Goal: Task Accomplishment & Management: Manage account settings

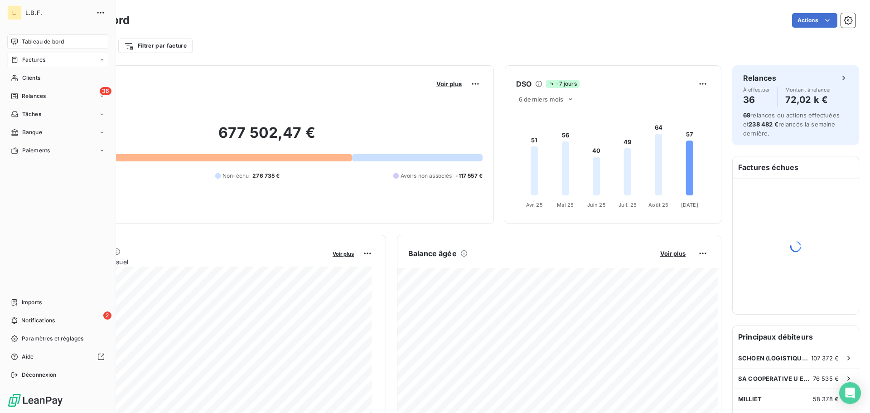
click at [49, 65] on div "Factures" at bounding box center [57, 60] width 101 height 14
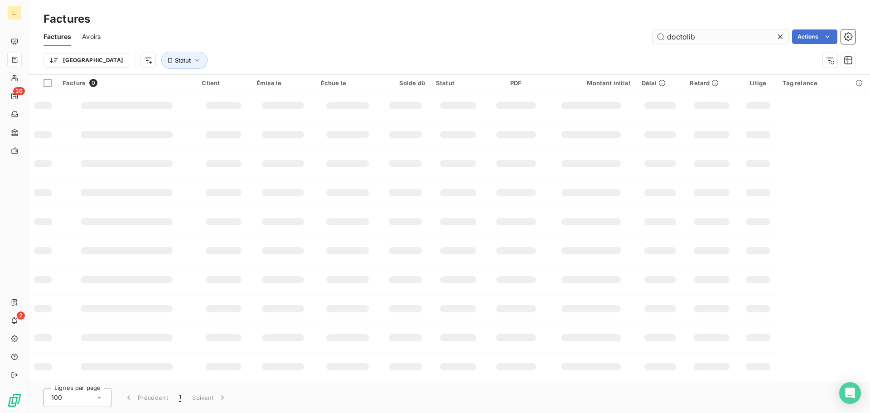
click at [694, 39] on input "doctolib" at bounding box center [720, 36] width 136 height 14
click at [696, 39] on input "doctolib" at bounding box center [720, 36] width 136 height 14
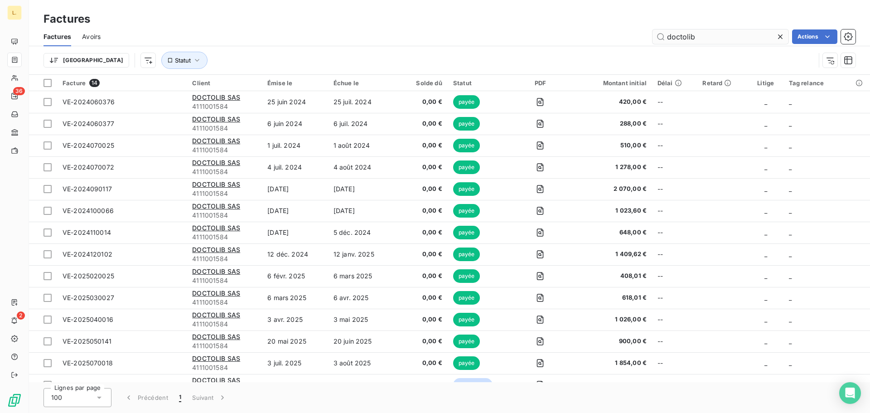
click at [699, 37] on input "doctolib" at bounding box center [720, 36] width 136 height 14
drag, startPoint x: 699, startPoint y: 37, endPoint x: 623, endPoint y: 39, distance: 76.1
click at [623, 39] on div "doctolib Actions" at bounding box center [483, 36] width 744 height 14
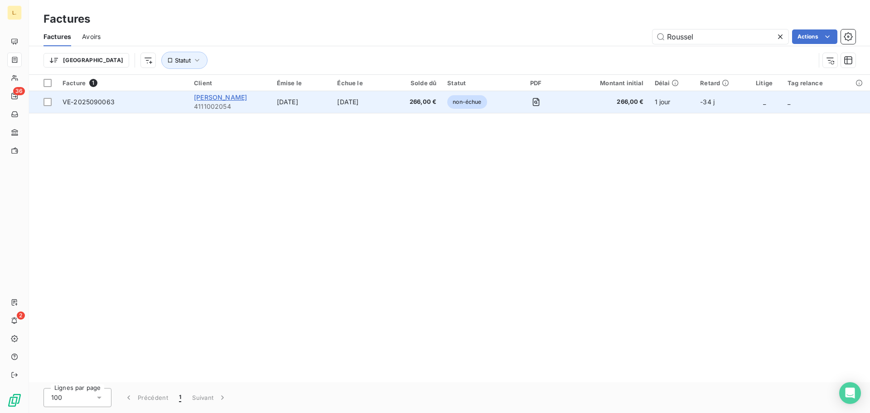
type input "Roussel"
click at [241, 98] on span "[PERSON_NAME]" at bounding box center [220, 97] width 53 height 8
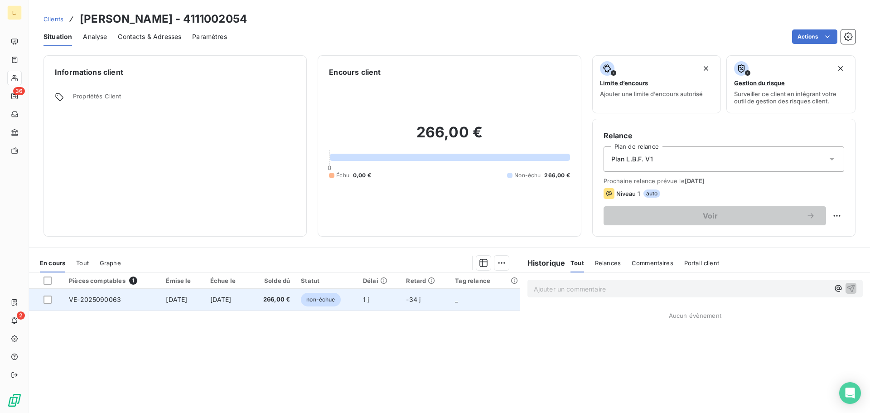
click at [396, 300] on td "1 j" at bounding box center [378, 300] width 43 height 22
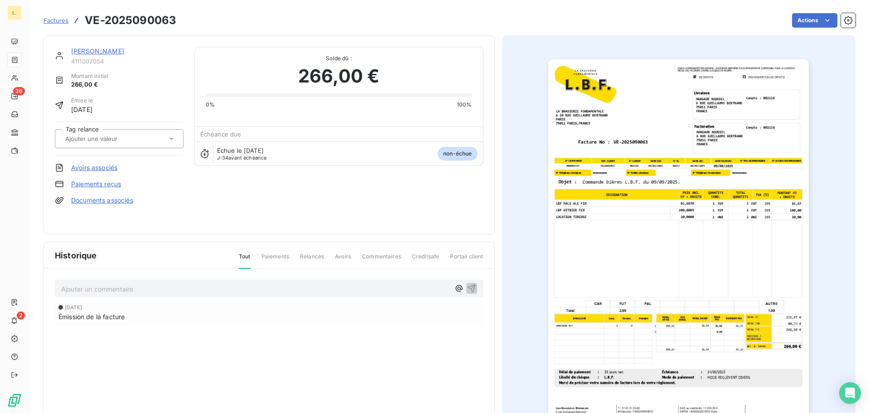
click at [102, 181] on link "Paiements reçus" at bounding box center [96, 183] width 50 height 9
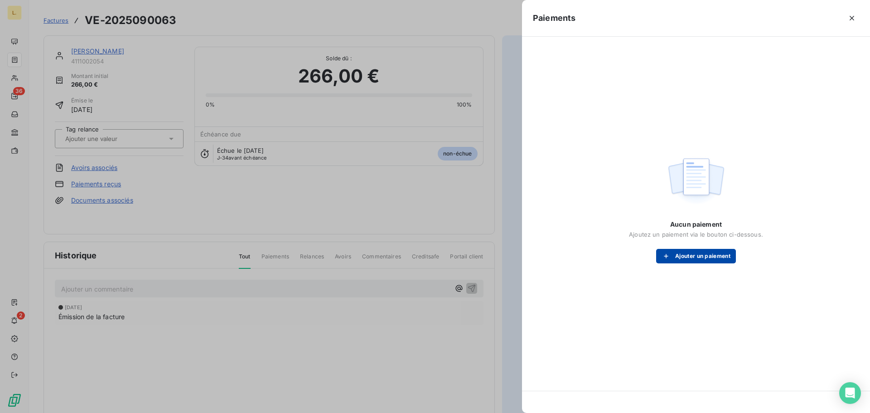
click at [675, 255] on button "Ajouter un paiement" at bounding box center [696, 256] width 80 height 14
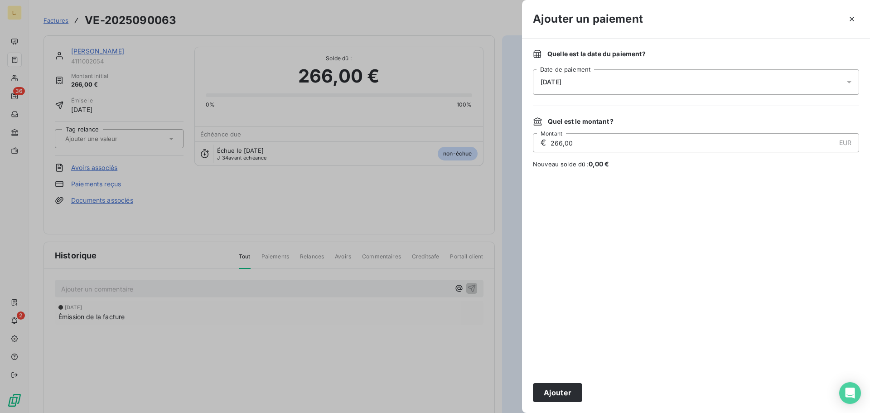
click at [587, 91] on div "[DATE]" at bounding box center [696, 81] width 326 height 25
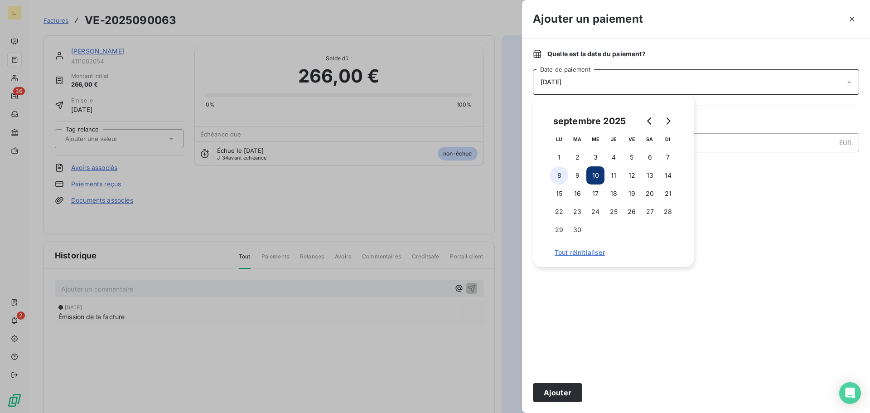
click at [562, 172] on button "8" at bounding box center [559, 175] width 18 height 18
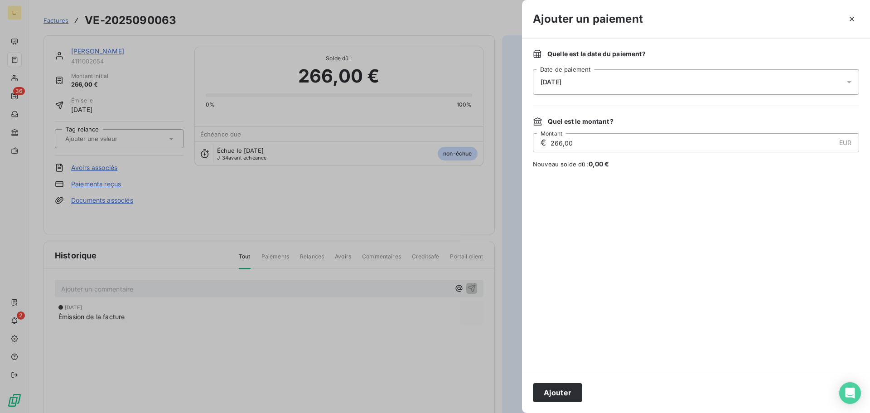
click at [706, 283] on div at bounding box center [696, 269] width 326 height 181
click at [555, 395] on button "Ajouter" at bounding box center [557, 392] width 49 height 19
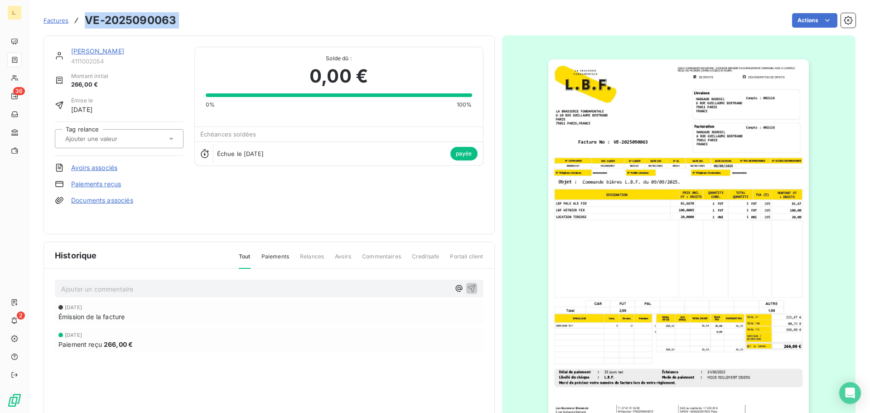
drag, startPoint x: 188, startPoint y: 18, endPoint x: 72, endPoint y: 20, distance: 115.5
click at [72, 20] on div "Factures VE-2025090063 Actions" at bounding box center [449, 20] width 812 height 19
copy section "VE-2025090063 Actions"
click at [196, 31] on div "[PERSON_NAME] 4111002054 Montant initial 266,00 € Émise le [DATE] Tag relance A…" at bounding box center [449, 241] width 812 height 422
drag, startPoint x: 87, startPoint y: 23, endPoint x: 174, endPoint y: 22, distance: 87.9
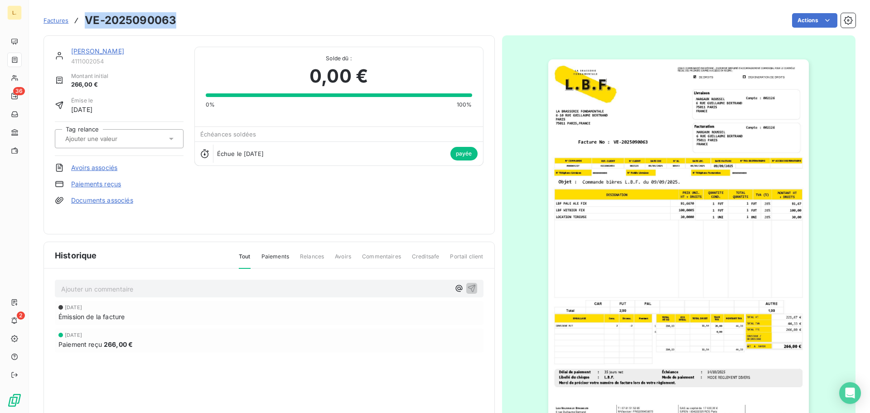
click at [174, 22] on h3 "VE-2025090063" at bounding box center [131, 20] width 92 height 16
copy h3 "VE-2025090063"
click at [783, 323] on img "button" at bounding box center [678, 243] width 260 height 369
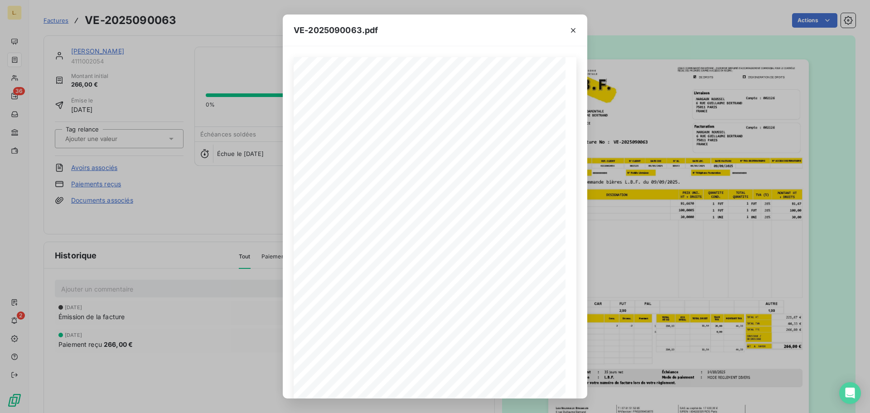
click at [612, 273] on div "VE-2025090063.pdf LA BRASSERIE FONDAMENTALE [STREET_ADDRESS][PERSON_NAME] VE-20…" at bounding box center [435, 206] width 870 height 413
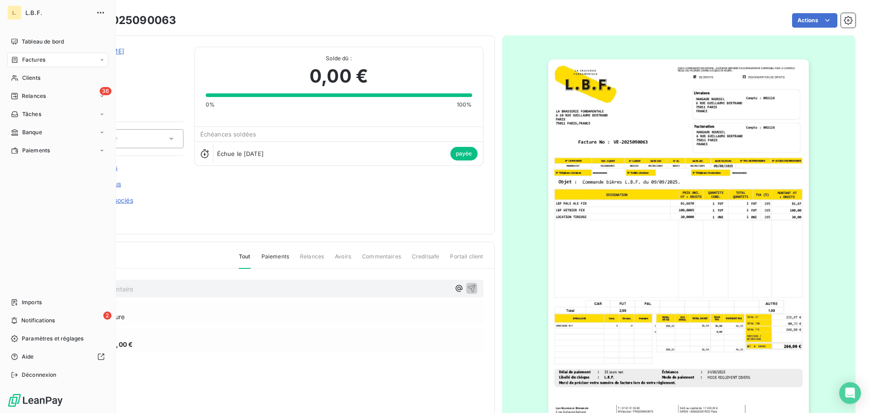
click at [21, 58] on div "Factures" at bounding box center [28, 60] width 34 height 8
click at [39, 59] on span "Factures" at bounding box center [33, 60] width 23 height 8
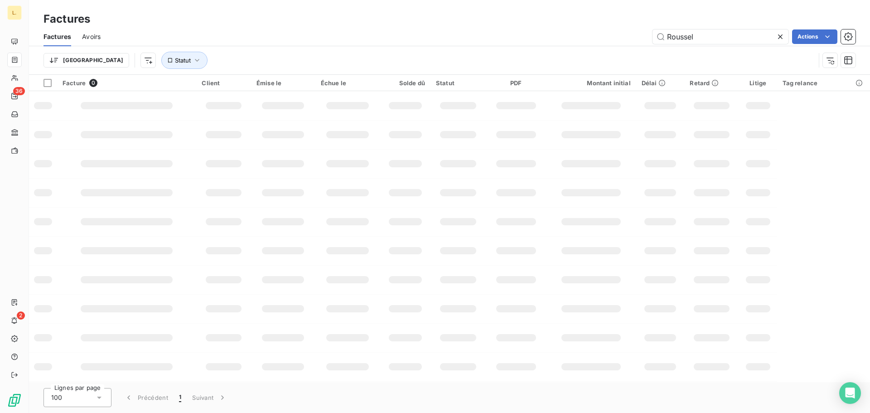
drag, startPoint x: 705, startPoint y: 40, endPoint x: 645, endPoint y: 39, distance: 60.7
click at [647, 39] on div "Roussel Actions" at bounding box center [483, 36] width 744 height 14
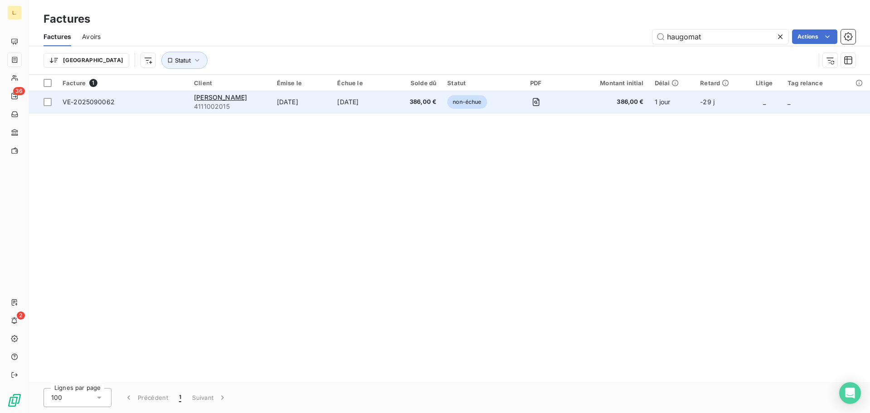
type input "haugomat"
click at [193, 106] on td "[PERSON_NAME] 4111002015" at bounding box center [229, 102] width 83 height 22
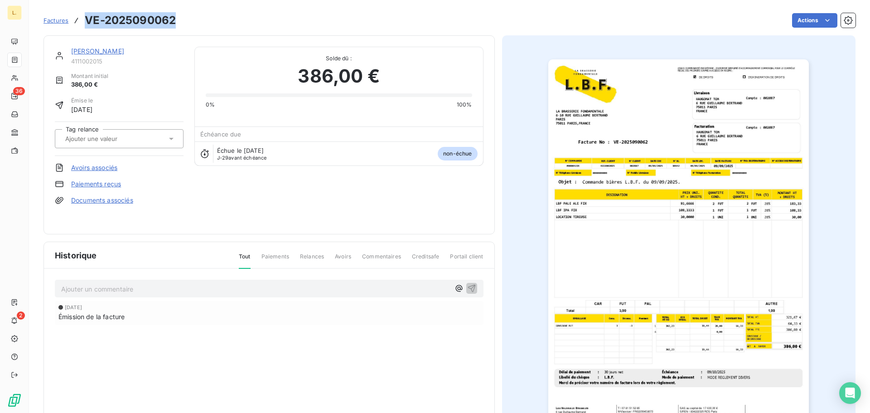
drag, startPoint x: 87, startPoint y: 19, endPoint x: 181, endPoint y: 19, distance: 93.3
click at [181, 19] on div "Factures VE-2025090062 Actions" at bounding box center [449, 20] width 812 height 19
copy h3 "VE-2025090062"
click at [770, 299] on img "button" at bounding box center [678, 243] width 260 height 369
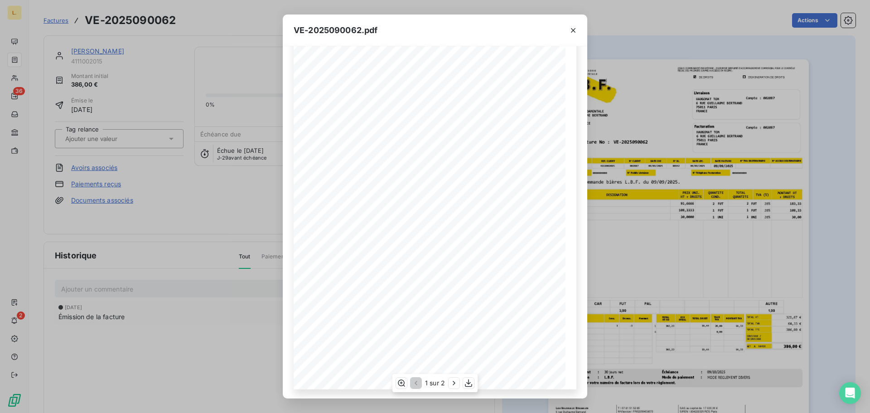
scroll to position [54, 0]
click at [602, 222] on div "VE-2025090062.pdf LA BRASSERIE FONDAMENTALE [STREET_ADDRESS][PERSON_NAME] VE-20…" at bounding box center [435, 206] width 870 height 413
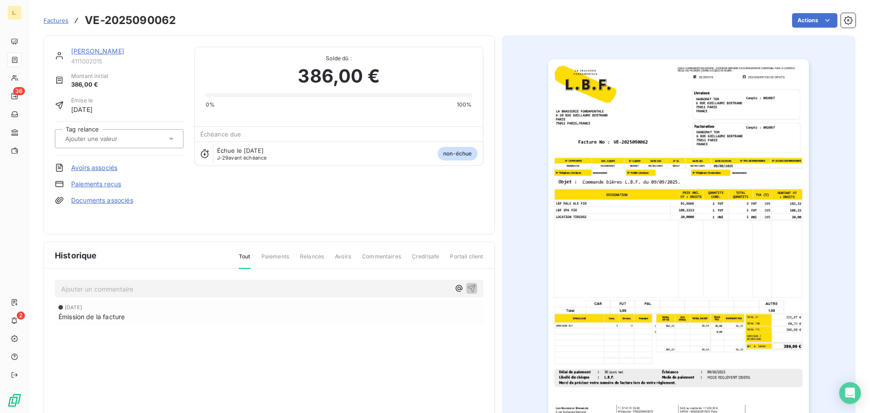
click at [105, 189] on div "[PERSON_NAME] 4111002015 Montant initial 386,00 € Émise le [DATE] Tag relance A…" at bounding box center [119, 135] width 129 height 176
click at [104, 184] on link "Paiements reçus" at bounding box center [96, 183] width 50 height 9
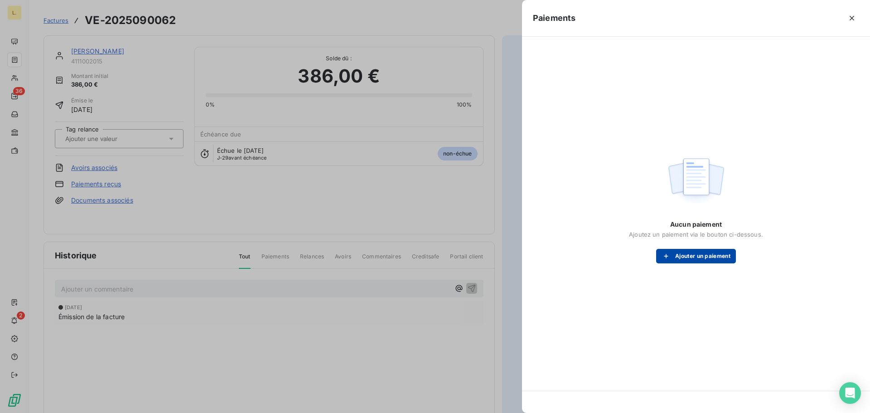
click at [692, 255] on button "Ajouter un paiement" at bounding box center [696, 256] width 80 height 14
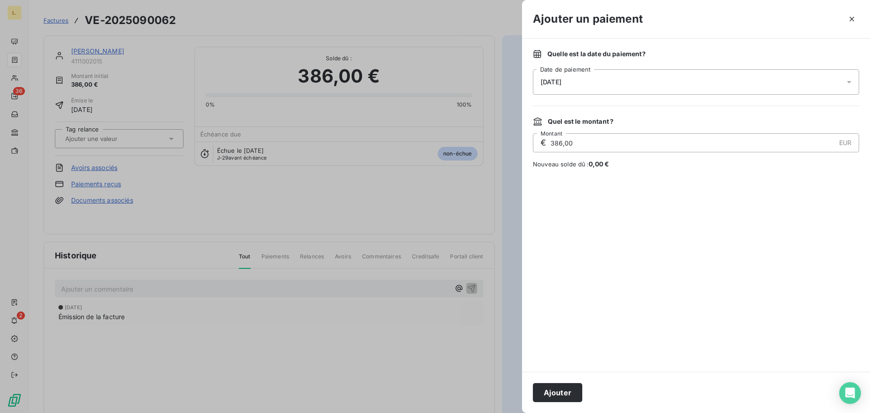
click at [588, 82] on div "[DATE]" at bounding box center [696, 81] width 326 height 25
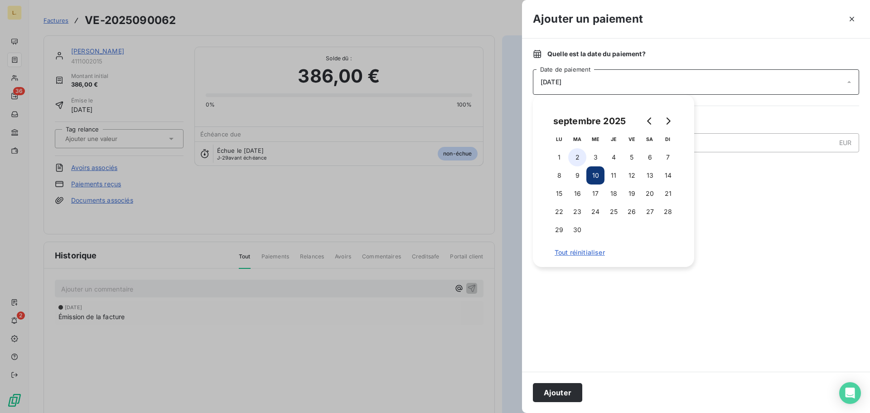
click at [577, 159] on button "2" at bounding box center [577, 157] width 18 height 18
click at [573, 161] on button "2" at bounding box center [577, 157] width 18 height 18
click at [599, 319] on div at bounding box center [696, 269] width 326 height 181
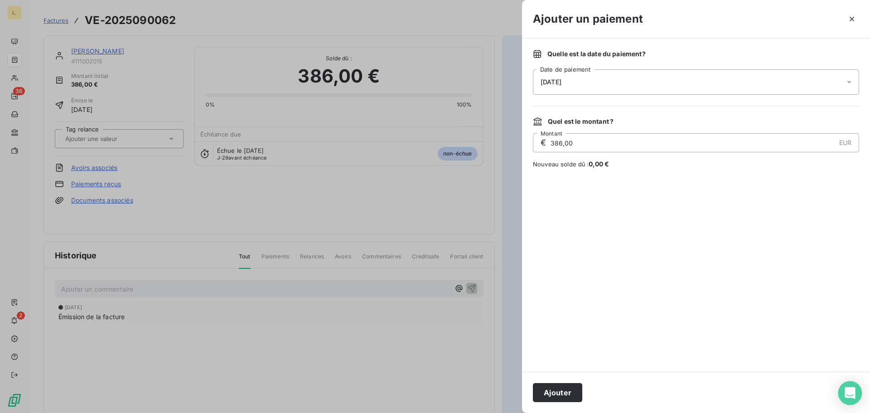
click at [854, 393] on icon "Open Intercom Messenger" at bounding box center [850, 393] width 12 height 12
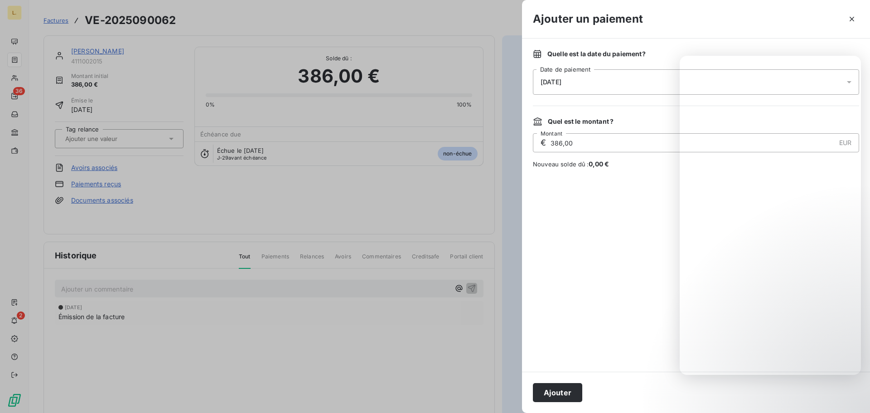
click at [641, 313] on div at bounding box center [696, 269] width 326 height 181
click at [567, 387] on button "Ajouter" at bounding box center [557, 392] width 49 height 19
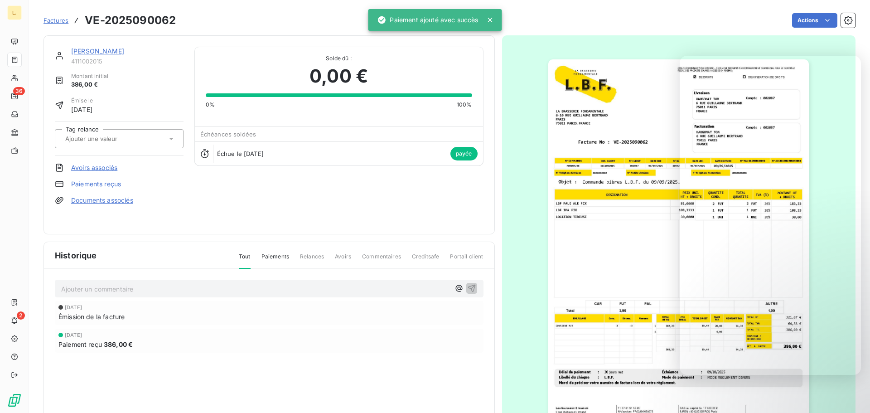
click at [342, 139] on div "Échéances soldées" at bounding box center [339, 134] width 288 height 14
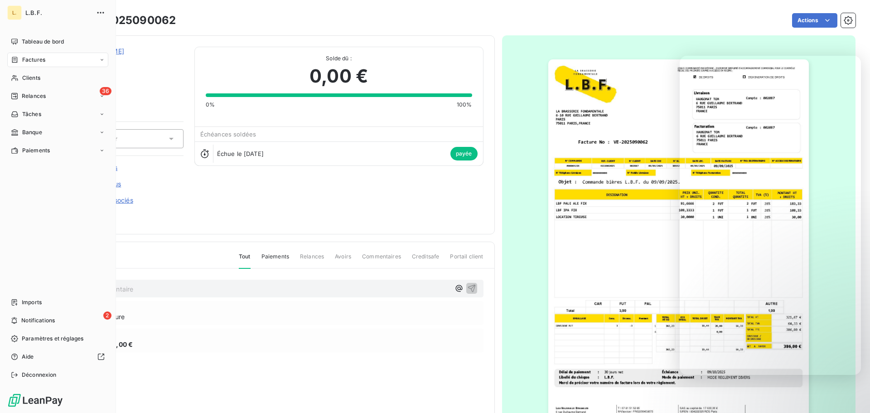
click at [45, 58] on span "Factures" at bounding box center [33, 60] width 23 height 8
click at [43, 77] on span "Factures" at bounding box center [33, 78] width 23 height 8
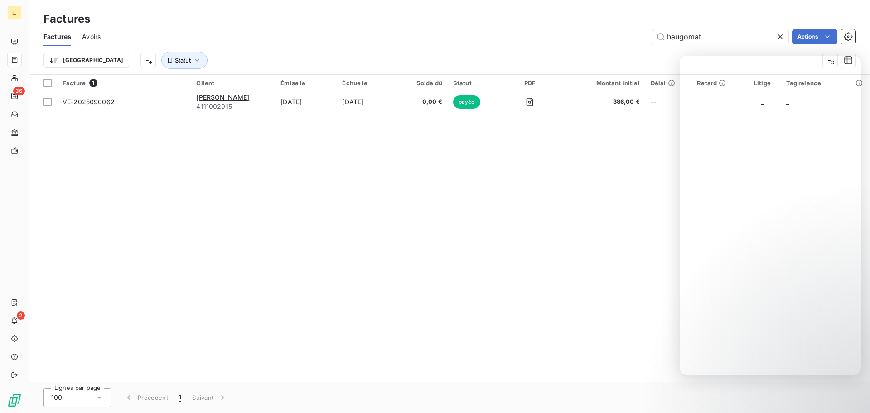
click at [781, 40] on icon at bounding box center [779, 36] width 9 height 9
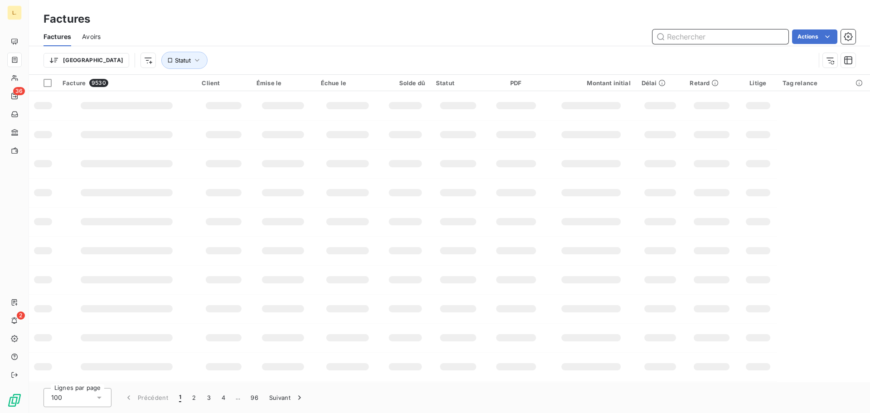
click at [687, 35] on input "text" at bounding box center [720, 36] width 136 height 14
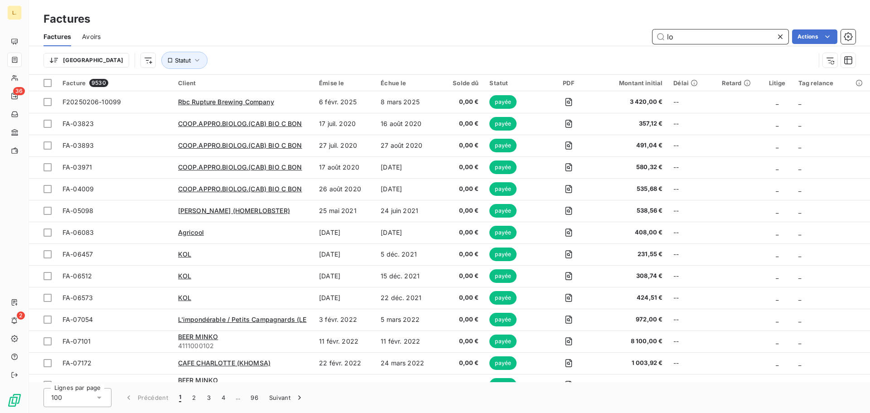
type input "l"
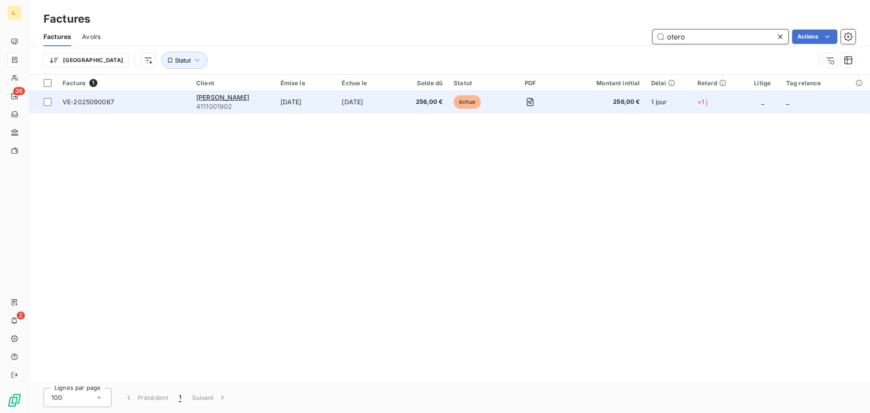
type input "otero"
click at [270, 102] on span "4111001902" at bounding box center [232, 106] width 73 height 9
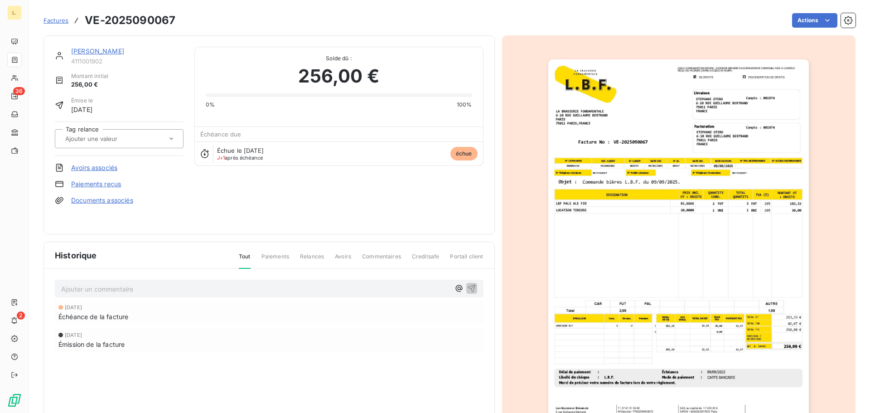
click at [620, 122] on img "button" at bounding box center [678, 243] width 260 height 369
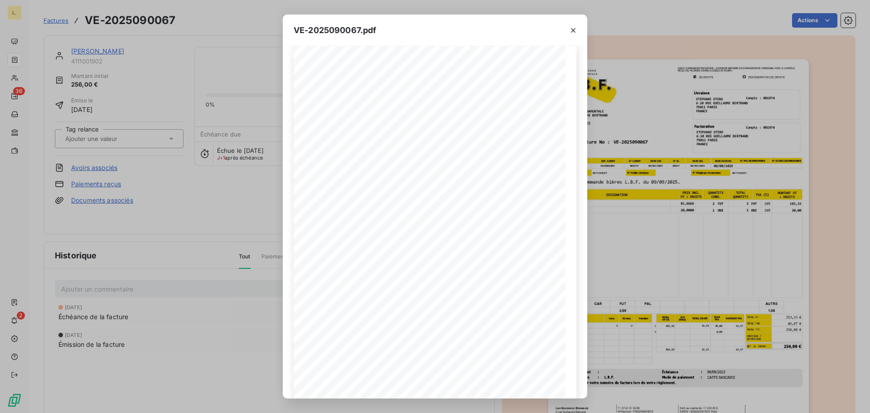
scroll to position [9, 0]
click at [609, 266] on div "VE-2025090067.pdf LA BRASSERIE FONDAMENTALE [STREET_ADDRESS][PERSON_NAME] VE-20…" at bounding box center [435, 206] width 870 height 413
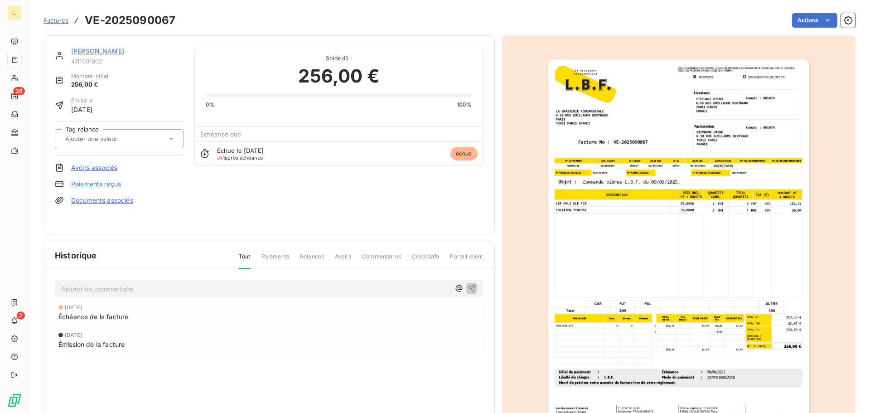
click at [106, 187] on link "Paiements reçus" at bounding box center [96, 183] width 50 height 9
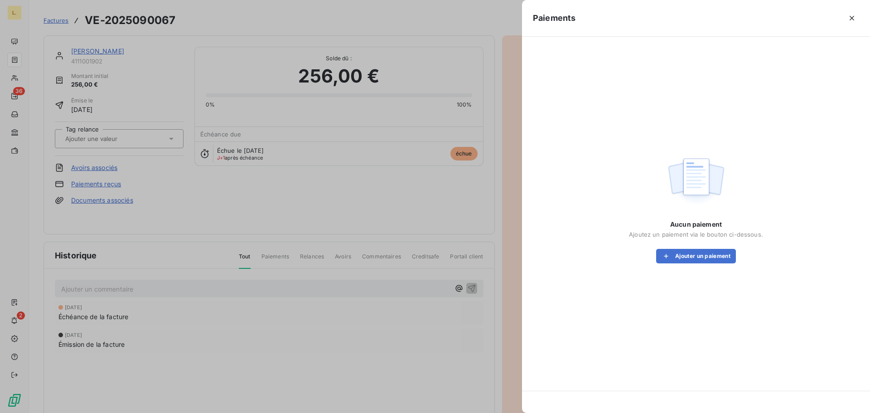
click at [157, 33] on div at bounding box center [435, 206] width 870 height 413
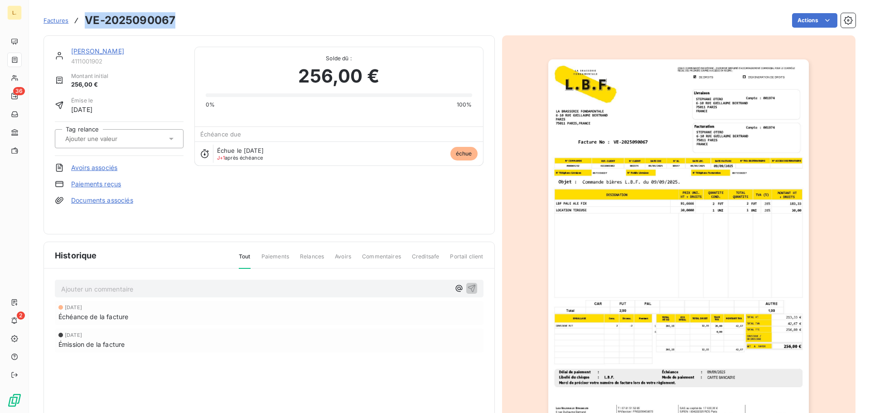
drag, startPoint x: 173, startPoint y: 22, endPoint x: 87, endPoint y: 22, distance: 85.6
click at [87, 22] on h3 "VE-2025090067" at bounding box center [130, 20] width 91 height 16
copy h3 "VE-2025090067"
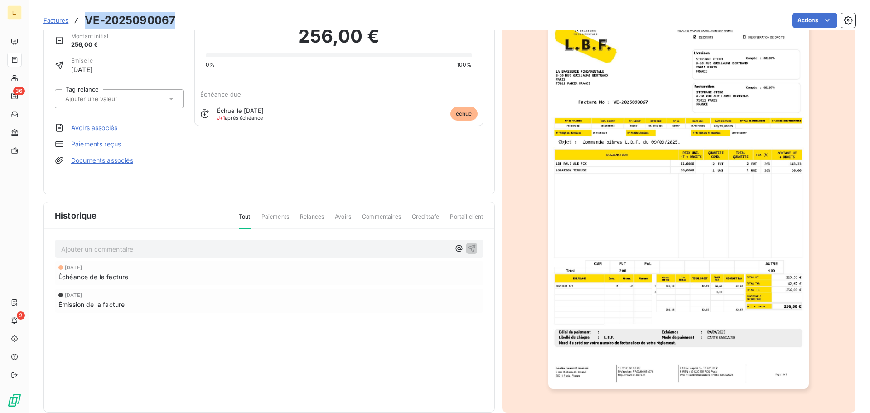
scroll to position [54, 0]
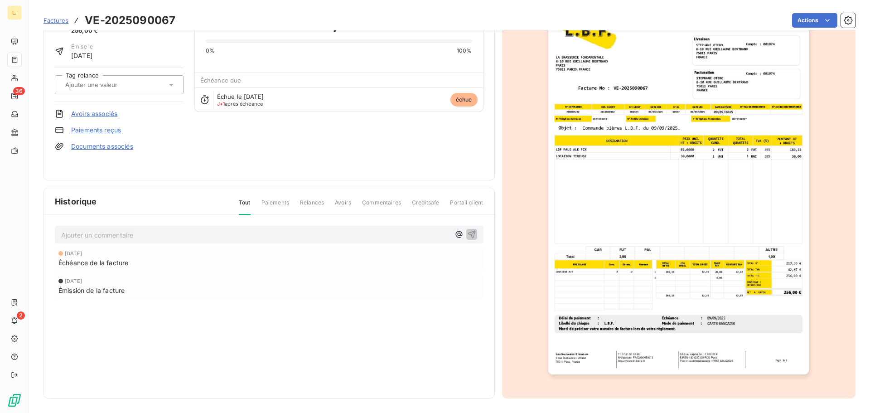
click at [110, 130] on link "Paiements reçus" at bounding box center [96, 129] width 50 height 9
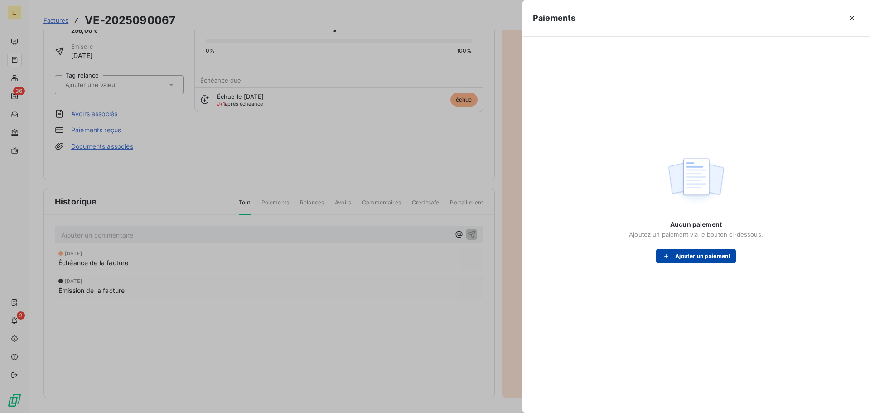
click at [690, 255] on button "Ajouter un paiement" at bounding box center [696, 256] width 80 height 14
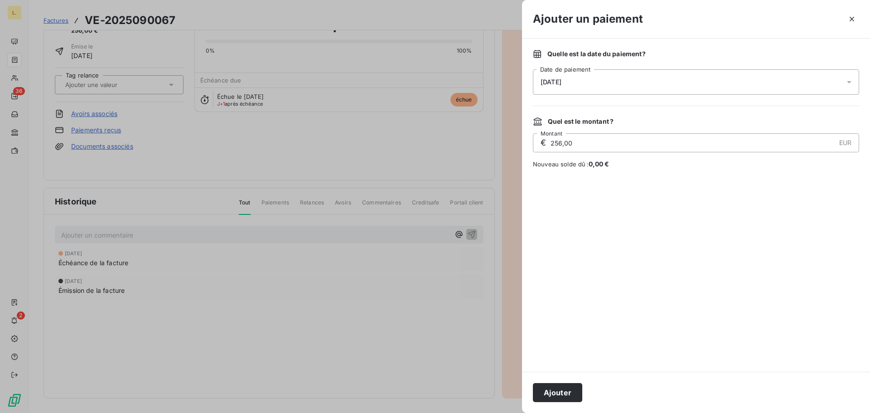
click at [586, 79] on div "[DATE]" at bounding box center [696, 81] width 326 height 25
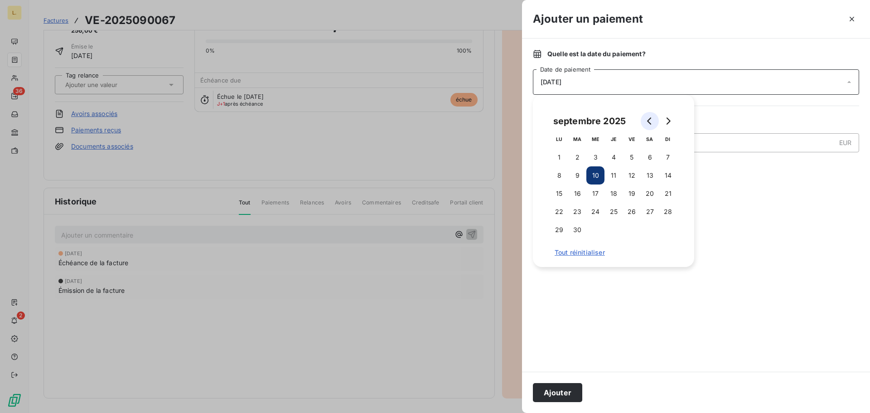
click at [649, 122] on icon "Go to previous month" at bounding box center [649, 120] width 4 height 7
click at [635, 228] on button "29" at bounding box center [631, 230] width 18 height 18
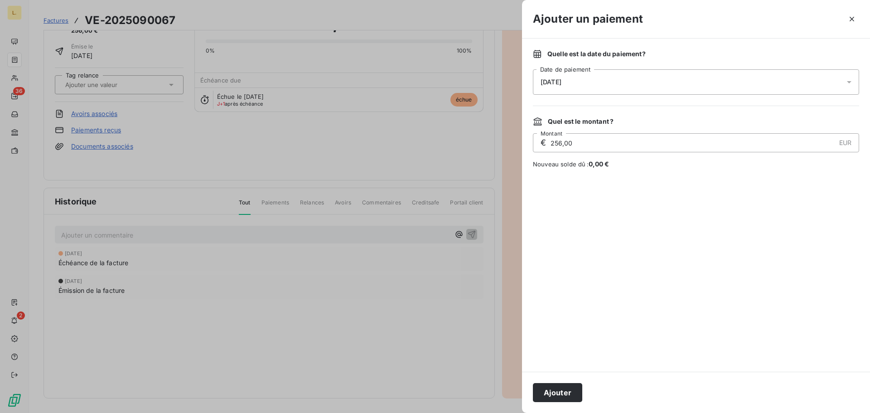
click at [690, 299] on div at bounding box center [696, 269] width 326 height 181
click at [548, 397] on button "Ajouter" at bounding box center [557, 392] width 49 height 19
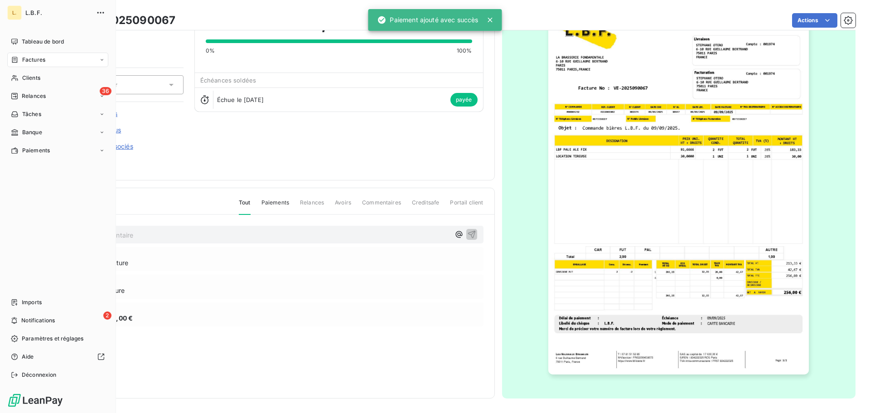
click at [40, 64] on div "Factures" at bounding box center [57, 60] width 101 height 14
click at [50, 82] on div "Factures" at bounding box center [63, 78] width 90 height 14
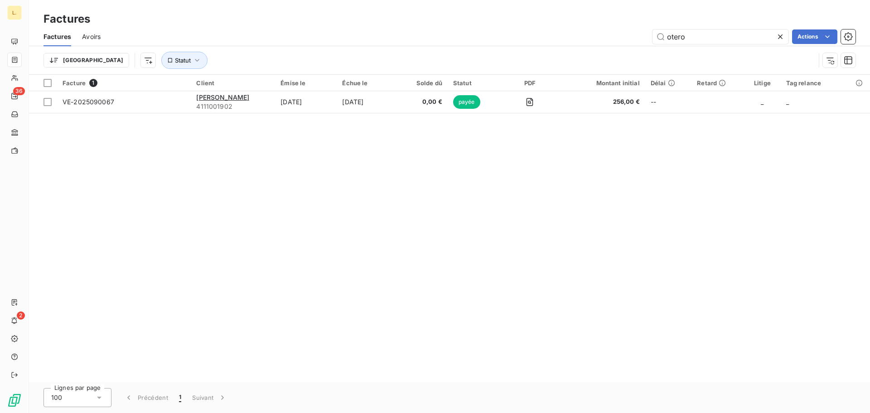
click at [783, 38] on icon at bounding box center [779, 36] width 9 height 9
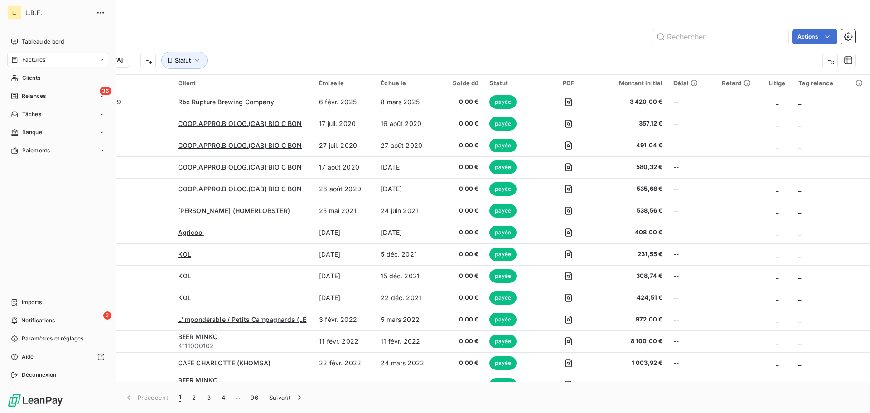
click at [39, 63] on span "Factures" at bounding box center [33, 60] width 23 height 8
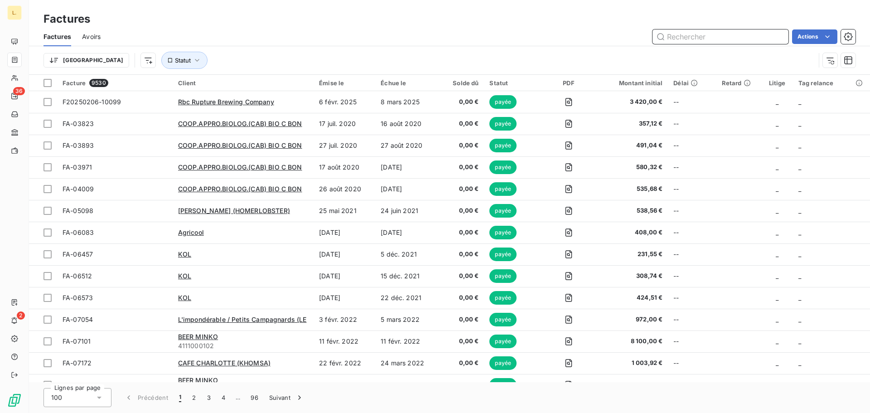
click at [703, 42] on input "text" at bounding box center [720, 36] width 136 height 14
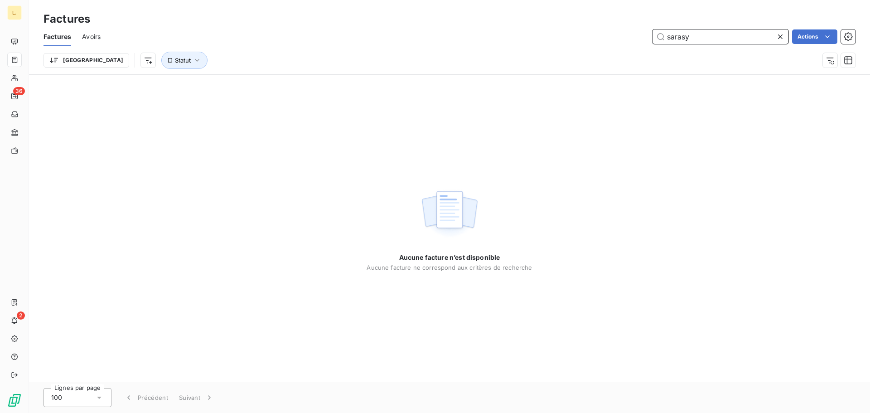
click at [721, 36] on input "sarasy" at bounding box center [720, 36] width 136 height 14
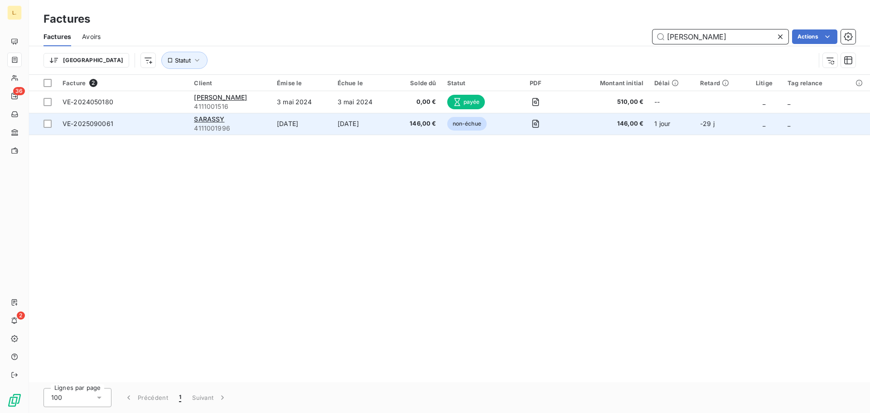
type input "[PERSON_NAME]"
click at [229, 117] on div "SARASSY" at bounding box center [230, 119] width 72 height 9
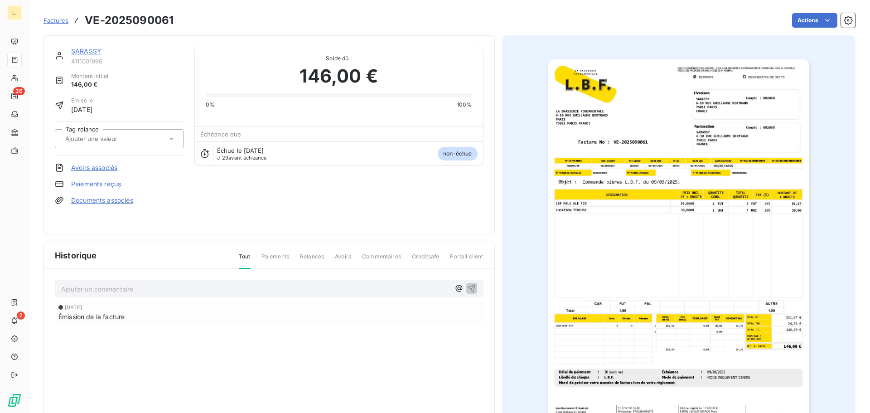
click at [75, 48] on link "SARASSY" at bounding box center [86, 51] width 30 height 8
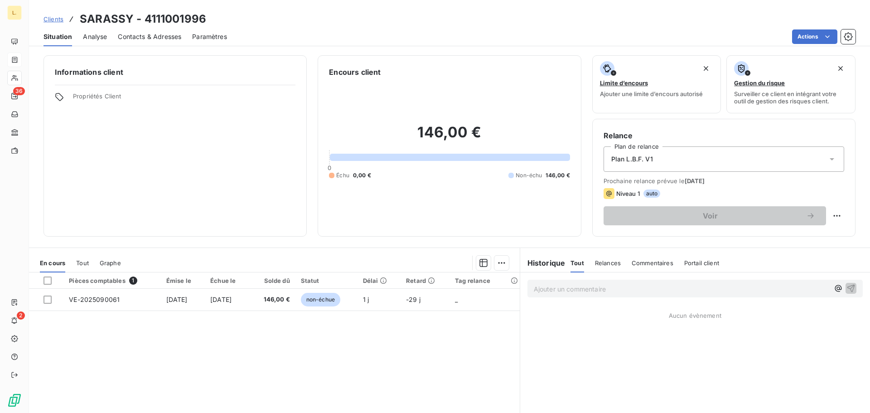
click at [122, 21] on h3 "SARASSY - 4111001996" at bounding box center [143, 19] width 126 height 16
click at [98, 40] on span "Analyse" at bounding box center [95, 36] width 24 height 9
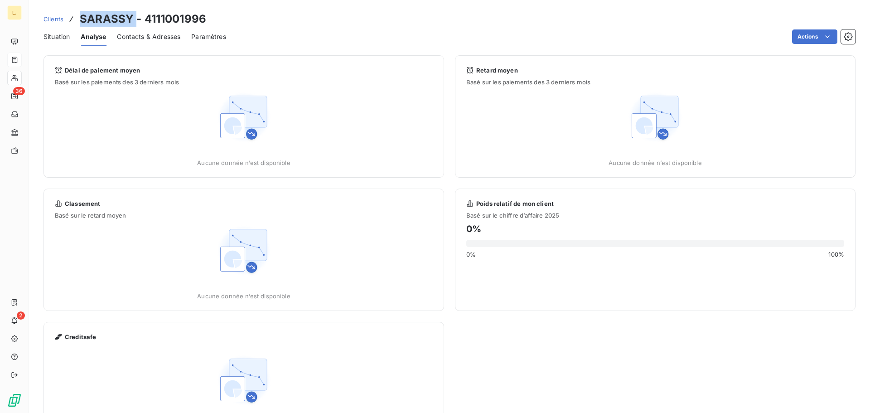
click at [134, 35] on span "Contacts & Adresses" at bounding box center [148, 36] width 63 height 9
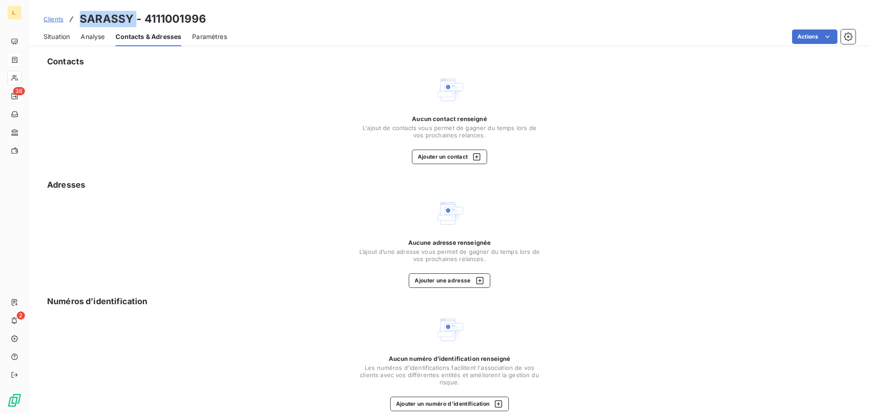
click at [214, 34] on span "Paramètres" at bounding box center [209, 36] width 35 height 9
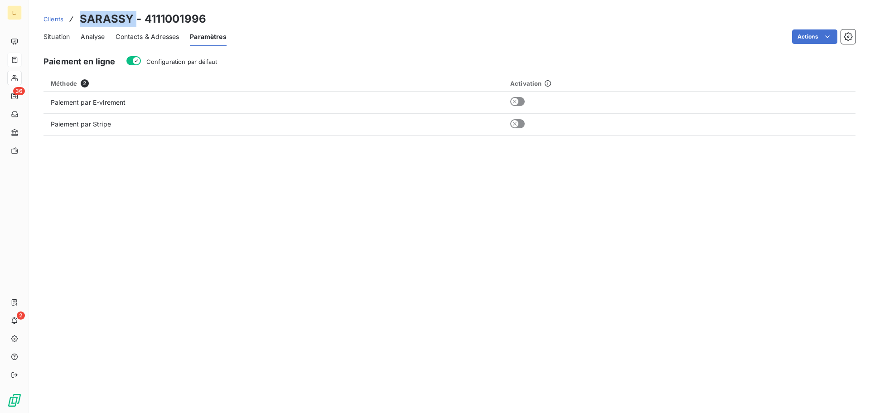
click at [69, 42] on div "Situation" at bounding box center [56, 36] width 26 height 19
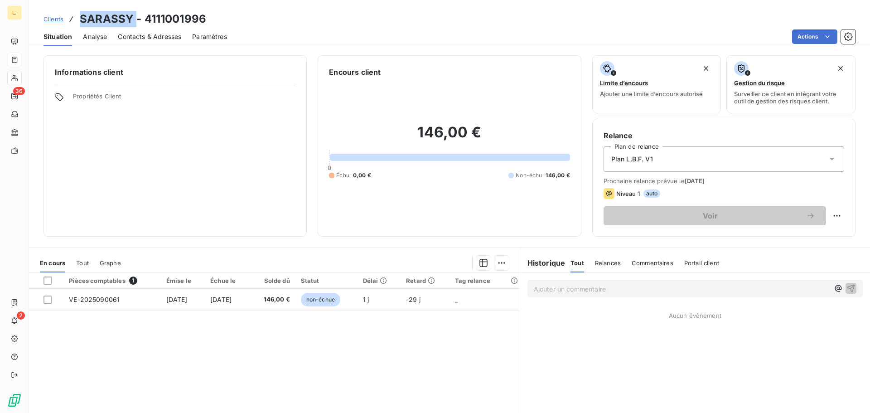
click at [53, 19] on span "Clients" at bounding box center [53, 18] width 20 height 7
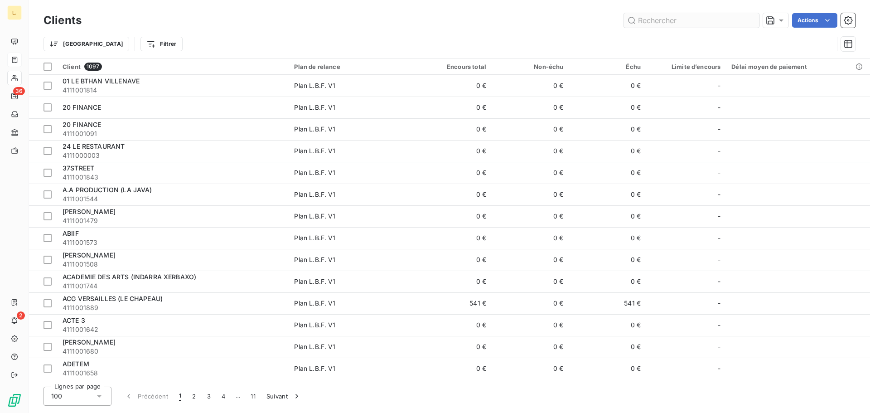
click at [695, 16] on input "text" at bounding box center [691, 20] width 136 height 14
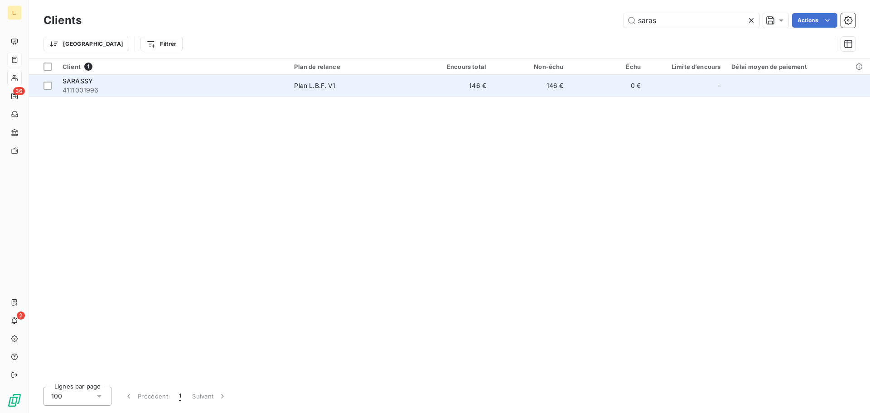
type input "saras"
click at [74, 80] on span "SARASSY" at bounding box center [78, 81] width 30 height 8
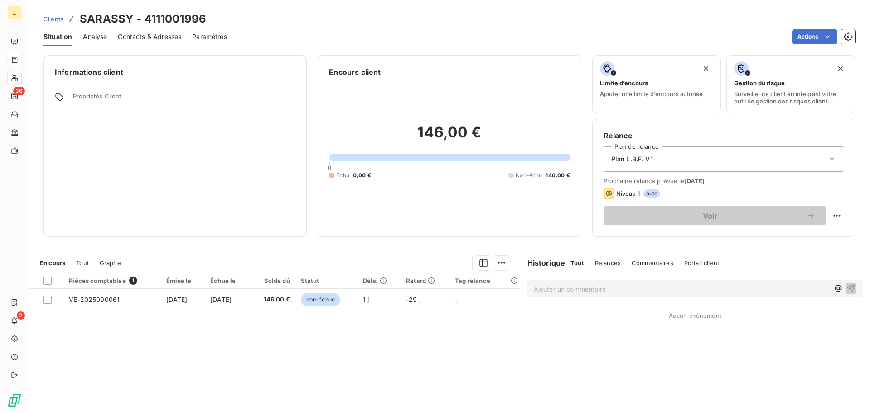
click at [202, 18] on h3 "SARASSY - 4111001996" at bounding box center [143, 19] width 126 height 16
drag, startPoint x: 221, startPoint y: 19, endPoint x: 78, endPoint y: 25, distance: 142.8
click at [78, 25] on div "Clients SARASSY - 4111001996" at bounding box center [449, 19] width 841 height 16
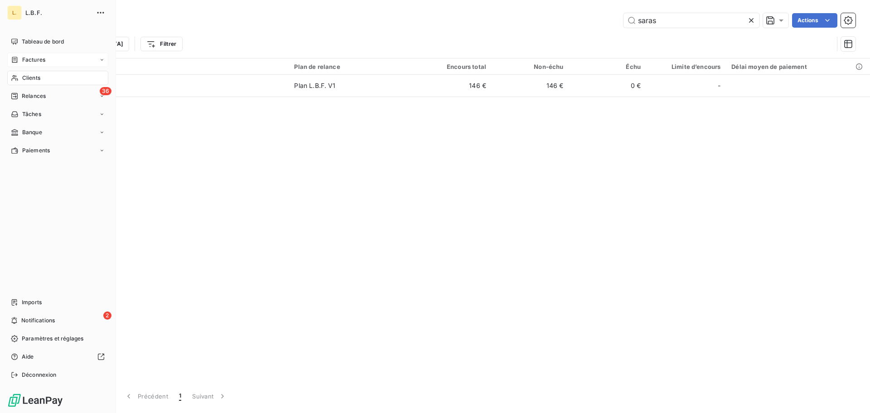
click at [35, 57] on span "Factures" at bounding box center [33, 60] width 23 height 8
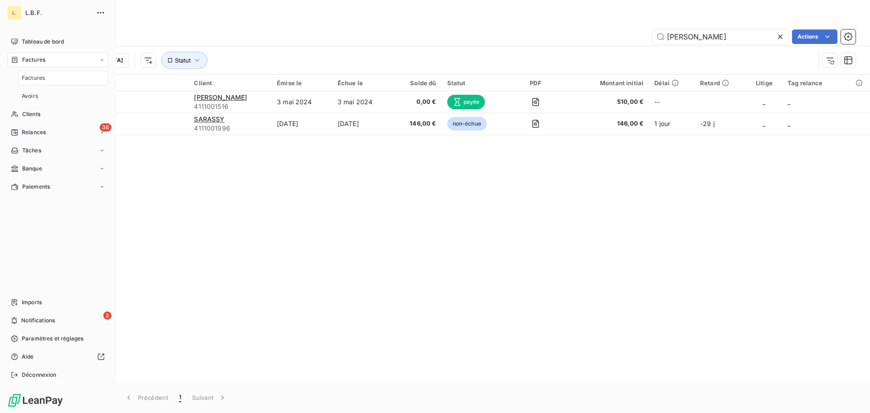
click at [43, 77] on span "Factures" at bounding box center [33, 78] width 23 height 8
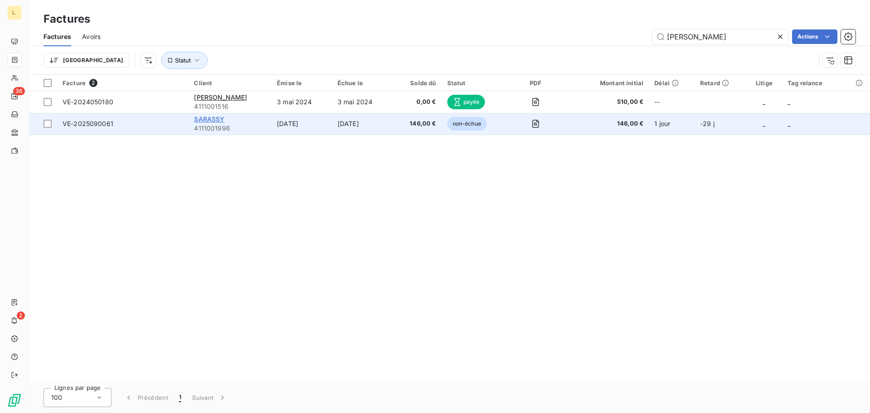
click at [210, 118] on span "SARASSY" at bounding box center [209, 119] width 30 height 8
click at [253, 123] on div "SARASSY" at bounding box center [230, 119] width 72 height 9
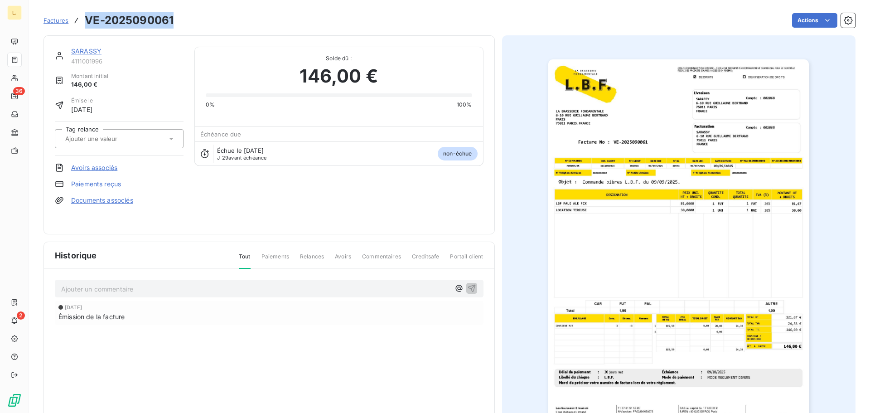
drag, startPoint x: 178, startPoint y: 22, endPoint x: 81, endPoint y: 23, distance: 96.5
click at [81, 23] on div "Factures VE-2025090061 Actions" at bounding box center [449, 20] width 812 height 19
copy h3 "VE-2025090061"
click at [171, 80] on div "Montant initial 146,00 €" at bounding box center [119, 80] width 129 height 17
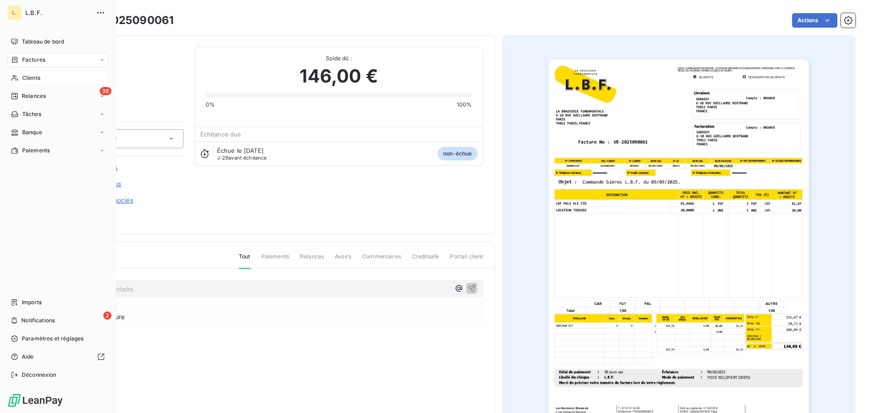
click at [30, 80] on span "Clients" at bounding box center [31, 78] width 18 height 8
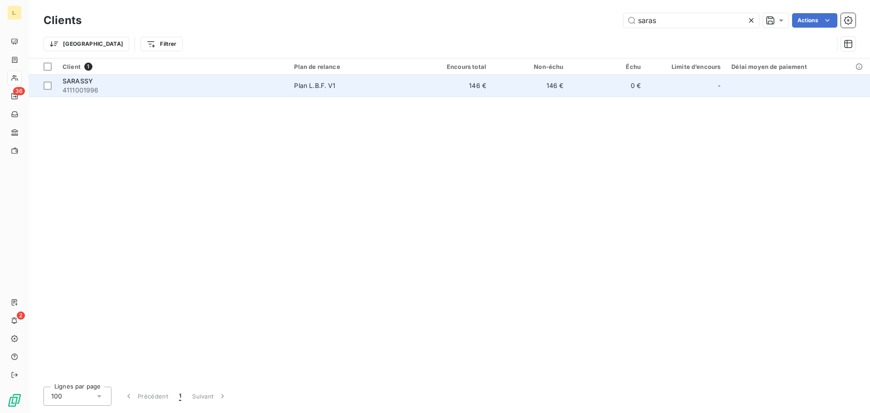
click at [111, 82] on div "SARASSY" at bounding box center [173, 81] width 221 height 9
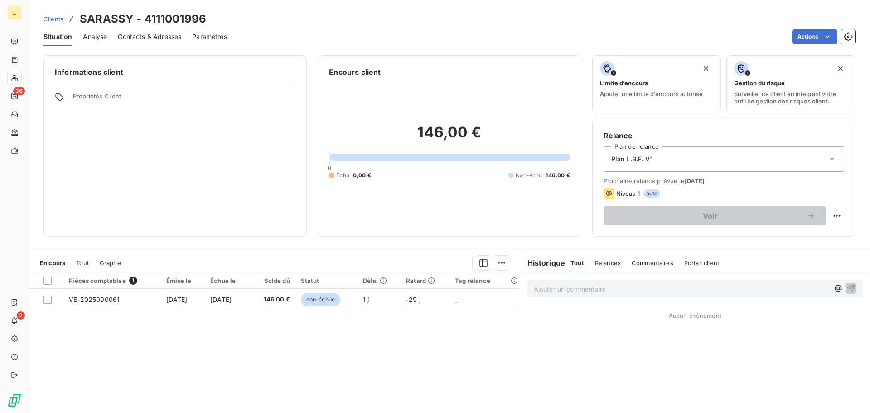
click at [96, 80] on div "Informations client Propriétés Client" at bounding box center [174, 145] width 263 height 181
click at [90, 76] on h6 "Informations client" at bounding box center [175, 72] width 241 height 11
click at [85, 96] on span "Propriétés Client" at bounding box center [184, 98] width 222 height 13
click at [63, 94] on div "Propriétés Client" at bounding box center [175, 98] width 241 height 13
click at [58, 96] on icon at bounding box center [59, 96] width 9 height 9
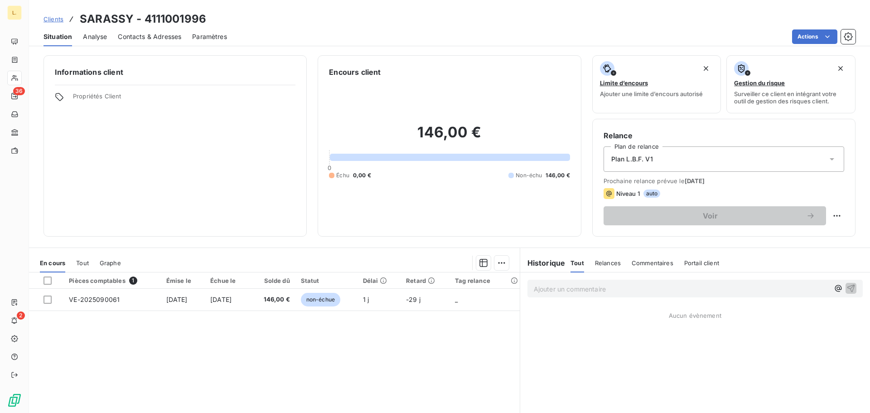
click at [82, 95] on span "Propriétés Client" at bounding box center [184, 98] width 222 height 13
click at [96, 100] on span "Propriétés Client" at bounding box center [184, 98] width 222 height 13
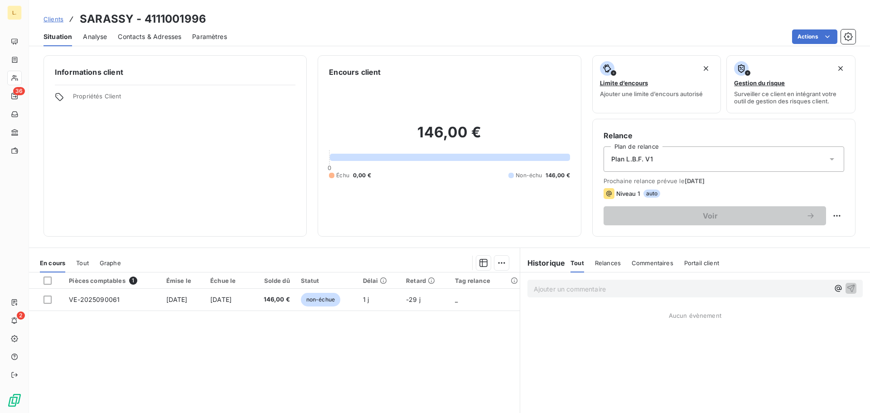
click at [277, 81] on div "Informations client Propriétés Client" at bounding box center [174, 145] width 263 height 181
click at [217, 35] on span "Paramètres" at bounding box center [209, 36] width 35 height 9
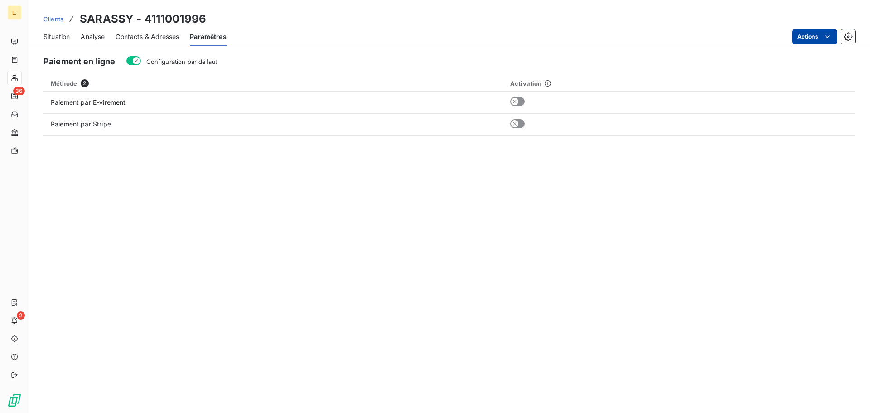
click at [822, 41] on html "L. 36 2 Clients SARASSY - 4111001996 Situation Analyse Contacts & Adresses Para…" at bounding box center [435, 206] width 870 height 413
click at [845, 38] on html "L. 36 2 Clients SARASSY - 4111001996 Situation Analyse Contacts & Adresses Para…" at bounding box center [435, 206] width 870 height 413
click at [845, 38] on icon "button" at bounding box center [847, 36] width 9 height 9
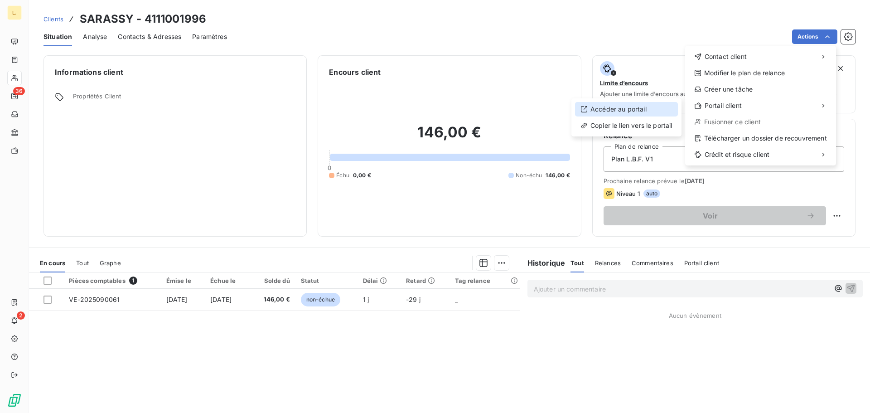
click at [636, 104] on div "Accéder au portail" at bounding box center [626, 109] width 103 height 14
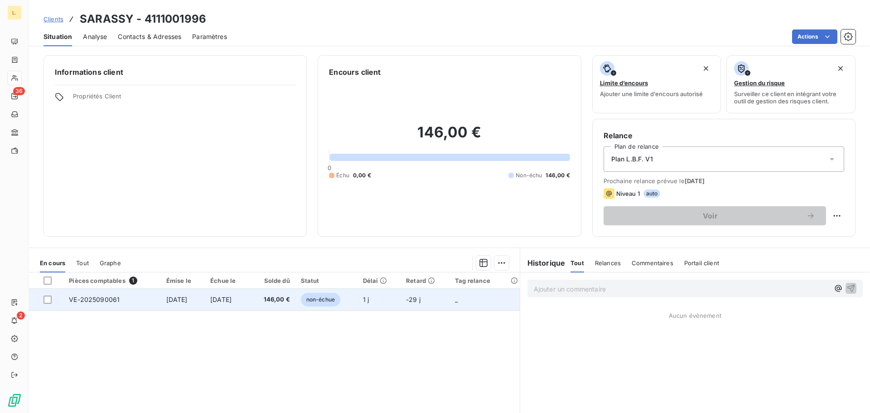
click at [139, 302] on td "VE-2025090061" at bounding box center [111, 300] width 97 height 22
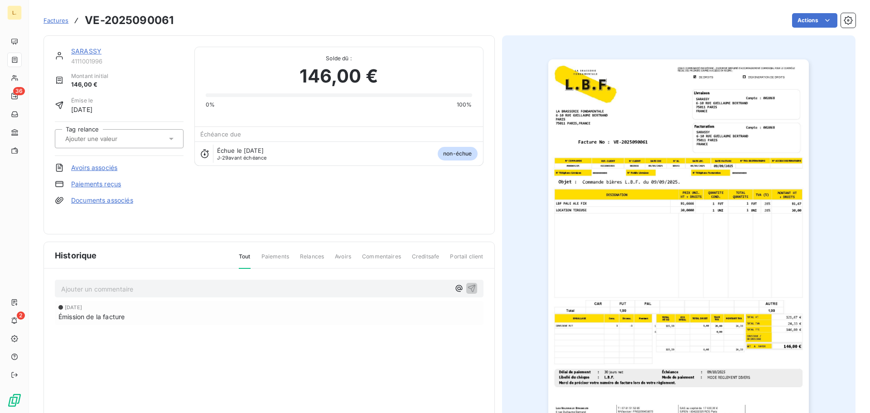
click at [91, 52] on link "SARASSY" at bounding box center [86, 51] width 30 height 8
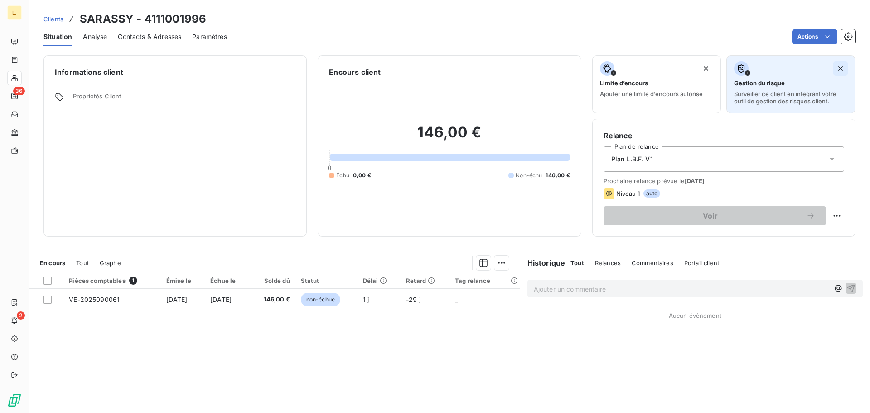
click at [838, 64] on icon "button" at bounding box center [840, 68] width 9 height 9
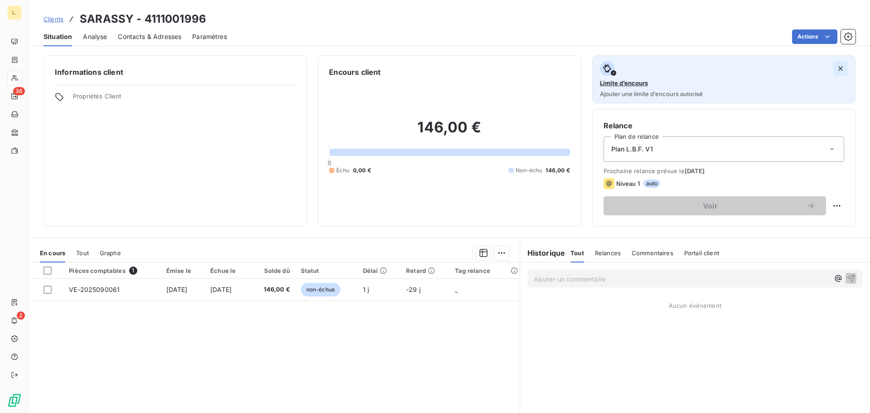
click at [836, 69] on icon "button" at bounding box center [840, 68] width 9 height 9
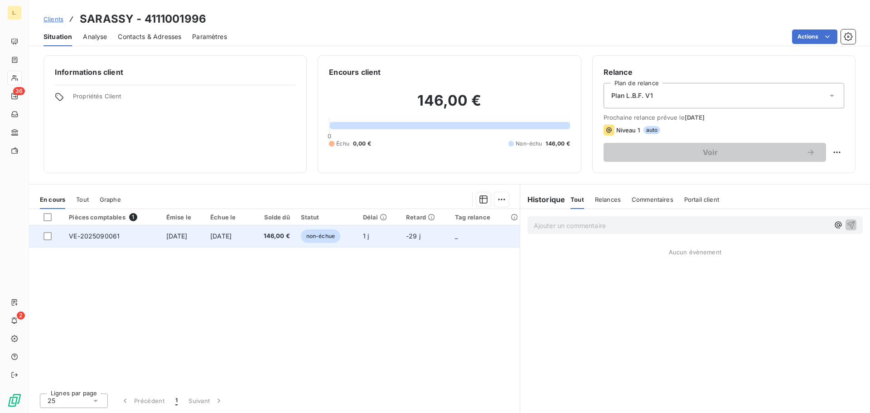
click at [227, 240] on td "[DATE]" at bounding box center [227, 236] width 45 height 22
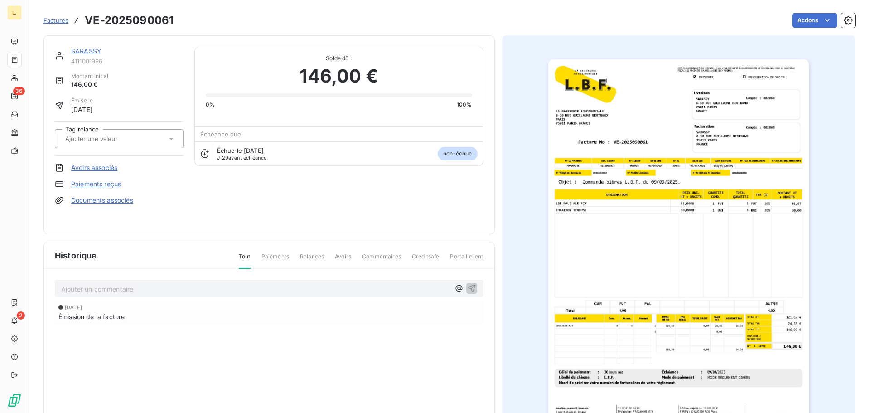
click at [113, 186] on link "Paiements reçus" at bounding box center [96, 183] width 50 height 9
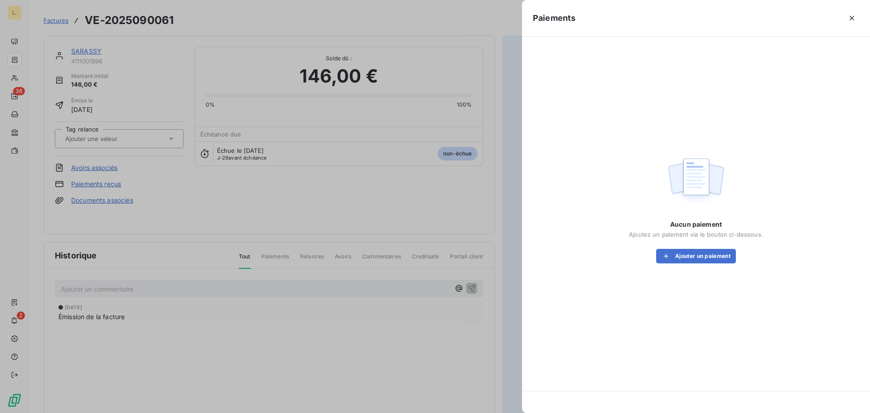
click at [671, 271] on div "Aucun paiement Ajoutez un paiement via le bouton ci-dessous. Ajouter un paiement" at bounding box center [696, 208] width 326 height 321
click at [666, 257] on icon "button" at bounding box center [665, 255] width 9 height 9
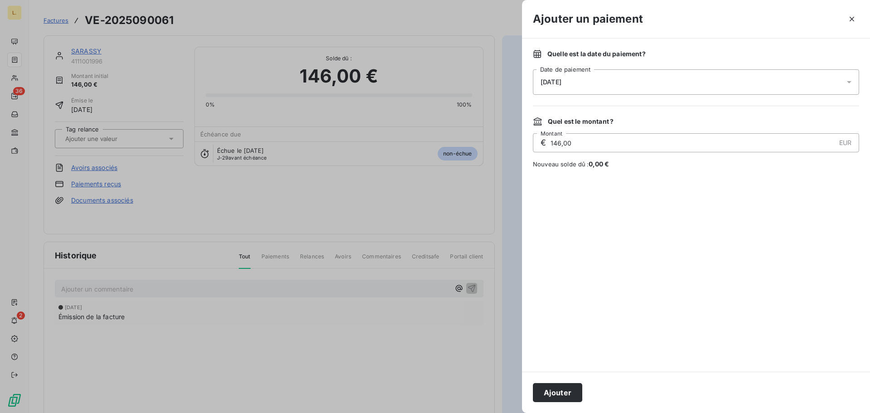
click at [561, 79] on span "[DATE]" at bounding box center [550, 81] width 21 height 7
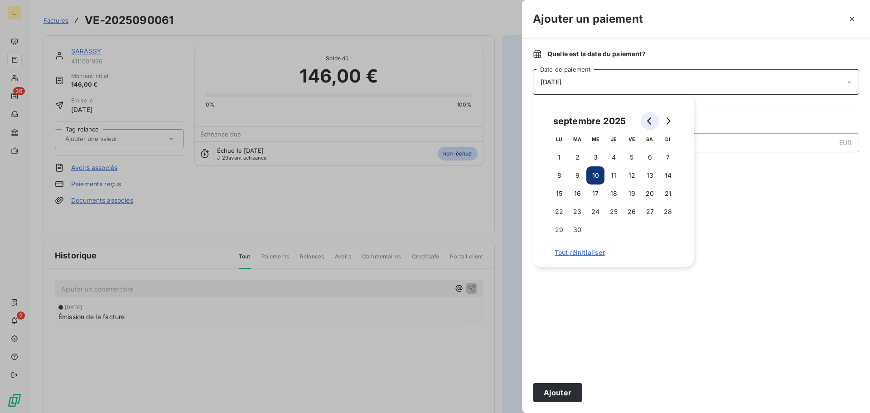
click at [649, 119] on icon "Go to previous month" at bounding box center [649, 120] width 4 height 7
click at [632, 231] on button "29" at bounding box center [631, 230] width 18 height 18
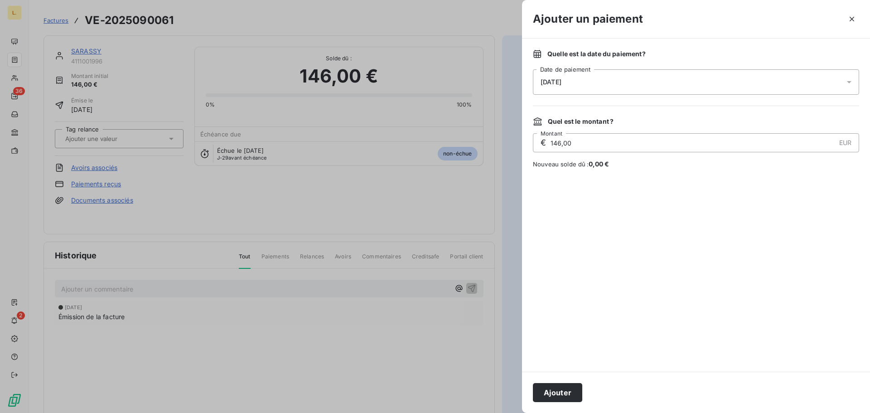
drag, startPoint x: 750, startPoint y: 349, endPoint x: 764, endPoint y: 355, distance: 14.6
click at [750, 349] on div at bounding box center [696, 269] width 326 height 181
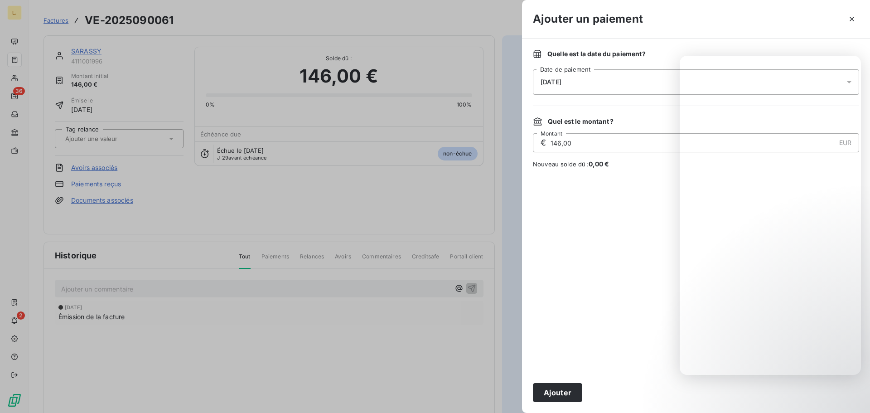
click at [665, 299] on div at bounding box center [696, 269] width 326 height 181
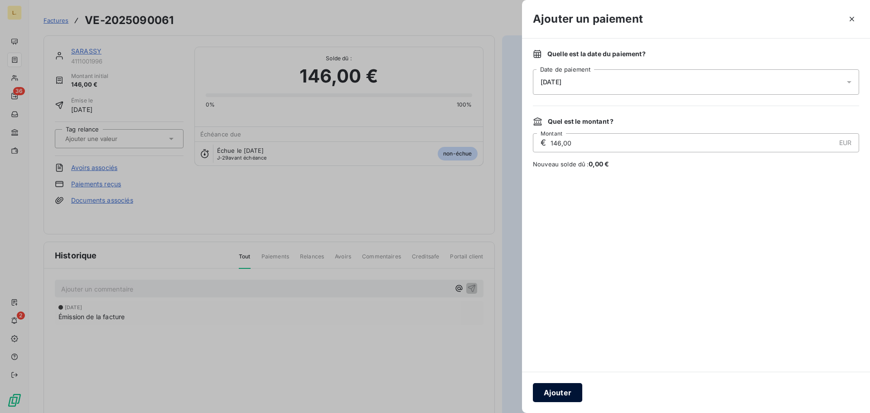
click at [547, 395] on button "Ajouter" at bounding box center [557, 392] width 49 height 19
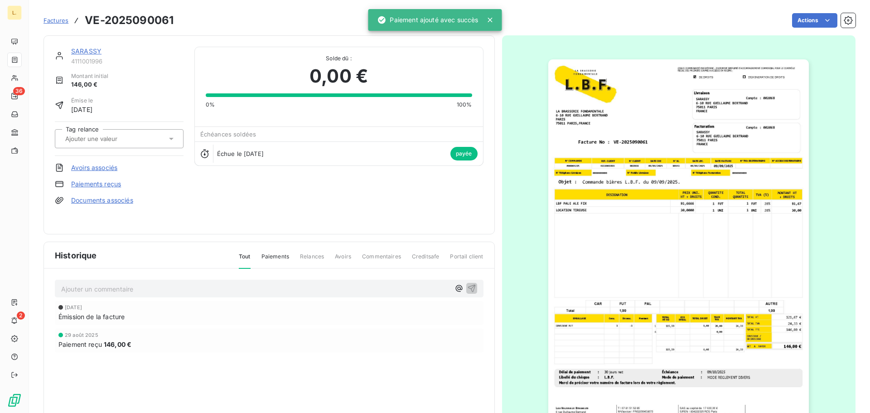
click at [333, 184] on div "SARASSY 4111001996 Montant initial 146,00 € Émise le [DATE] Tag relance Avoirs …" at bounding box center [269, 135] width 429 height 176
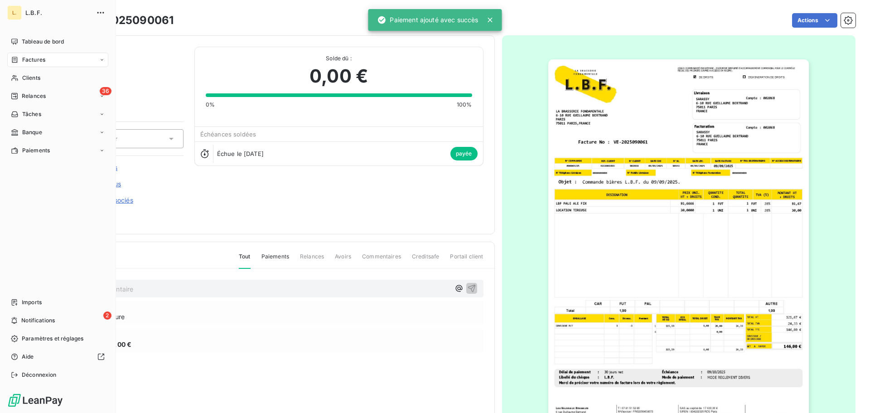
click at [44, 63] on span "Factures" at bounding box center [33, 60] width 23 height 8
click at [48, 82] on div "Factures" at bounding box center [63, 78] width 90 height 14
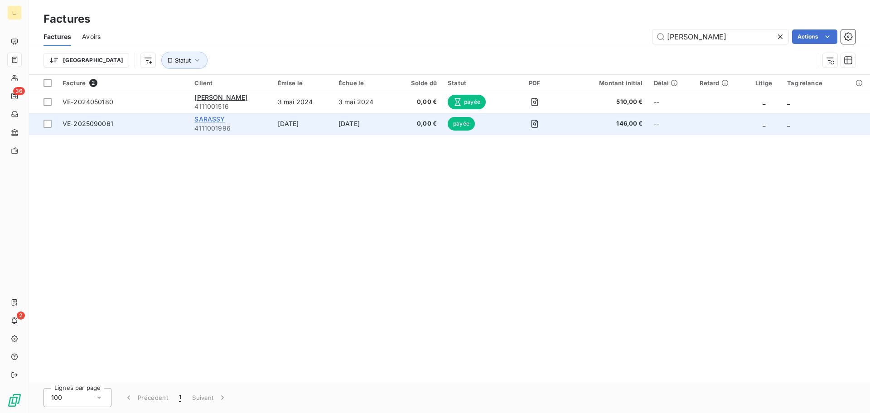
click at [207, 117] on span "SARASSY" at bounding box center [209, 119] width 30 height 8
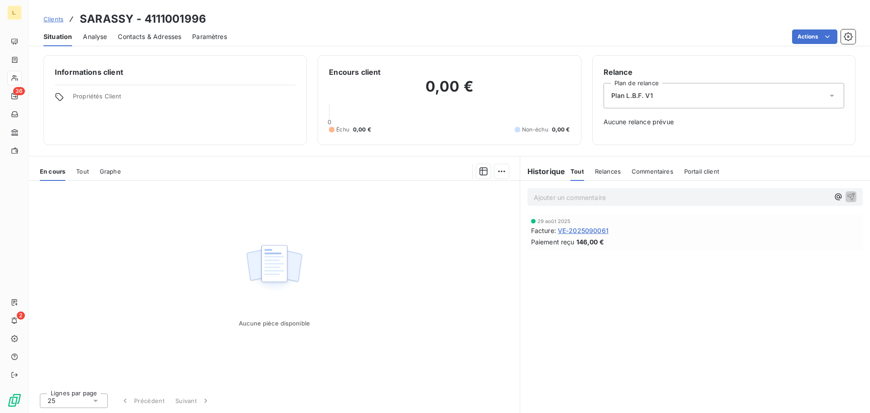
click at [590, 232] on span "VE-2025090061" at bounding box center [583, 231] width 51 height 10
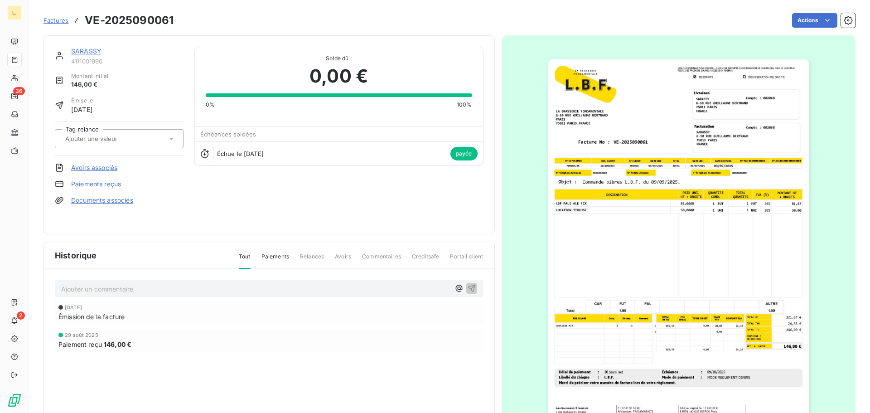
click at [773, 323] on img "button" at bounding box center [678, 243] width 260 height 369
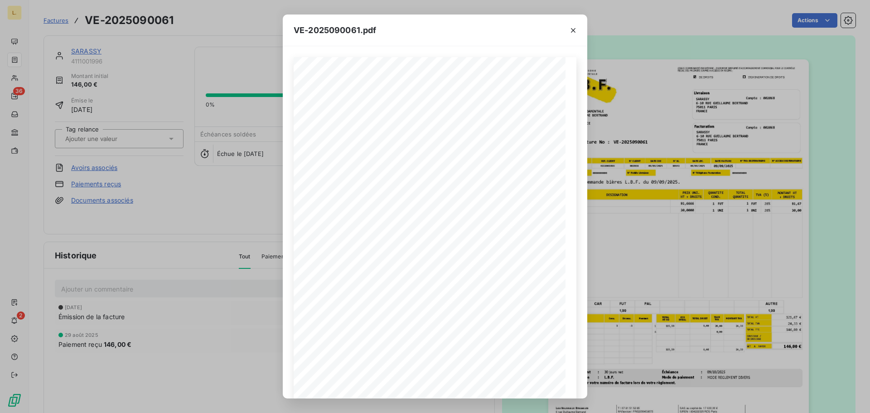
click at [605, 196] on div "VE-2025090061.pdf LA BRASSERIE FONDAMENTALE [STREET_ADDRESS][PERSON_NAME] VE-20…" at bounding box center [435, 206] width 870 height 413
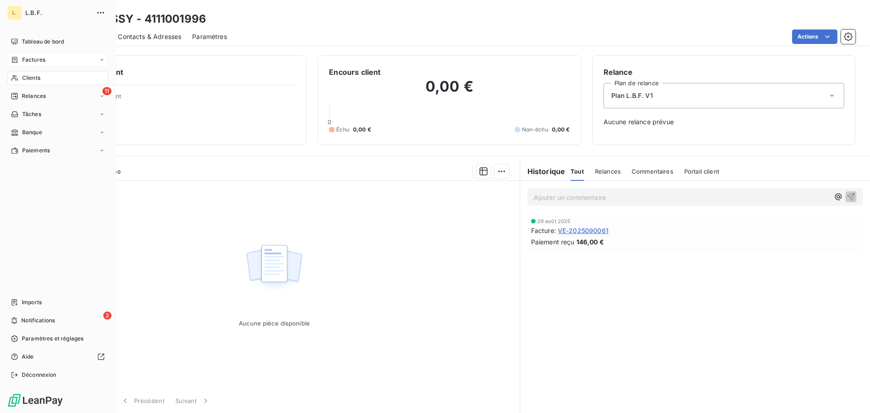
click at [47, 60] on div "Factures" at bounding box center [57, 60] width 101 height 14
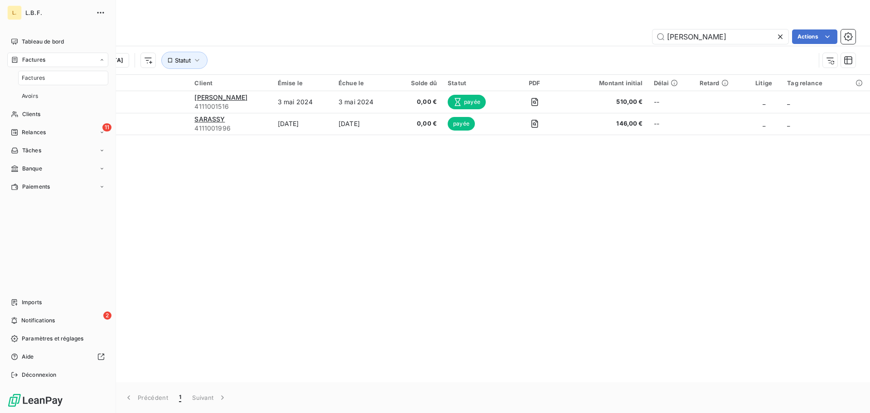
click at [69, 77] on div "Factures" at bounding box center [63, 78] width 90 height 14
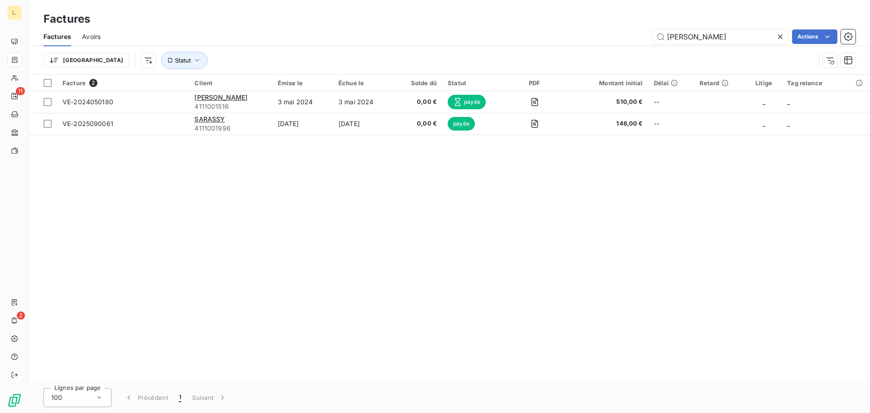
click at [777, 35] on icon at bounding box center [779, 36] width 9 height 9
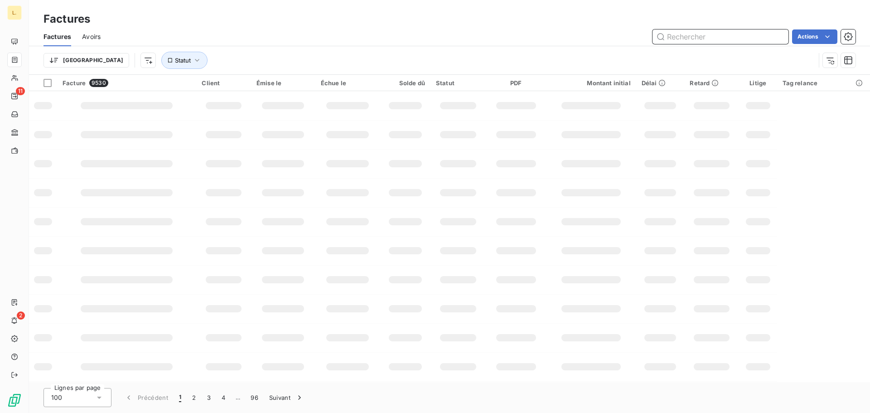
click at [674, 36] on input "text" at bounding box center [720, 36] width 136 height 14
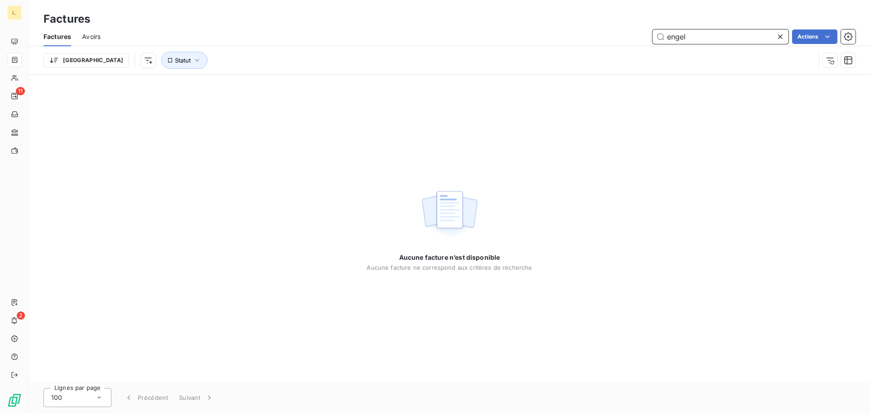
type input "engel"
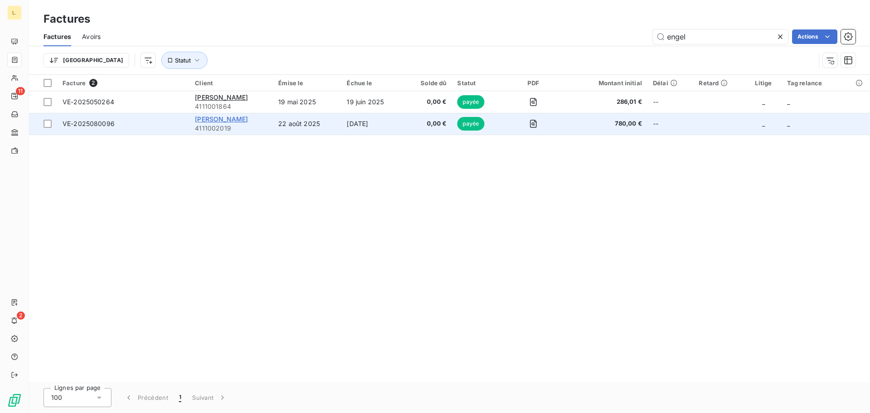
click at [231, 121] on span "[PERSON_NAME]" at bounding box center [221, 119] width 53 height 8
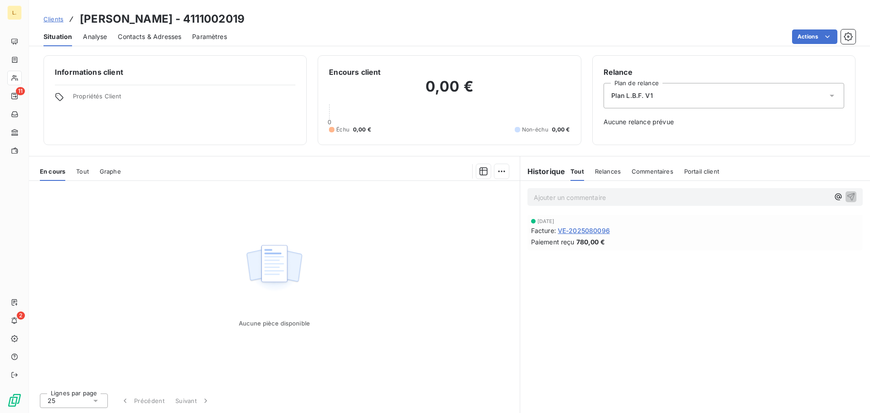
click at [586, 226] on span "VE-2025080096" at bounding box center [584, 231] width 52 height 10
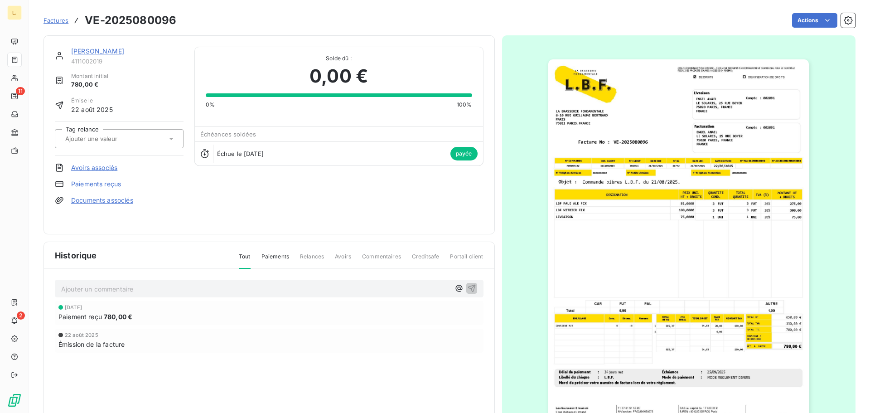
click at [785, 325] on img "button" at bounding box center [678, 243] width 260 height 369
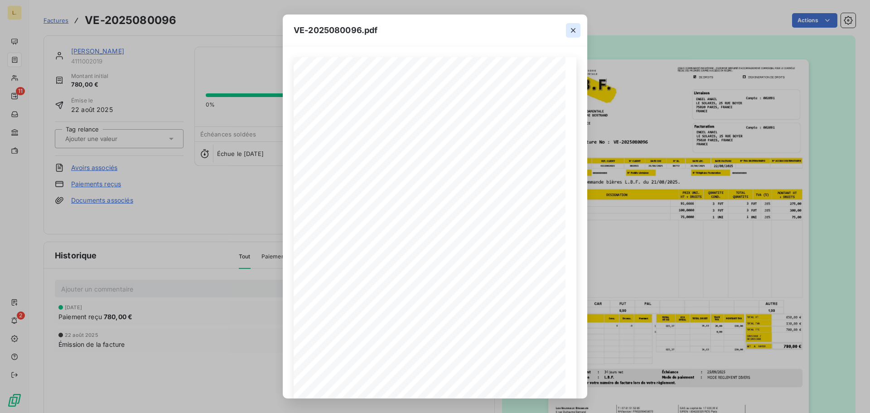
click at [574, 31] on icon "button" at bounding box center [573, 30] width 5 height 5
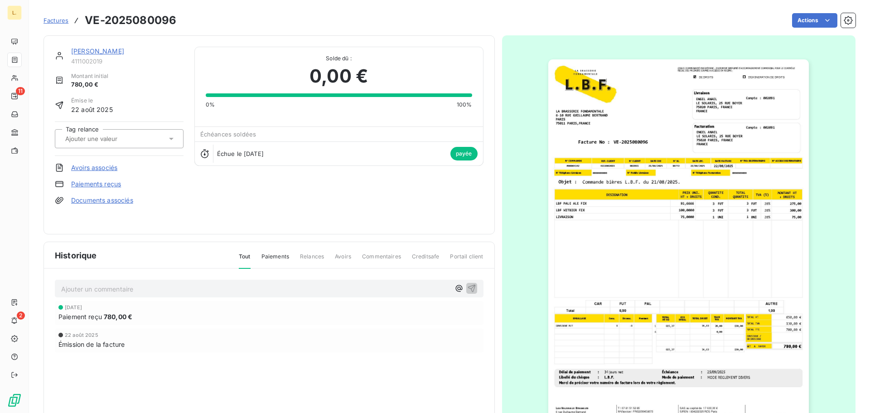
click at [717, 294] on img "button" at bounding box center [678, 243] width 260 height 369
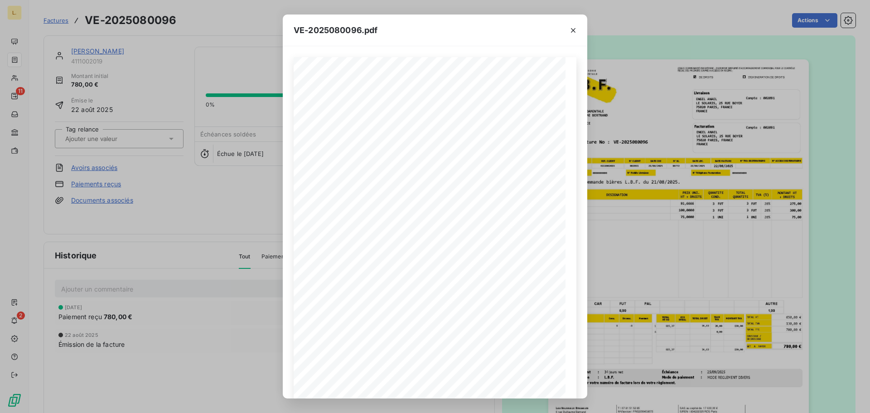
click at [617, 259] on div "VE-2025080096.pdf LA BRASSERIE FONDAMENTALE [STREET_ADDRESS][PERSON_NAME] VE-20…" at bounding box center [435, 206] width 870 height 413
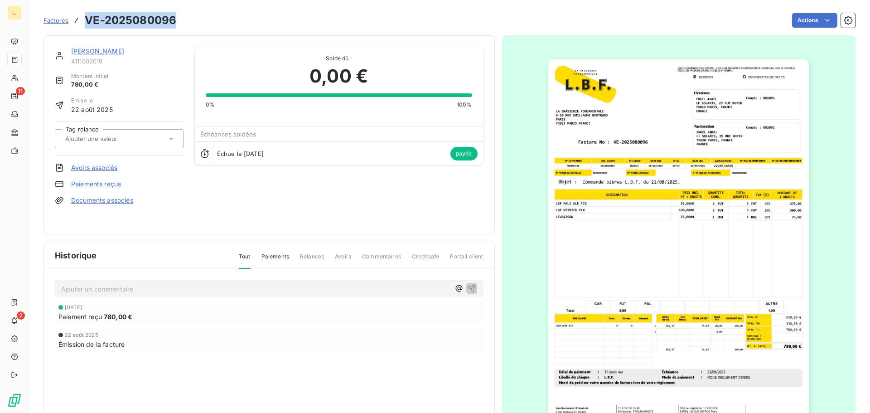
drag, startPoint x: 176, startPoint y: 19, endPoint x: 87, endPoint y: 24, distance: 88.9
click at [87, 24] on div "Factures VE-2025080096 Actions" at bounding box center [449, 20] width 812 height 19
copy h3 "VE-2025080096"
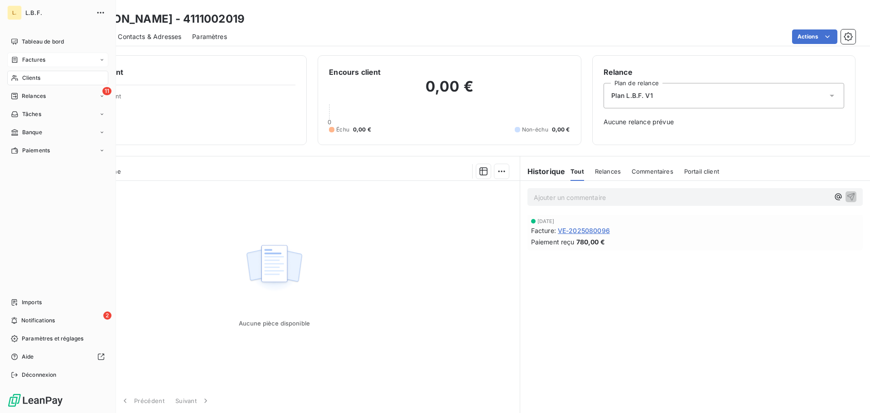
click at [45, 58] on div "Factures" at bounding box center [57, 60] width 101 height 14
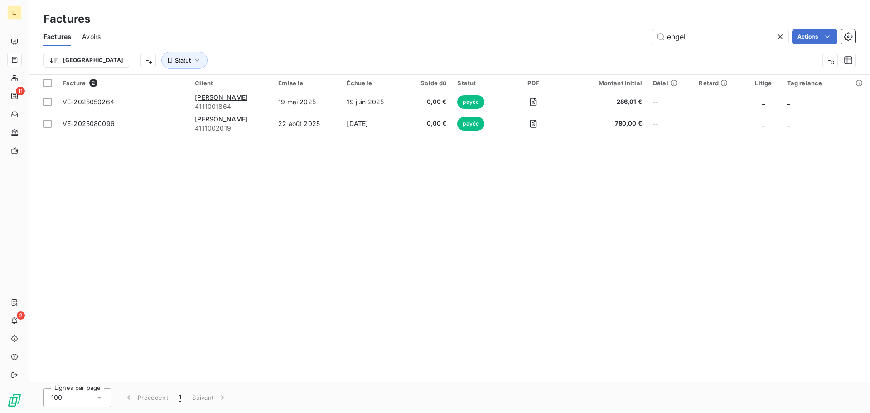
drag, startPoint x: 697, startPoint y: 34, endPoint x: 650, endPoint y: 29, distance: 46.9
click at [651, 34] on div "engel Actions" at bounding box center [483, 36] width 744 height 14
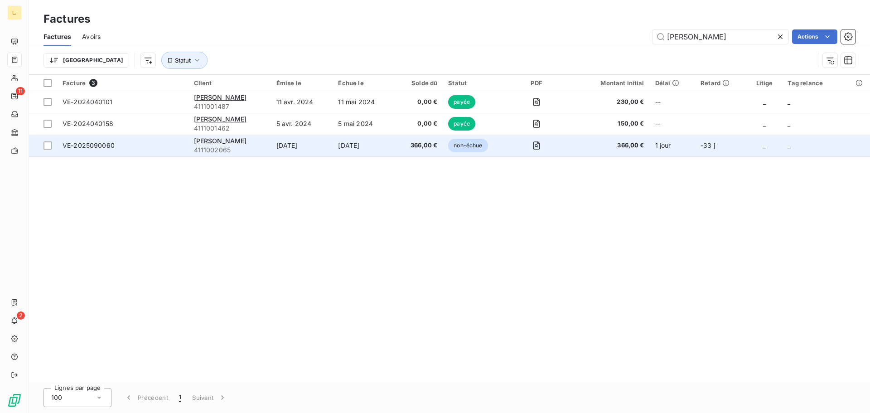
type input "[PERSON_NAME]"
click at [265, 148] on span "4111002065" at bounding box center [230, 149] width 72 height 9
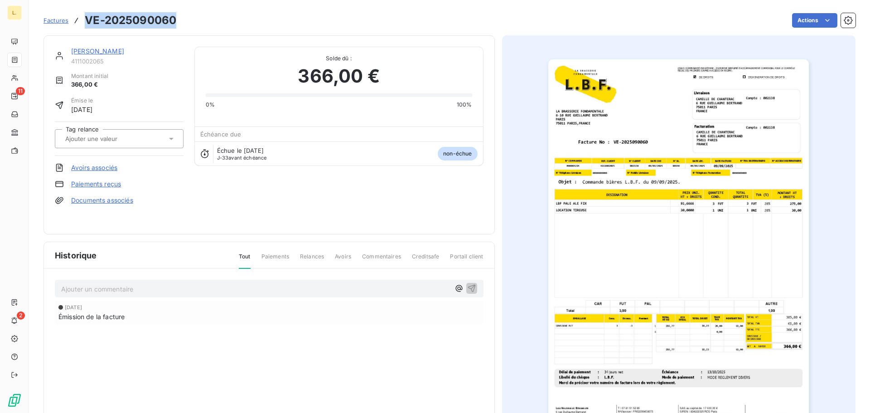
drag, startPoint x: 170, startPoint y: 20, endPoint x: 87, endPoint y: 25, distance: 83.5
click at [87, 25] on div "Factures VE-2025090060 Actions" at bounding box center [449, 20] width 812 height 19
copy h3 "VE-2025090060"
click at [101, 186] on link "Paiements reçus" at bounding box center [96, 183] width 50 height 9
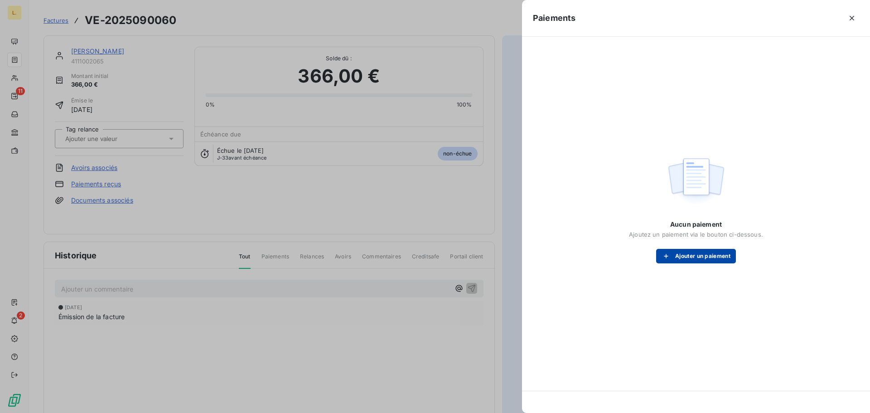
click at [668, 252] on icon "button" at bounding box center [665, 255] width 9 height 9
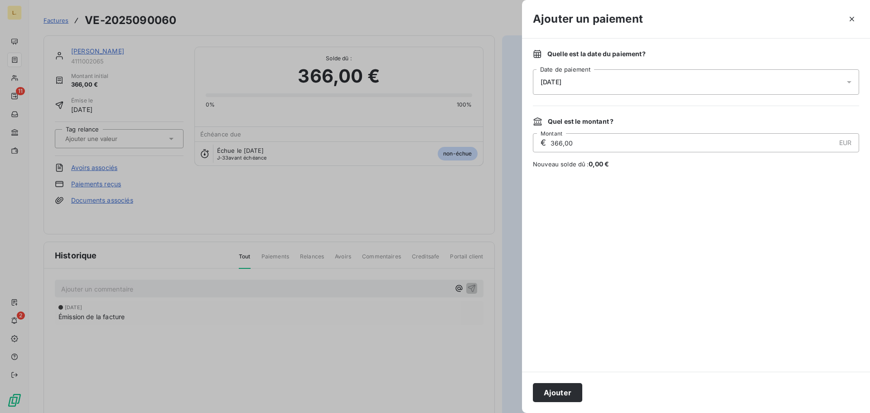
click at [591, 82] on div "[DATE]" at bounding box center [696, 81] width 326 height 25
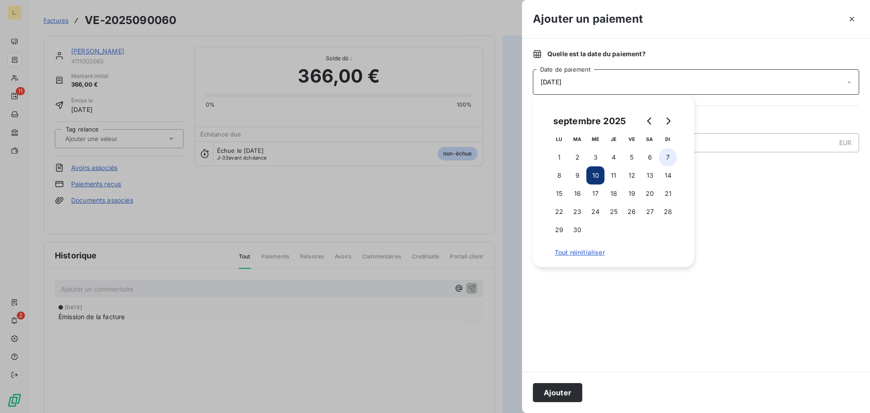
click at [671, 155] on button "7" at bounding box center [668, 157] width 18 height 18
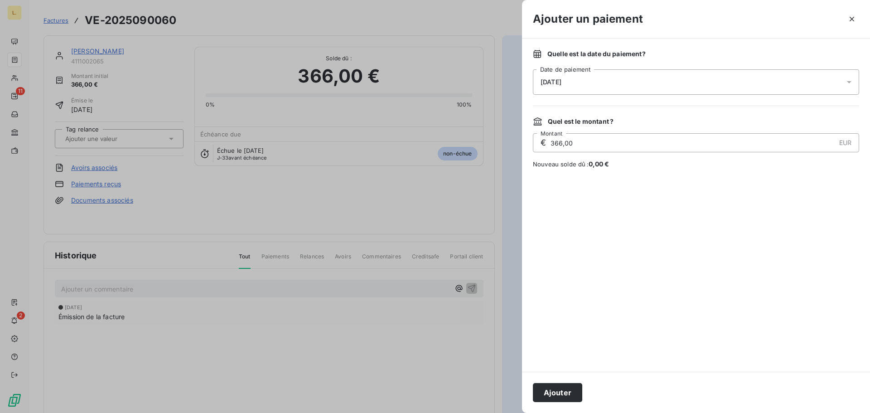
click at [719, 285] on div at bounding box center [696, 269] width 326 height 181
click at [560, 387] on button "Ajouter" at bounding box center [557, 392] width 49 height 19
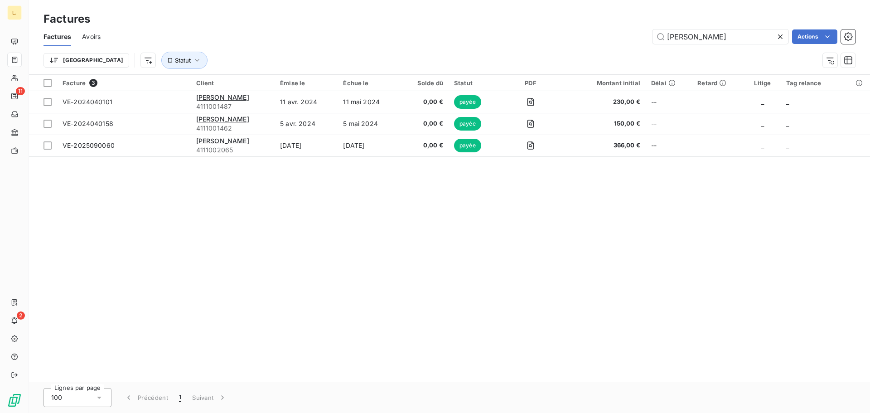
click at [781, 36] on icon at bounding box center [779, 36] width 9 height 9
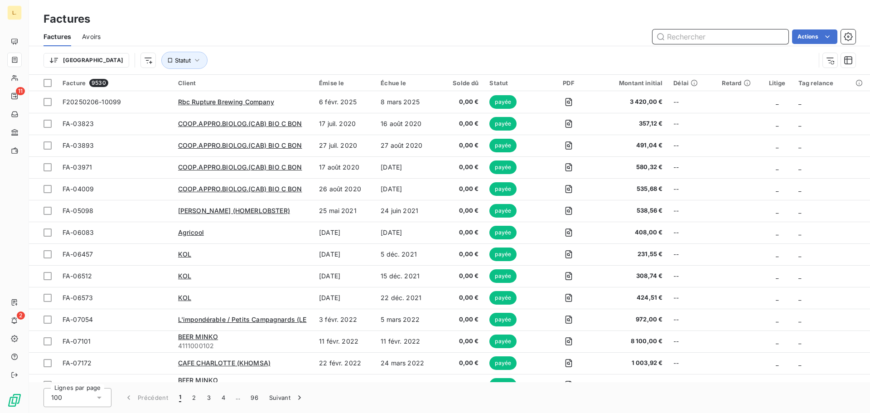
click at [691, 43] on input "text" at bounding box center [720, 36] width 136 height 14
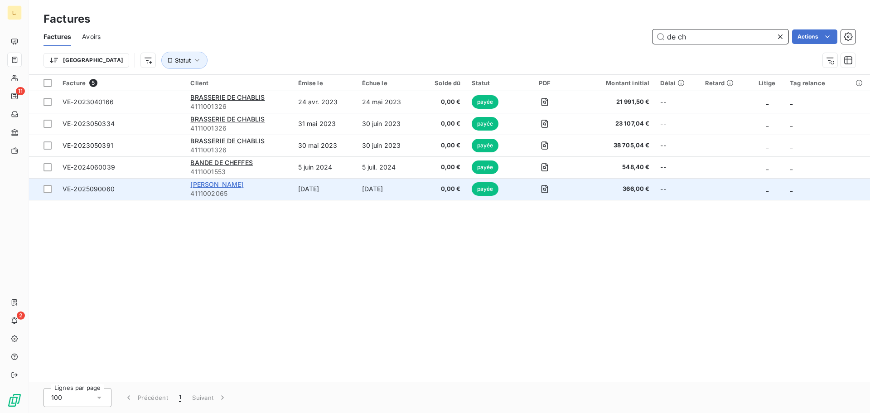
type input "de ch"
click at [243, 183] on span "[PERSON_NAME]" at bounding box center [216, 184] width 53 height 8
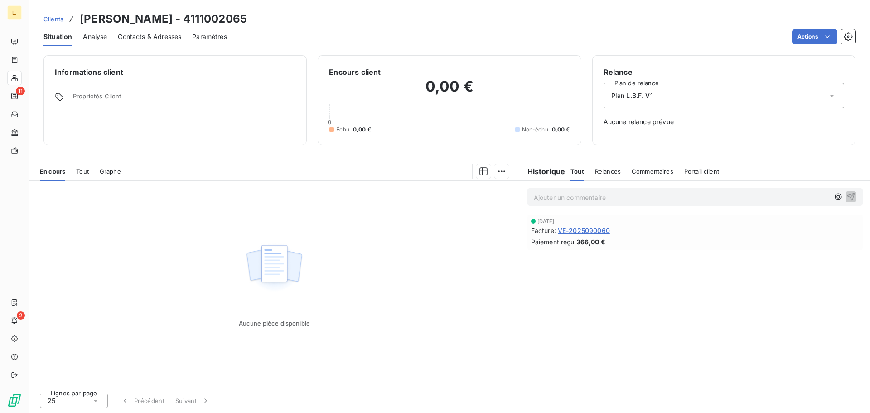
click at [599, 230] on span "VE-2025090060" at bounding box center [584, 231] width 52 height 10
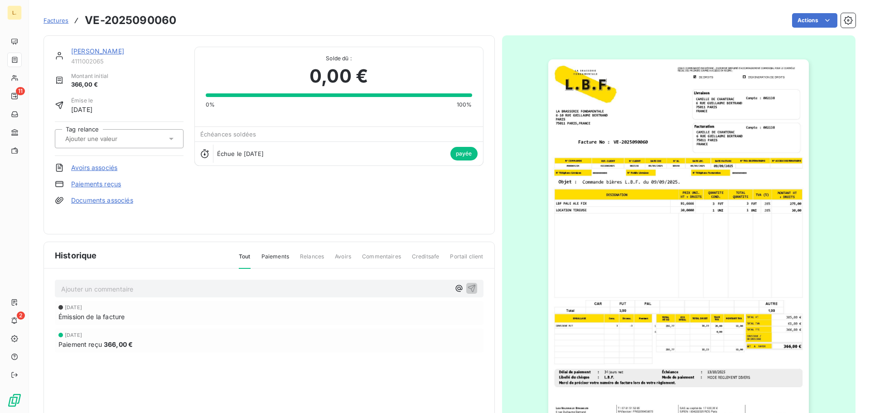
click at [702, 260] on img "button" at bounding box center [678, 243] width 260 height 369
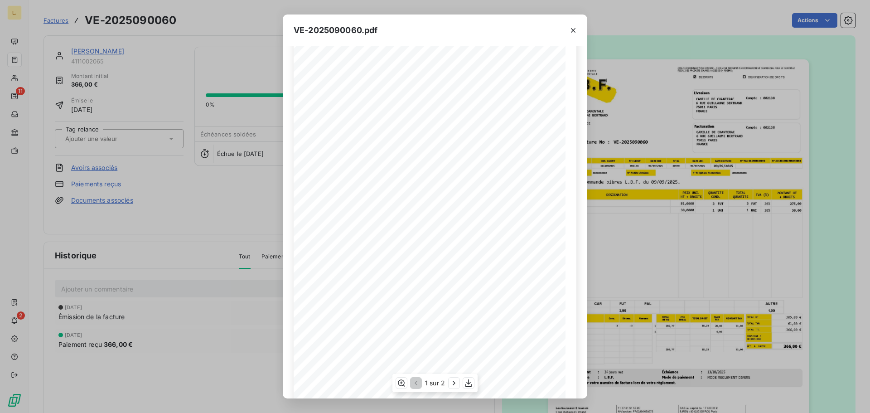
scroll to position [54, 0]
click at [573, 30] on icon "button" at bounding box center [573, 30] width 5 height 5
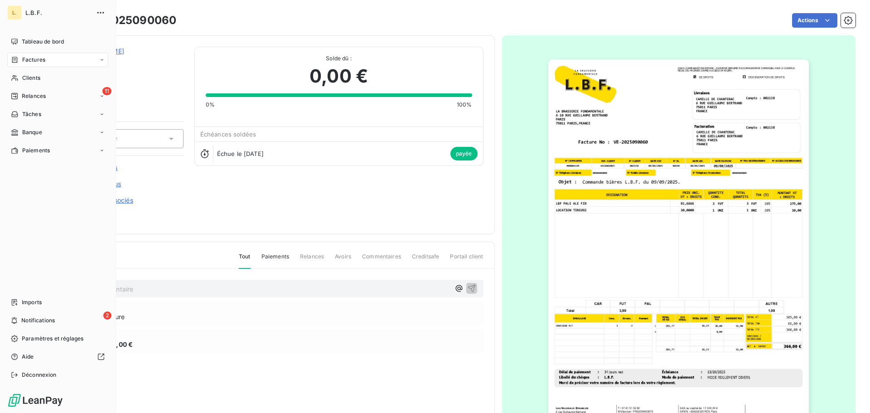
click at [45, 58] on span "Factures" at bounding box center [33, 60] width 23 height 8
click at [72, 77] on div "Factures" at bounding box center [63, 78] width 90 height 14
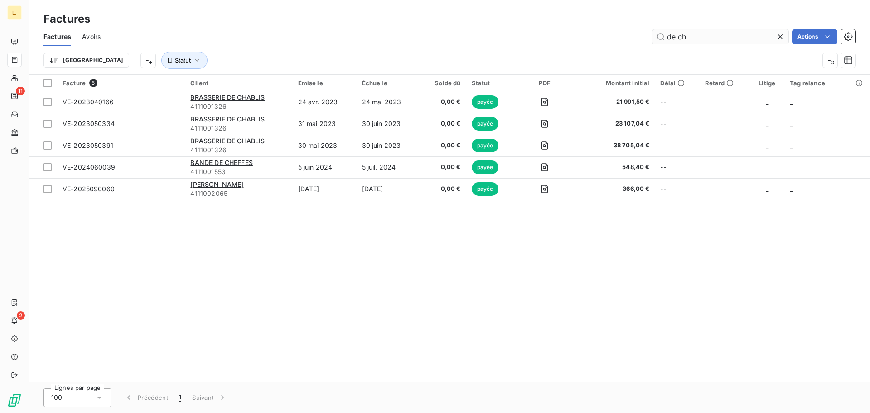
click at [776, 39] on icon at bounding box center [779, 36] width 9 height 9
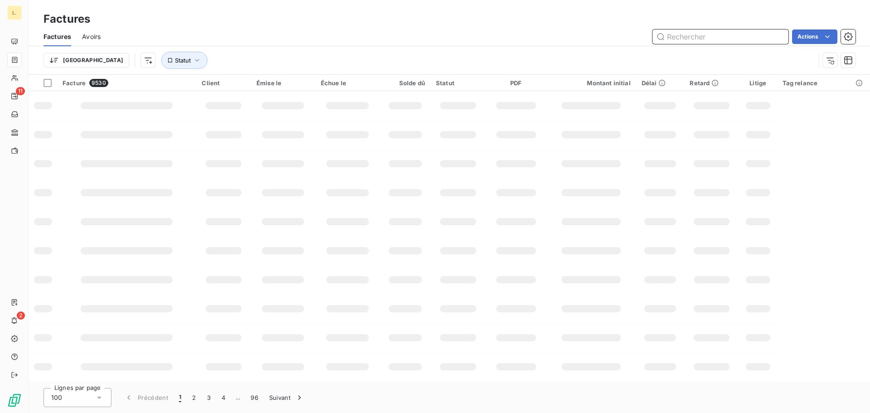
click at [691, 41] on input "text" at bounding box center [720, 36] width 136 height 14
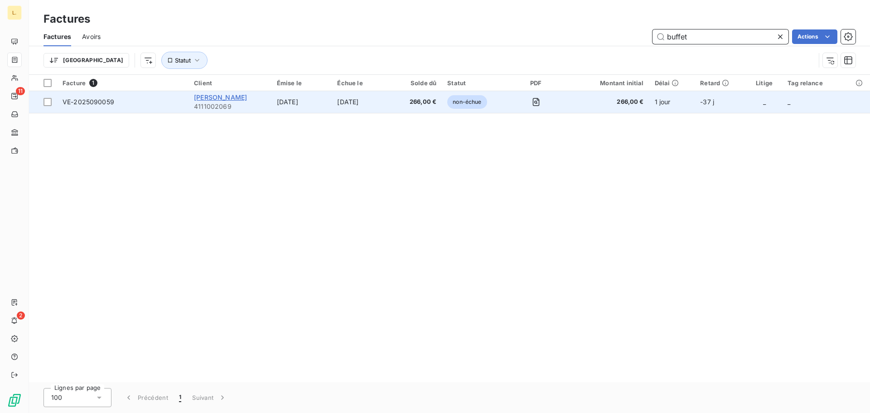
type input "buffet"
click at [233, 99] on span "[PERSON_NAME]" at bounding box center [220, 97] width 53 height 8
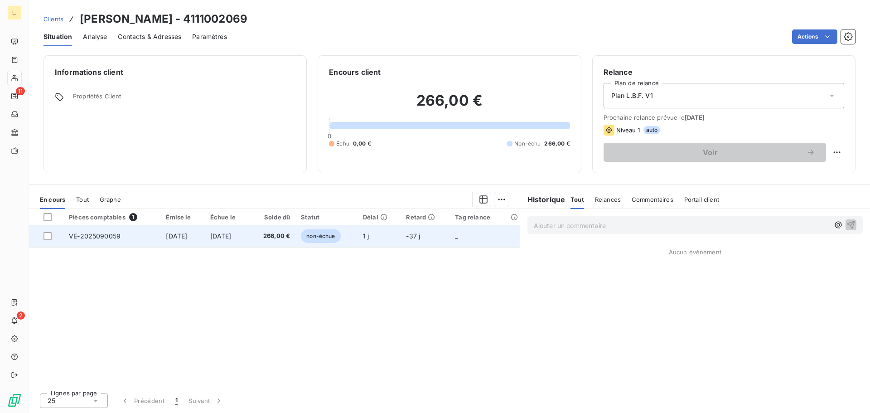
click at [95, 235] on span "VE-2025090059" at bounding box center [95, 236] width 52 height 8
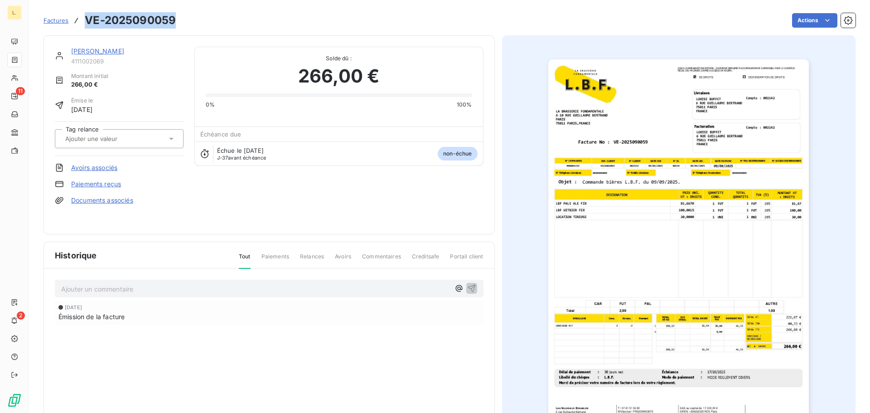
drag, startPoint x: 177, startPoint y: 17, endPoint x: 86, endPoint y: 20, distance: 90.7
click at [86, 20] on div "Factures VE-2025090059 Actions" at bounding box center [449, 20] width 812 height 19
copy h3 "VE-2025090059"
click at [117, 180] on link "Paiements reçus" at bounding box center [96, 183] width 50 height 9
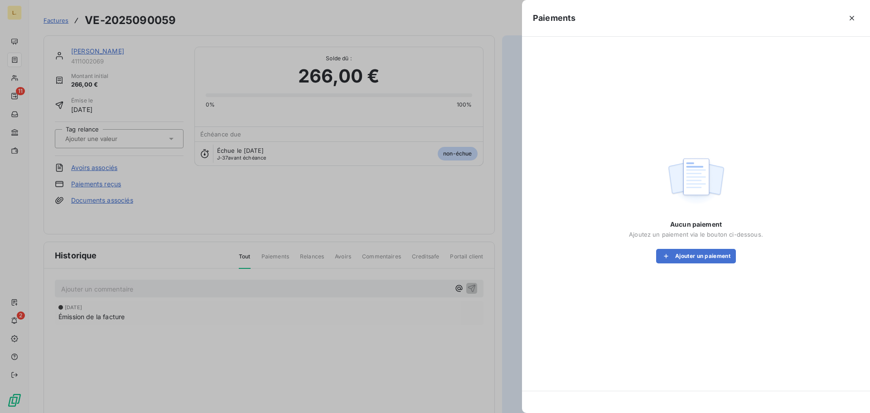
click at [679, 245] on div "Aucun paiement Ajoutez un paiement via le bouton ci-dessous. Ajouter un paiement" at bounding box center [696, 241] width 134 height 43
click at [679, 252] on button "Ajouter un paiement" at bounding box center [696, 256] width 80 height 14
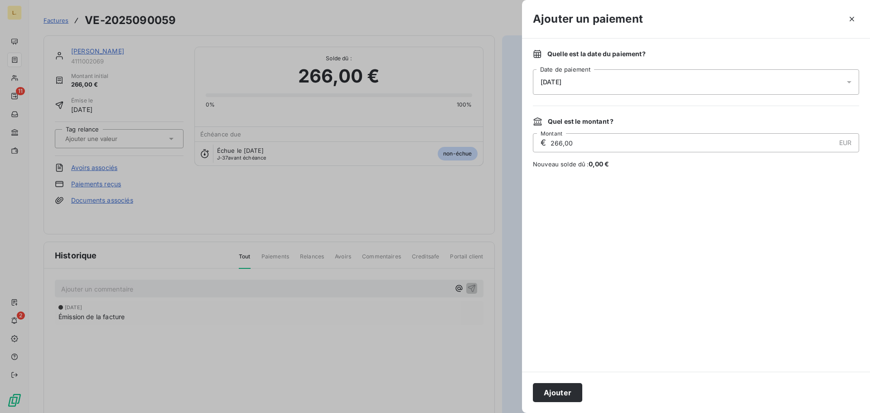
click at [579, 82] on div "[DATE]" at bounding box center [696, 81] width 326 height 25
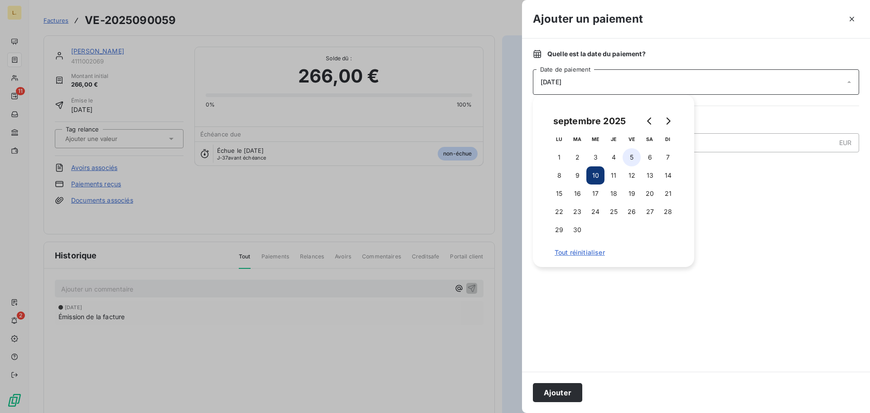
click at [634, 157] on button "5" at bounding box center [631, 157] width 18 height 18
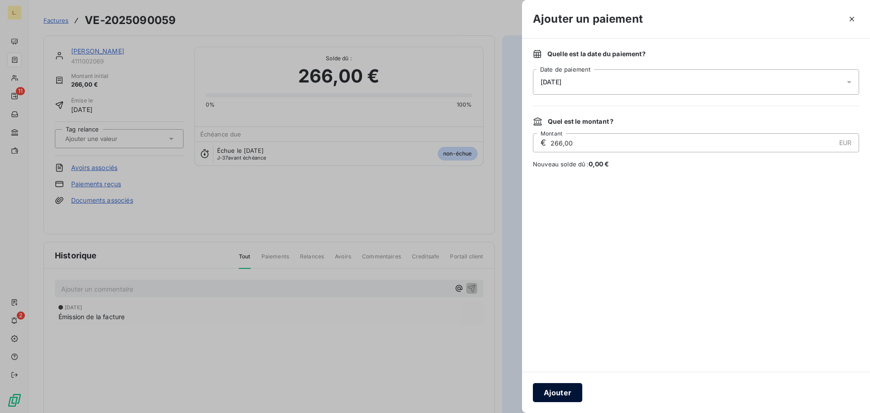
click at [568, 389] on button "Ajouter" at bounding box center [557, 392] width 49 height 19
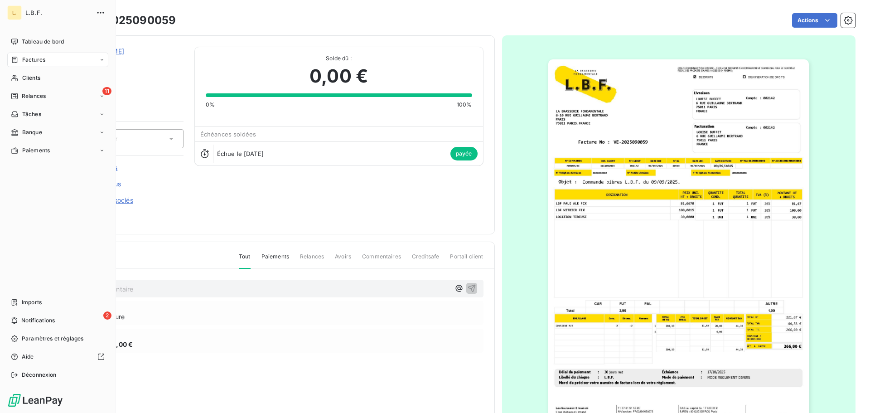
click at [57, 62] on div "Factures" at bounding box center [57, 60] width 101 height 14
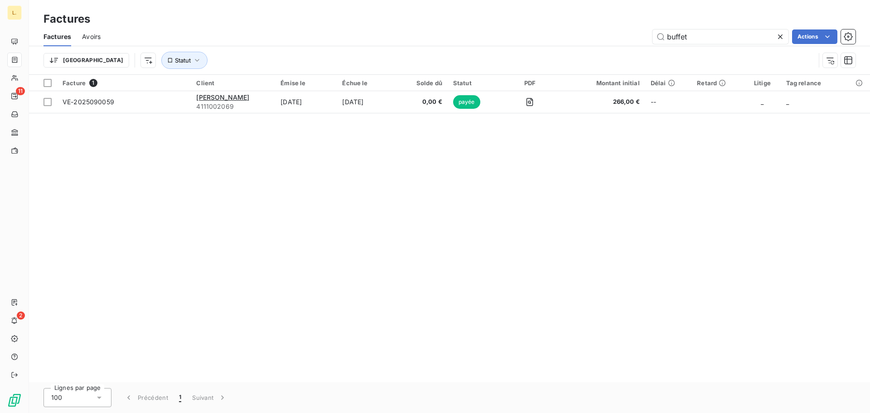
click at [779, 34] on icon at bounding box center [779, 36] width 9 height 9
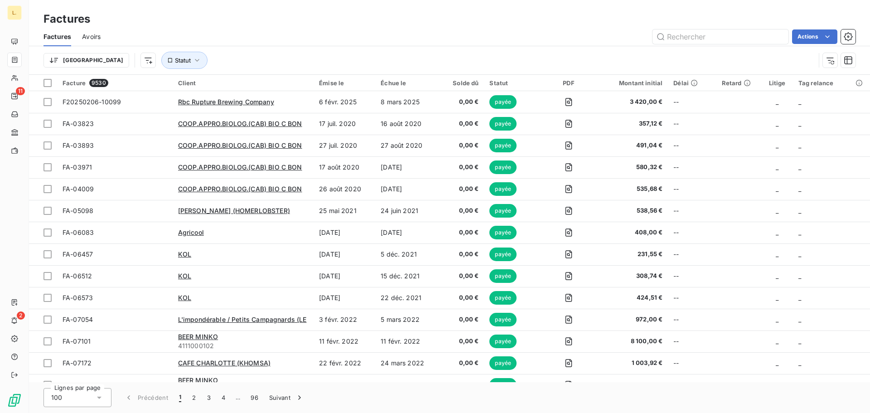
drag, startPoint x: 622, startPoint y: 60, endPoint x: 616, endPoint y: 60, distance: 6.8
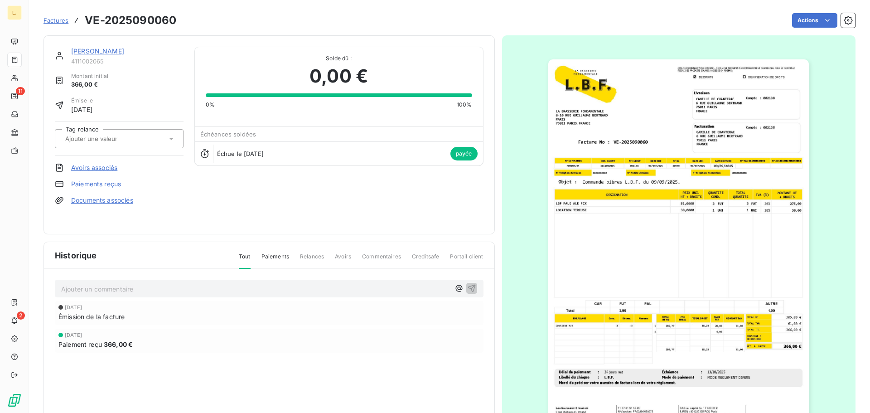
drag, startPoint x: 591, startPoint y: 100, endPoint x: 576, endPoint y: 102, distance: 15.1
click at [680, 297] on img "button" at bounding box center [678, 243] width 260 height 369
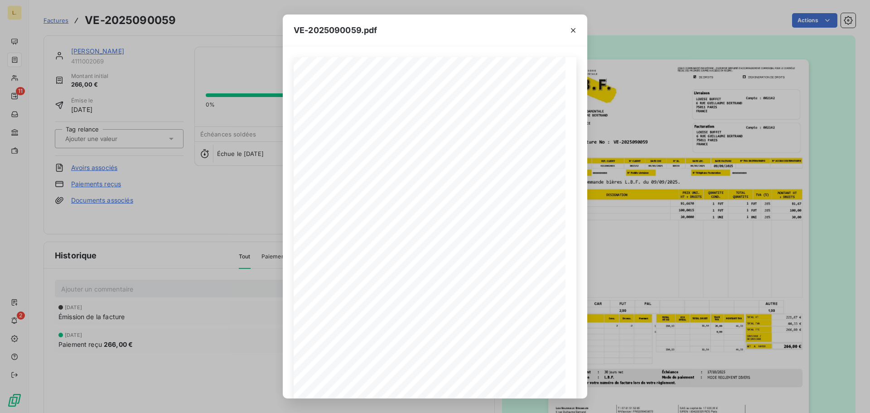
click at [635, 254] on div "VE-2025090059.pdf LA BRASSERIE FONDAMENTALE [STREET_ADDRESS][PERSON_NAME] VE-20…" at bounding box center [435, 206] width 870 height 413
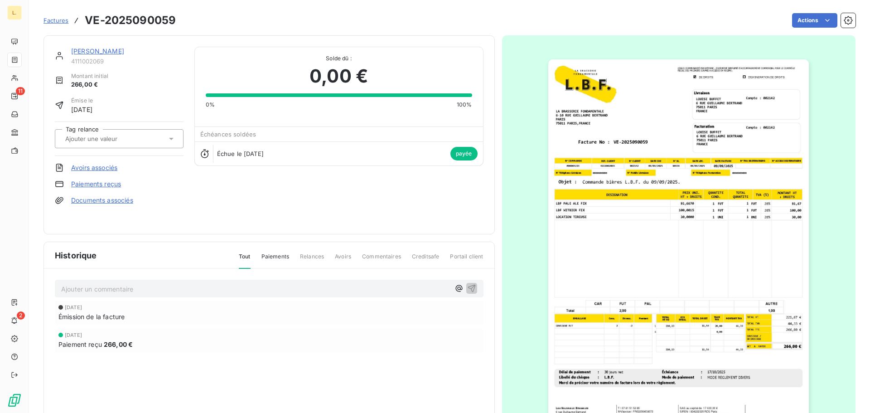
click at [635, 254] on img "button" at bounding box center [678, 243] width 260 height 369
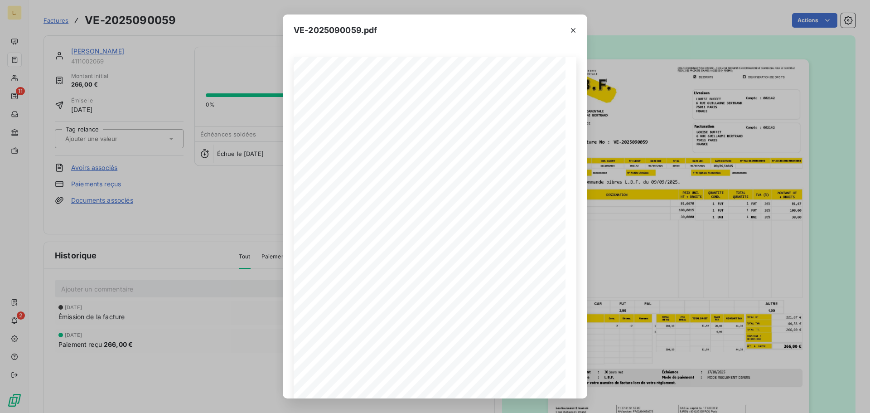
click at [631, 272] on div "VE-2025090059.pdf LA BRASSERIE FONDAMENTALE [STREET_ADDRESS][PERSON_NAME] VE-20…" at bounding box center [435, 206] width 870 height 413
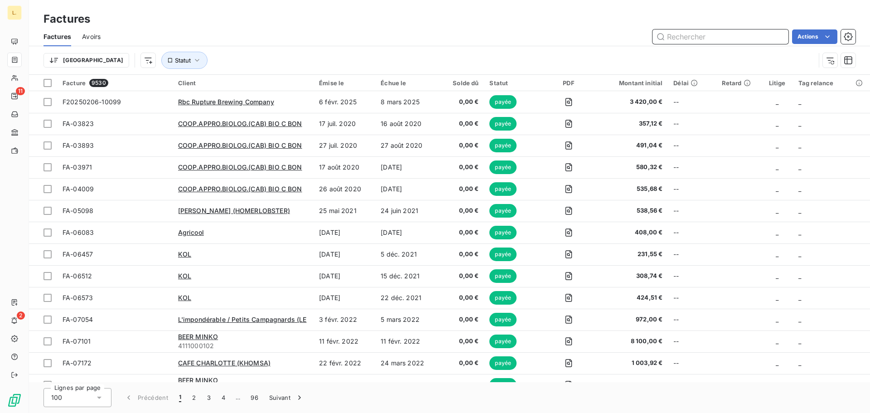
click at [679, 37] on input "text" at bounding box center [720, 36] width 136 height 14
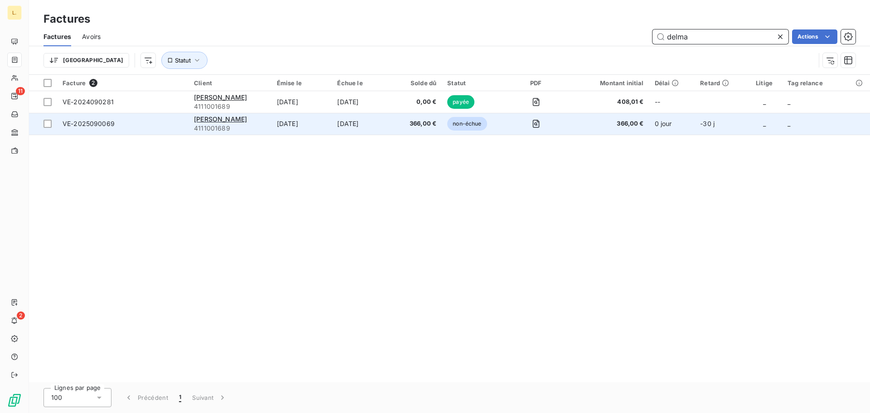
type input "delma"
click at [236, 114] on td "[PERSON_NAME] 4111001689" at bounding box center [229, 124] width 83 height 22
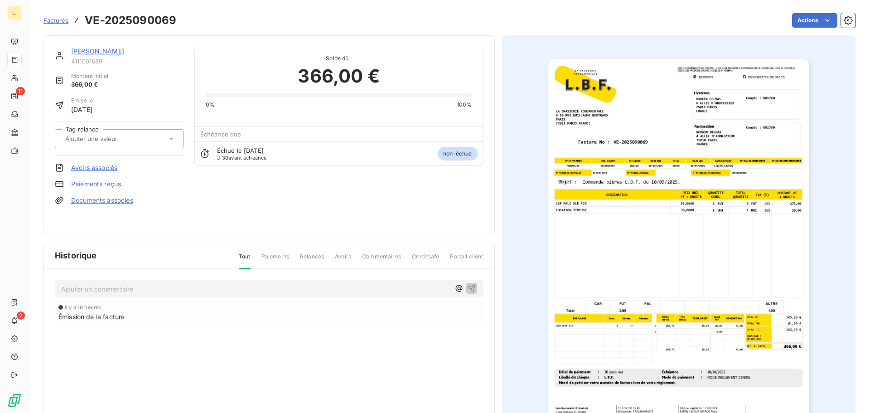
click at [111, 183] on link "Paiements reçus" at bounding box center [96, 183] width 50 height 9
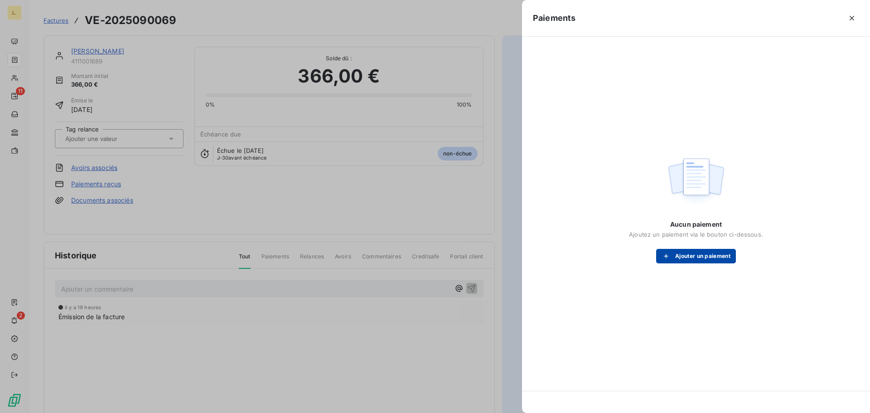
click at [689, 255] on button "Ajouter un paiement" at bounding box center [696, 256] width 80 height 14
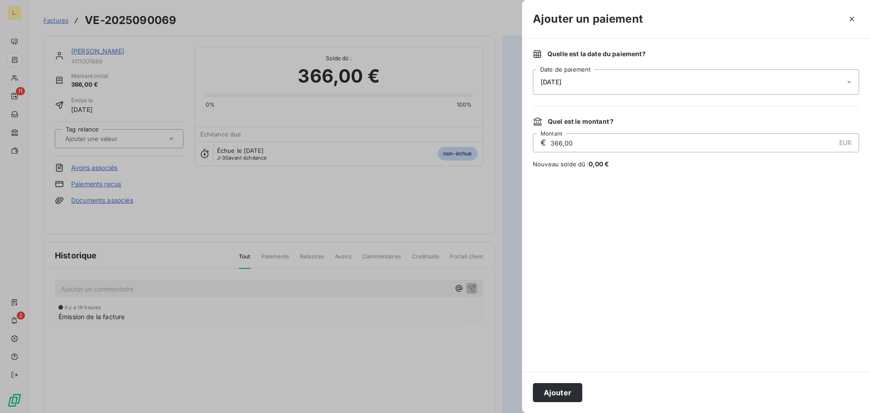
click at [568, 89] on div "[DATE]" at bounding box center [696, 81] width 326 height 25
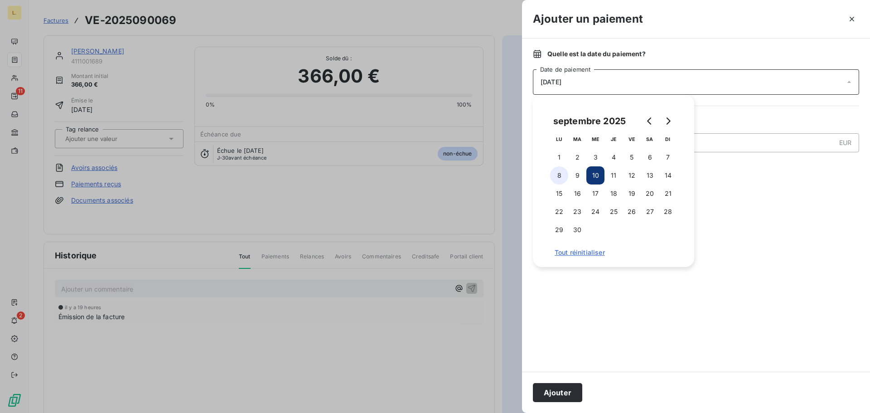
click at [552, 175] on button "8" at bounding box center [559, 175] width 18 height 18
click at [639, 323] on div at bounding box center [696, 269] width 326 height 181
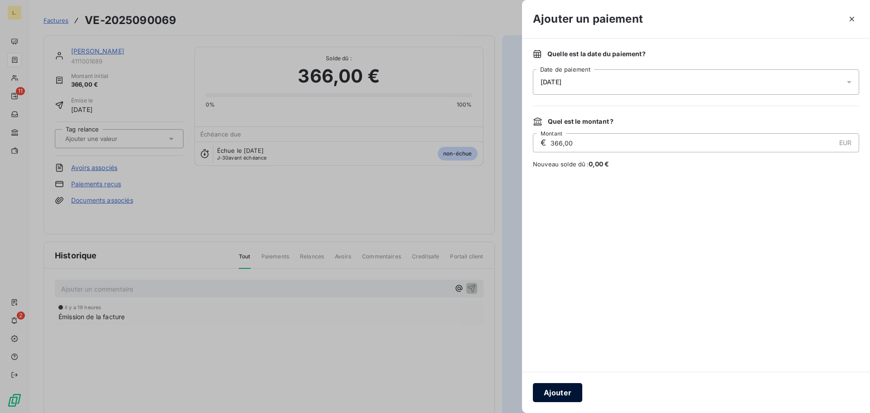
click at [573, 383] on button "Ajouter" at bounding box center [557, 392] width 49 height 19
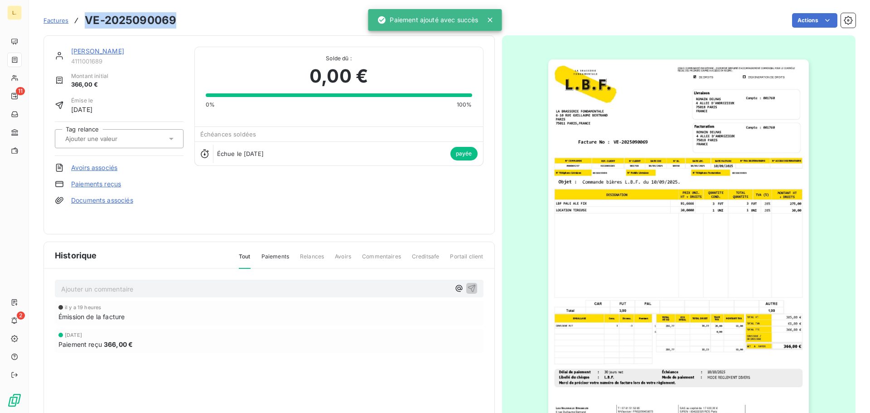
drag, startPoint x: 173, startPoint y: 21, endPoint x: 88, endPoint y: 25, distance: 85.3
click at [88, 25] on h3 "VE-2025090069" at bounding box center [131, 20] width 92 height 16
copy h3 "VE-2025090069"
click at [631, 281] on img "button" at bounding box center [678, 243] width 260 height 369
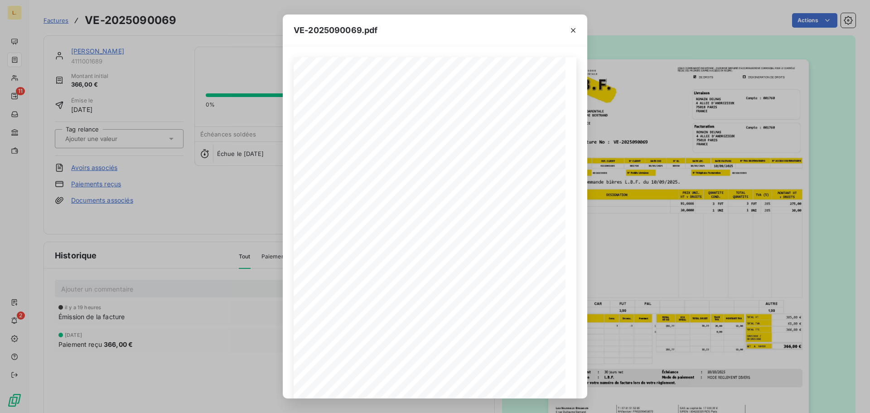
click at [624, 262] on div "VE-2025090069.pdf LA BRASSERIE FONDAMENTALE [STREET_ADDRESS][PERSON_NAME] VE-20…" at bounding box center [435, 206] width 870 height 413
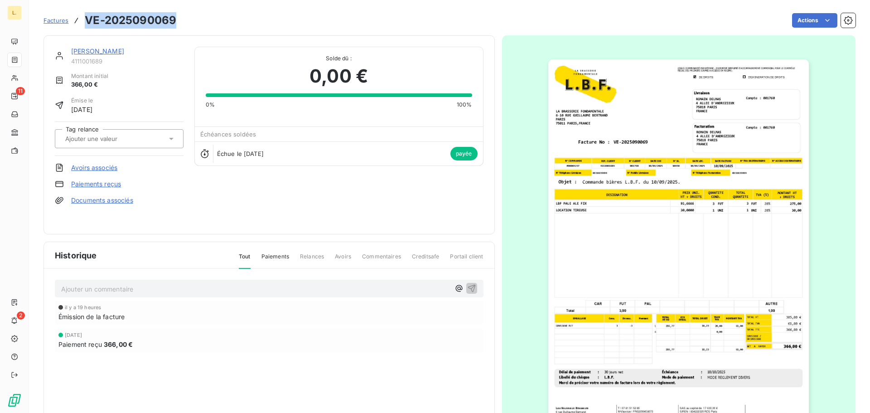
drag, startPoint x: 178, startPoint y: 23, endPoint x: 110, endPoint y: 1, distance: 71.8
click at [89, 24] on div "Factures VE-2025090069 Actions" at bounding box center [449, 20] width 812 height 19
click at [87, 19] on div "Factures VE-2025090069" at bounding box center [109, 20] width 133 height 16
drag, startPoint x: 91, startPoint y: 20, endPoint x: 173, endPoint y: 21, distance: 82.5
click at [173, 21] on h3 "VE-2025090069" at bounding box center [131, 20] width 92 height 16
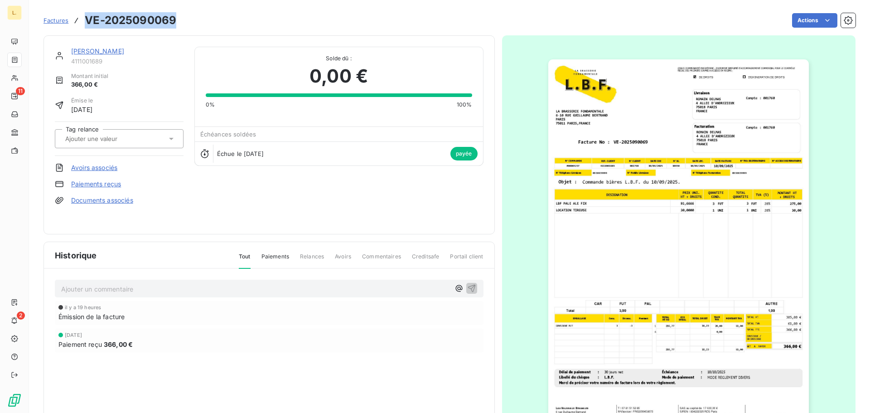
copy h3 "VE-2025090069"
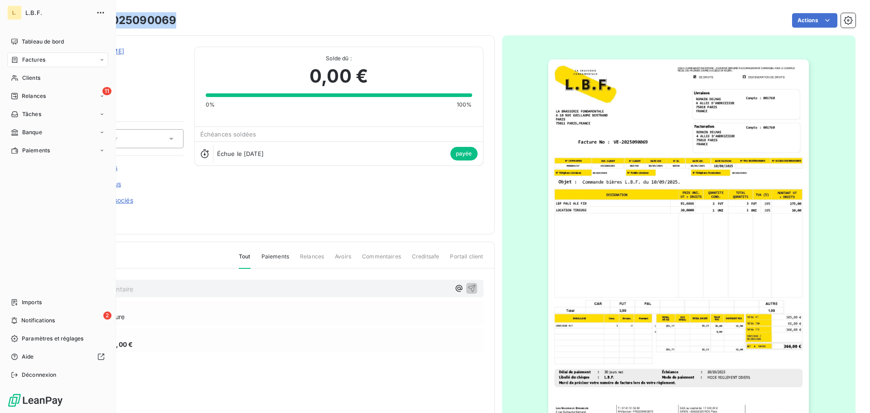
click at [43, 57] on span "Factures" at bounding box center [33, 60] width 23 height 8
click at [64, 68] on nav "Tableau de bord Factures Clients 11 Relances Tâches Banque Paiements" at bounding box center [57, 95] width 101 height 123
click at [64, 62] on div "Factures" at bounding box center [57, 60] width 101 height 14
click at [48, 80] on div "Factures" at bounding box center [63, 78] width 90 height 14
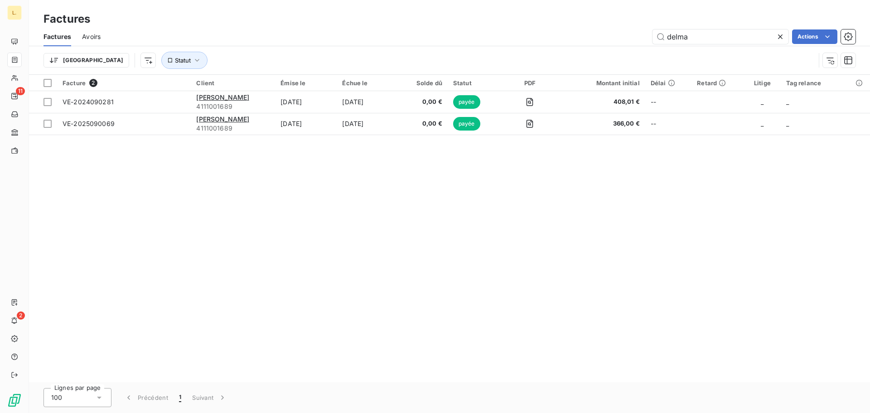
drag, startPoint x: 693, startPoint y: 39, endPoint x: 647, endPoint y: 41, distance: 45.8
click at [647, 41] on div "delma Actions" at bounding box center [483, 36] width 744 height 14
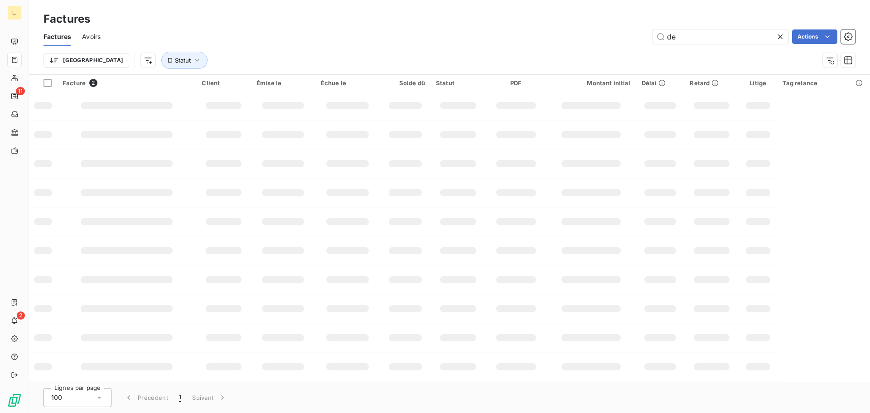
type input "d"
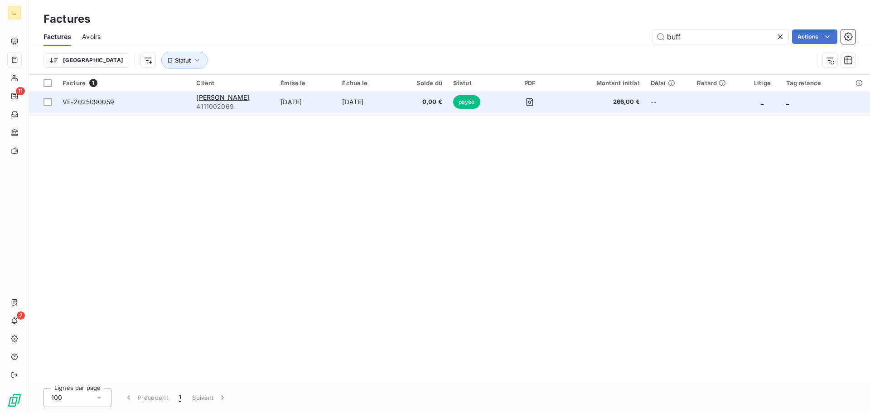
type input "buff"
click at [232, 102] on span "4111002069" at bounding box center [232, 106] width 73 height 9
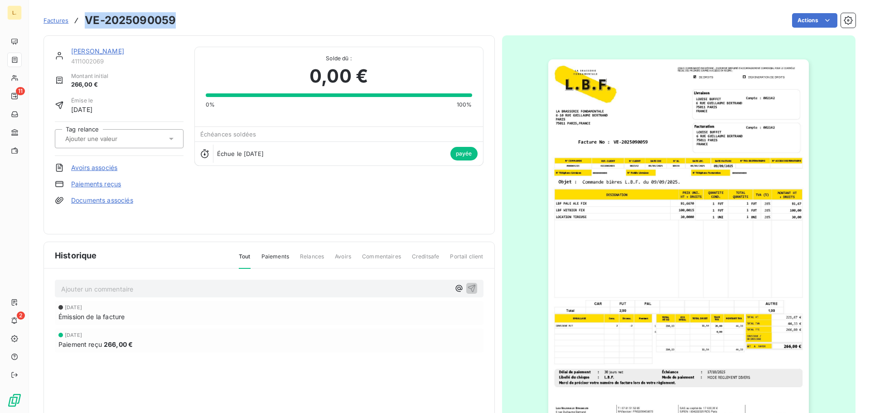
drag, startPoint x: 178, startPoint y: 27, endPoint x: 88, endPoint y: 18, distance: 90.1
click at [88, 18] on div "Factures VE-2025090059 Actions" at bounding box center [449, 20] width 812 height 19
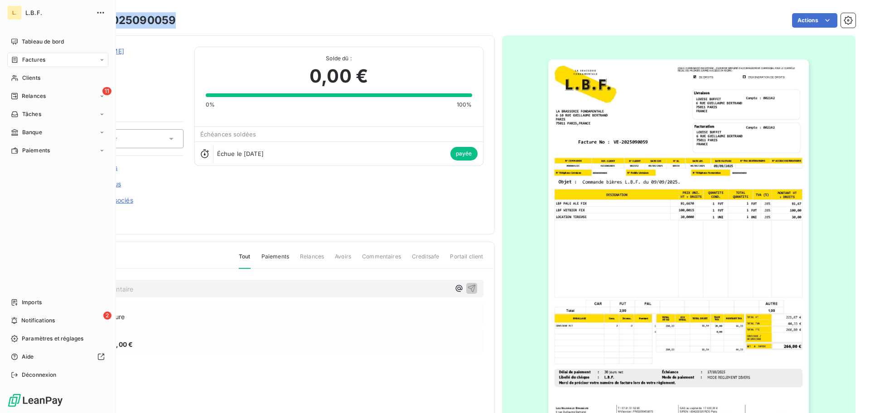
click at [29, 63] on span "Factures" at bounding box center [33, 60] width 23 height 8
click at [67, 76] on div "Factures" at bounding box center [63, 78] width 90 height 14
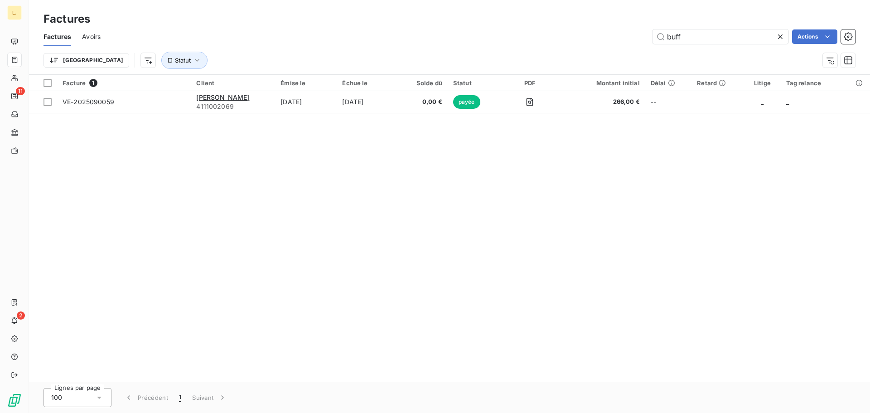
drag, startPoint x: 682, startPoint y: 34, endPoint x: 629, endPoint y: 41, distance: 53.6
click at [629, 41] on div "buff Actions" at bounding box center [483, 36] width 744 height 14
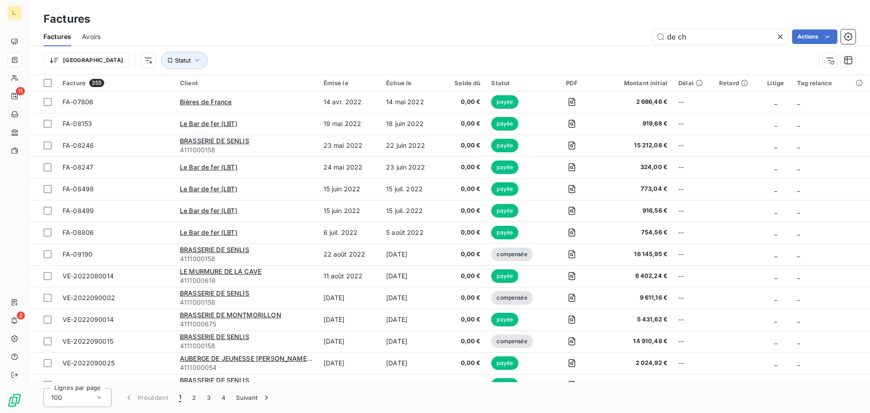
type input "de ch"
drag, startPoint x: 683, startPoint y: 28, endPoint x: 686, endPoint y: 32, distance: 4.8
click at [684, 29] on div "Factures Avoirs de ch Actions" at bounding box center [449, 36] width 841 height 19
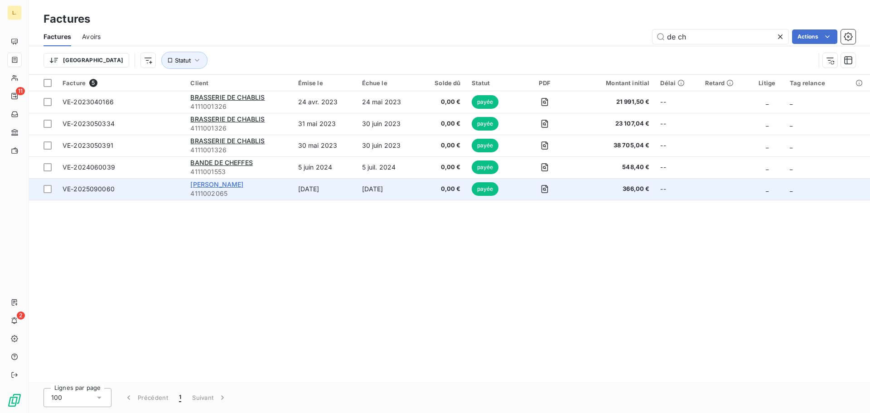
click at [243, 184] on span "[PERSON_NAME]" at bounding box center [216, 184] width 53 height 8
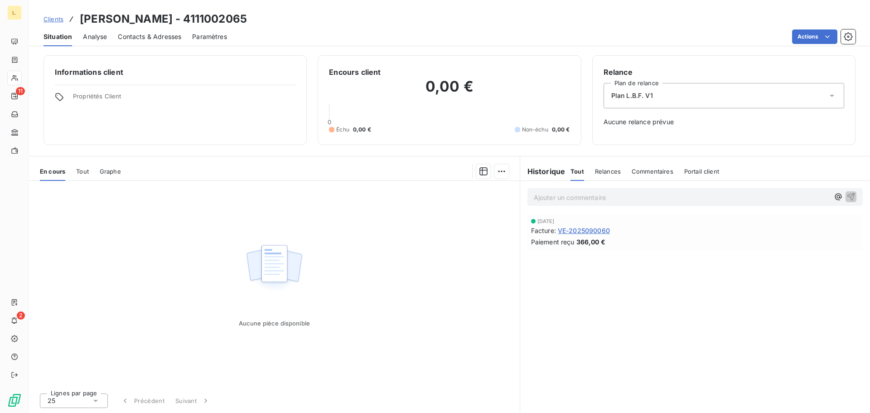
click at [578, 228] on span "VE-2025090060" at bounding box center [584, 231] width 52 height 10
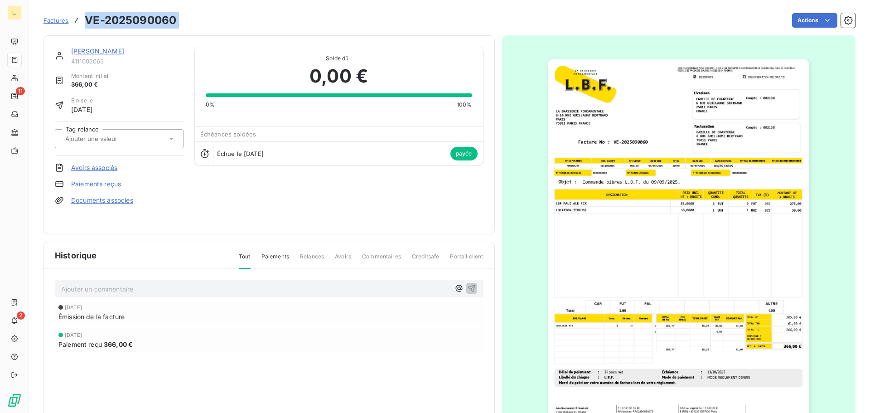
drag, startPoint x: 182, startPoint y: 25, endPoint x: 86, endPoint y: 28, distance: 95.6
click at [86, 28] on div "Factures VE-2025090060 Actions" at bounding box center [449, 20] width 812 height 19
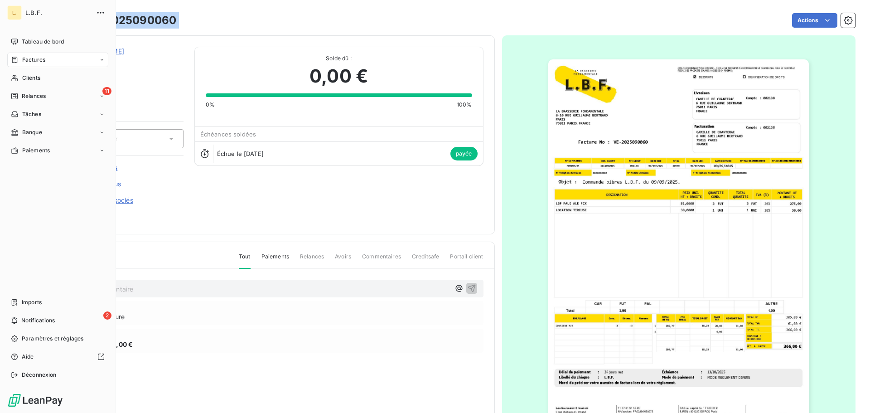
click at [38, 61] on span "Factures" at bounding box center [33, 60] width 23 height 8
click at [72, 78] on div "Factures" at bounding box center [63, 78] width 90 height 14
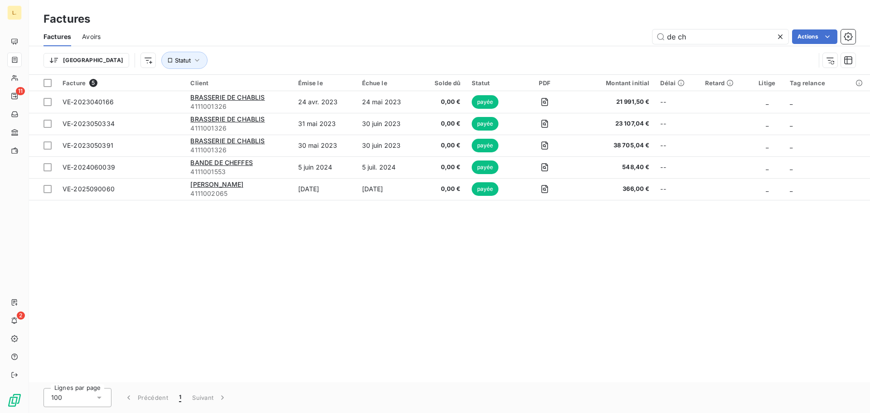
click at [779, 38] on icon at bounding box center [779, 36] width 9 height 9
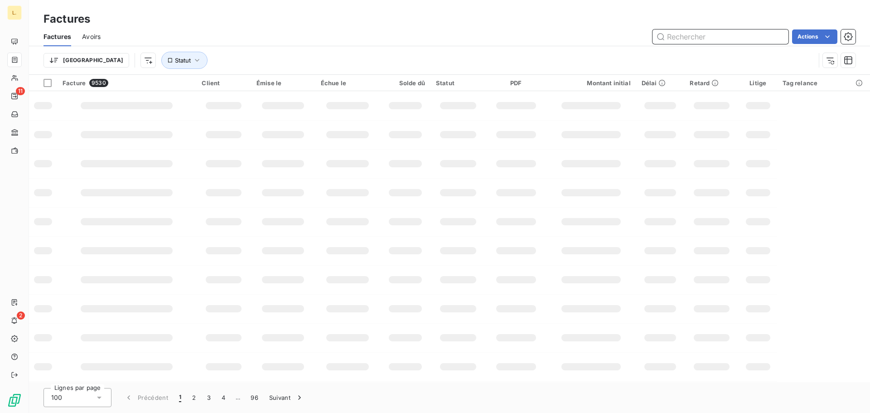
click at [694, 42] on input "text" at bounding box center [720, 36] width 136 height 14
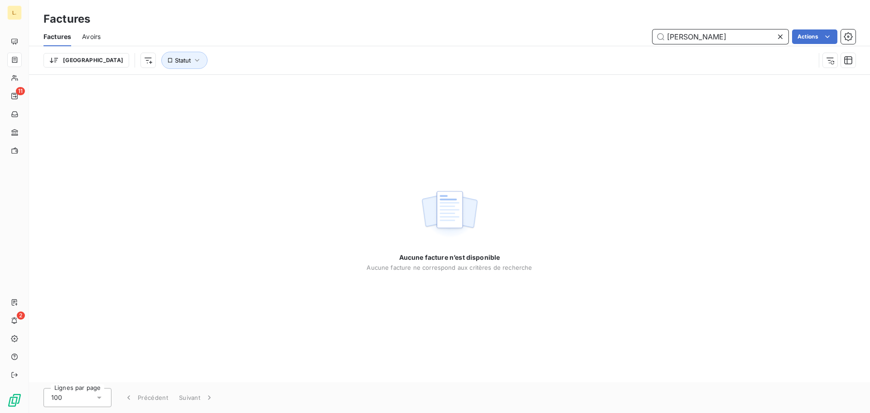
drag, startPoint x: 721, startPoint y: 33, endPoint x: 642, endPoint y: 35, distance: 78.8
click at [642, 35] on div "[PERSON_NAME]" at bounding box center [483, 36] width 744 height 14
drag, startPoint x: 678, startPoint y: 40, endPoint x: 647, endPoint y: 36, distance: 31.0
click at [647, 36] on div "weis Actions" at bounding box center [483, 36] width 744 height 14
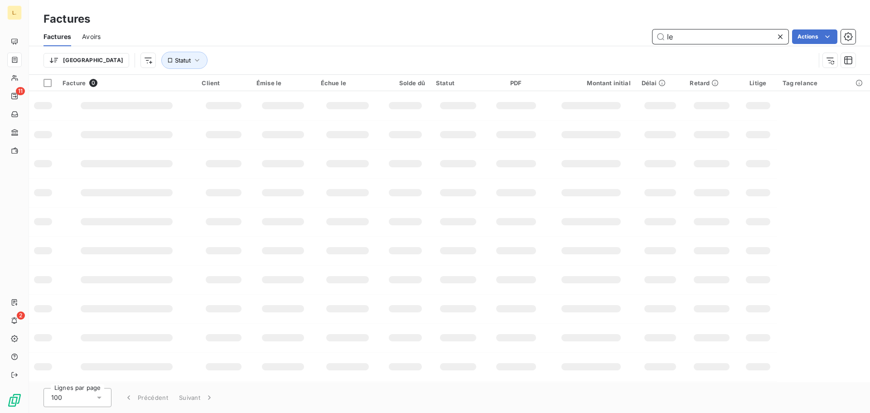
type input "l"
type input "v"
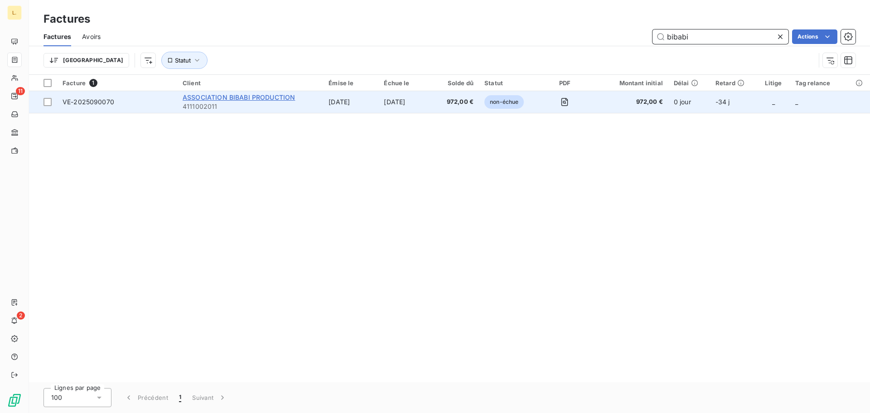
type input "bibabi"
click at [268, 96] on span "ASSOCIATION BIBABI PRODUCTION" at bounding box center [239, 97] width 112 height 8
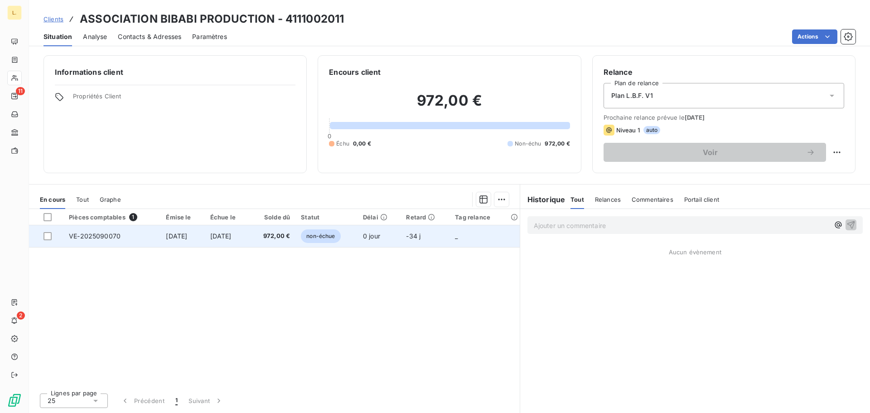
click at [231, 233] on span "[DATE]" at bounding box center [220, 236] width 21 height 8
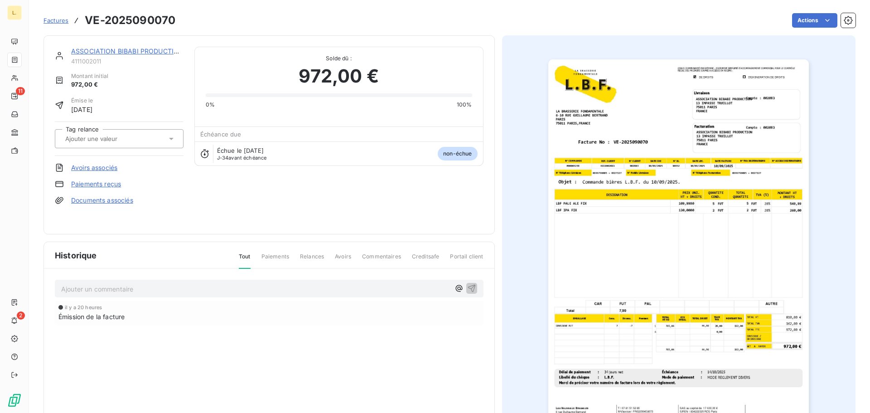
click at [736, 302] on img "button" at bounding box center [678, 243] width 260 height 369
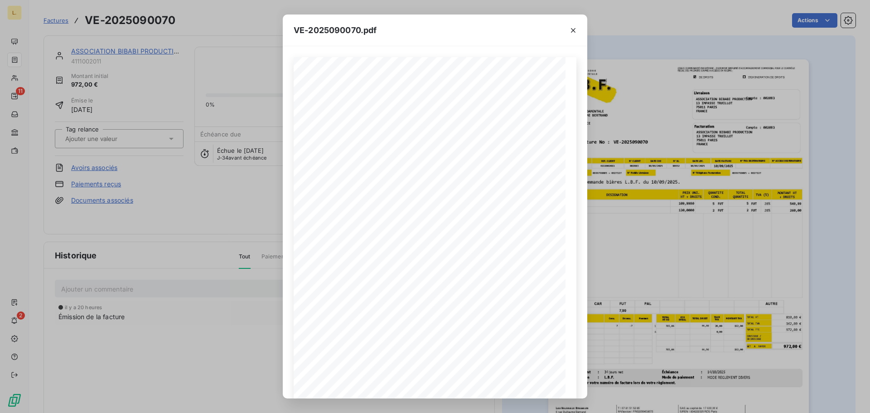
click at [226, 186] on div "VE-2025090070.pdf LA BRASSERIE FONDAMENTALE [STREET_ADDRESS][PERSON_NAME] VE-20…" at bounding box center [435, 206] width 870 height 413
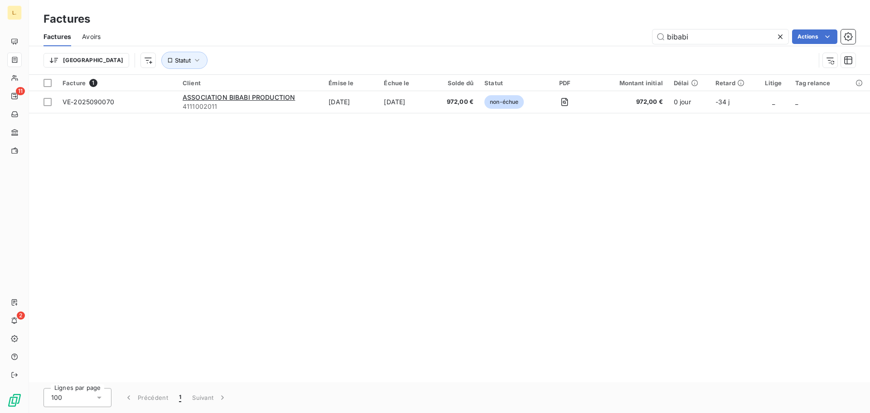
drag, startPoint x: 694, startPoint y: 40, endPoint x: 637, endPoint y: 44, distance: 57.7
click at [637, 44] on div "Factures Avoirs bibabi Actions" at bounding box center [449, 36] width 841 height 19
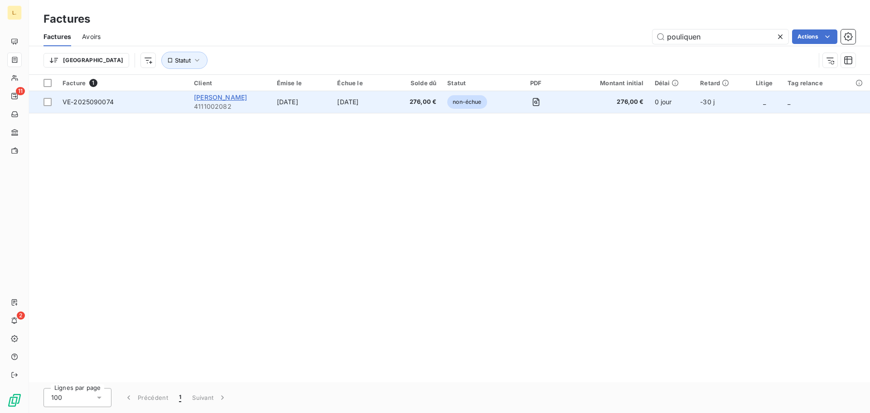
type input "pouliquen"
click at [245, 97] on span "[PERSON_NAME]" at bounding box center [220, 97] width 53 height 8
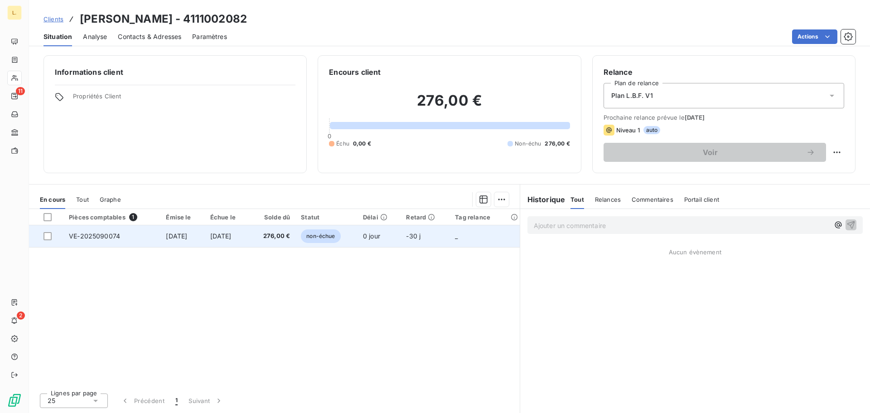
click at [190, 243] on td "[DATE]" at bounding box center [182, 236] width 44 height 22
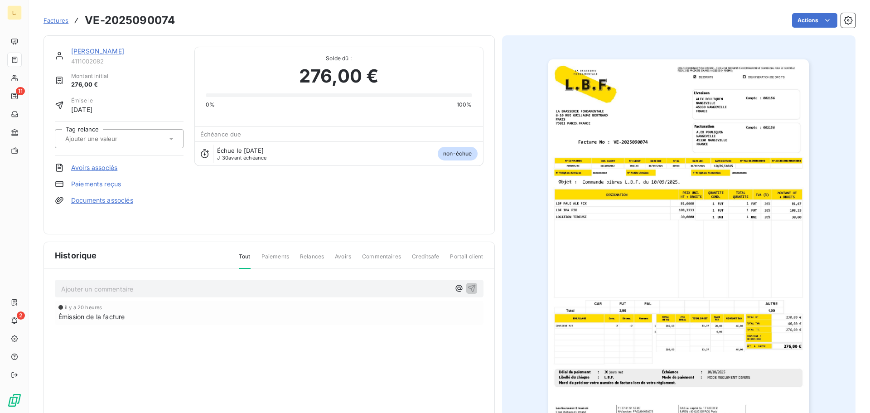
click at [609, 260] on img "button" at bounding box center [678, 243] width 260 height 369
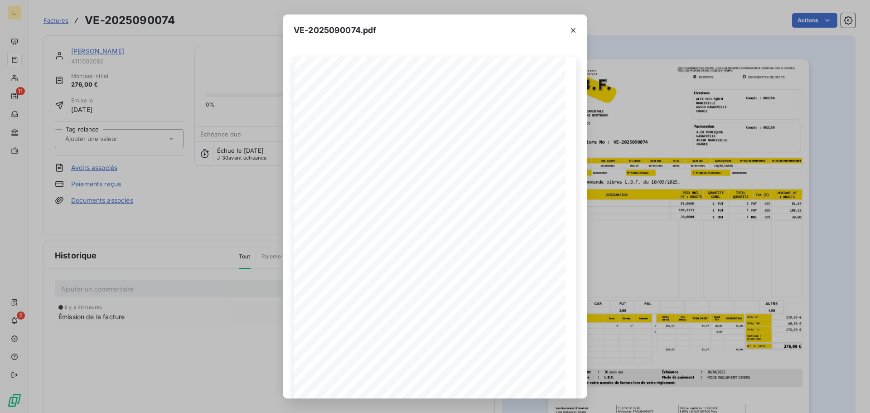
click at [650, 230] on div "VE-2025090074.pdf LA BRASSERIE FONDAMENTALE [STREET_ADDRESS][PERSON_NAME] VE-20…" at bounding box center [435, 206] width 870 height 413
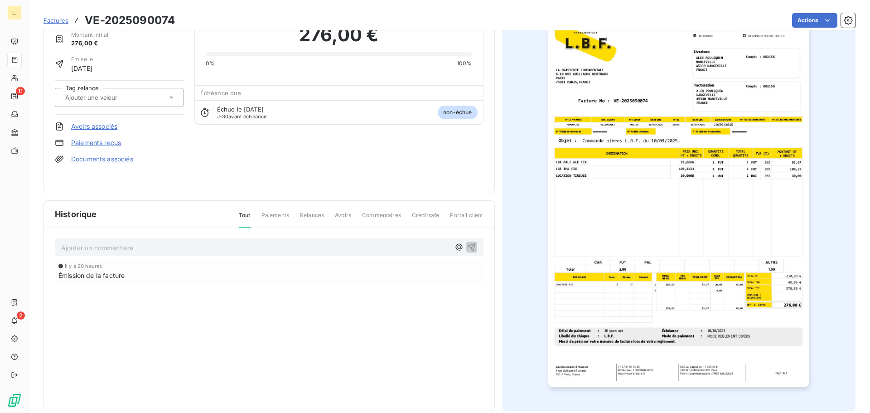
scroll to position [46, 0]
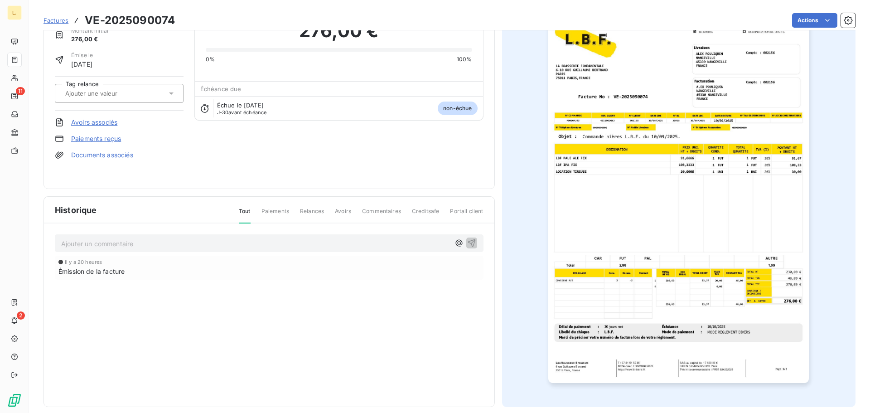
drag, startPoint x: 606, startPoint y: 115, endPoint x: 645, endPoint y: 114, distance: 39.0
click at [645, 114] on img "button" at bounding box center [678, 198] width 260 height 369
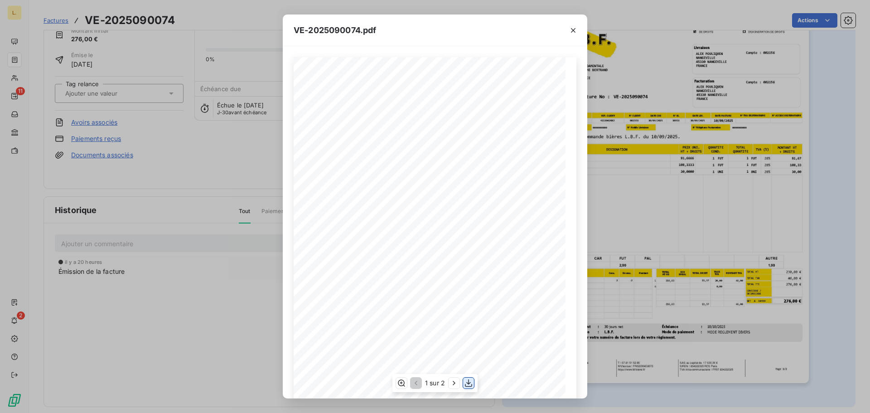
click at [468, 382] on icon "button" at bounding box center [468, 383] width 7 height 8
click at [574, 32] on icon "button" at bounding box center [572, 30] width 9 height 9
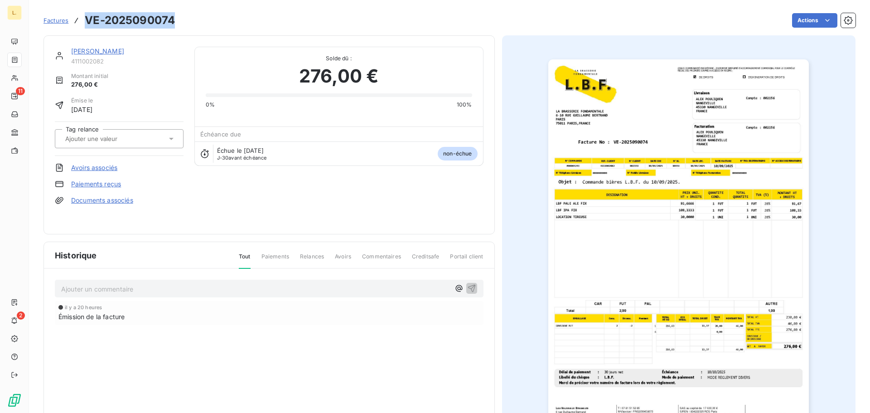
drag, startPoint x: 176, startPoint y: 15, endPoint x: 88, endPoint y: 21, distance: 88.1
click at [88, 21] on div "Factures VE-2025090074 Actions" at bounding box center [449, 20] width 812 height 19
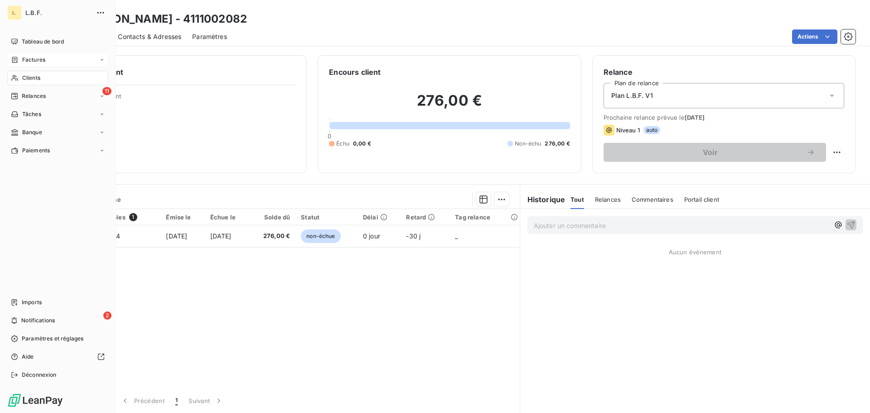
click at [37, 63] on span "Factures" at bounding box center [33, 60] width 23 height 8
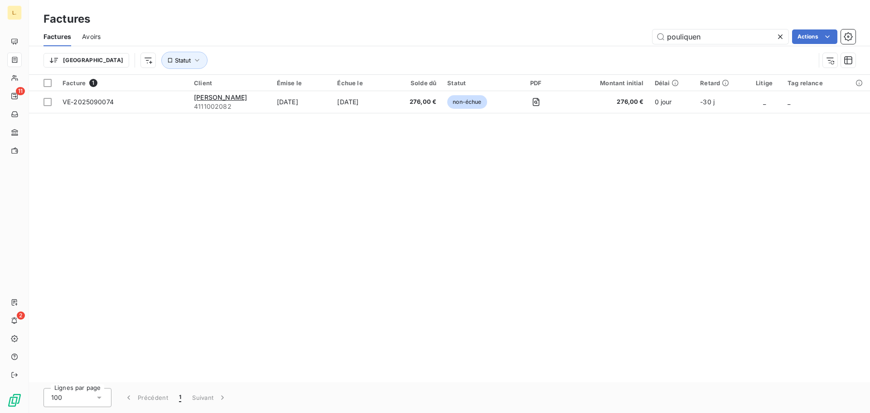
drag, startPoint x: 710, startPoint y: 35, endPoint x: 634, endPoint y: 42, distance: 76.4
click at [634, 42] on div "pouliquen Actions" at bounding box center [483, 36] width 744 height 14
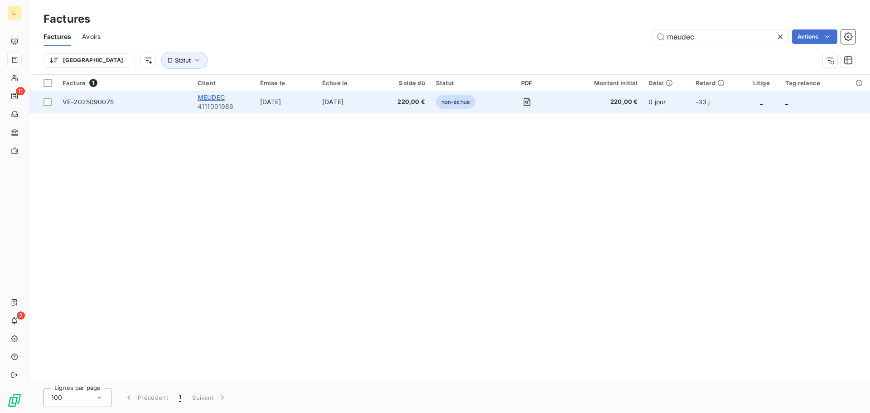
type input "meudec"
click at [223, 96] on span "MEUDEC" at bounding box center [210, 97] width 27 height 8
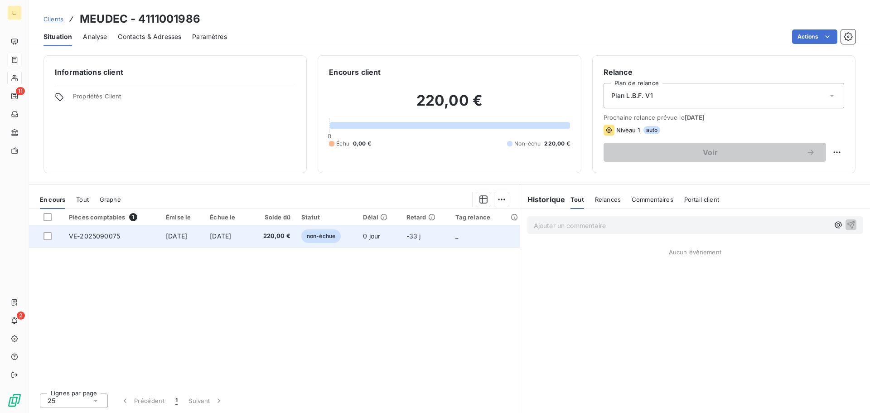
click at [96, 240] on td "VE-2025090075" at bounding box center [111, 236] width 97 height 22
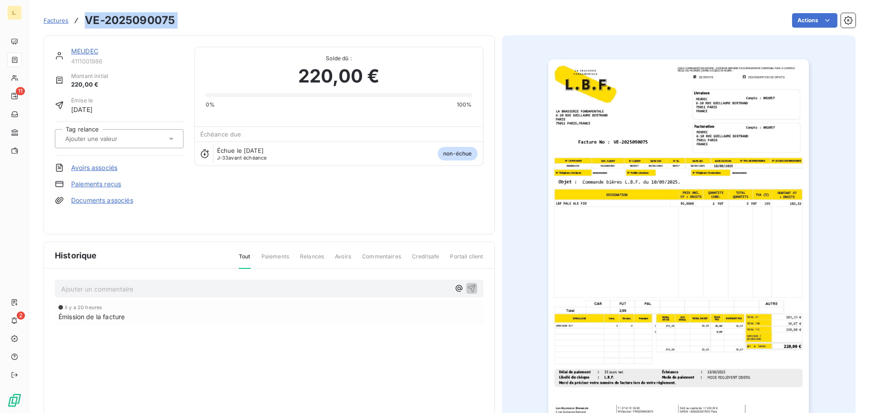
drag, startPoint x: 181, startPoint y: 21, endPoint x: 86, endPoint y: 25, distance: 95.2
click at [86, 25] on div "Factures VE-2025090075 Actions" at bounding box center [449, 20] width 812 height 19
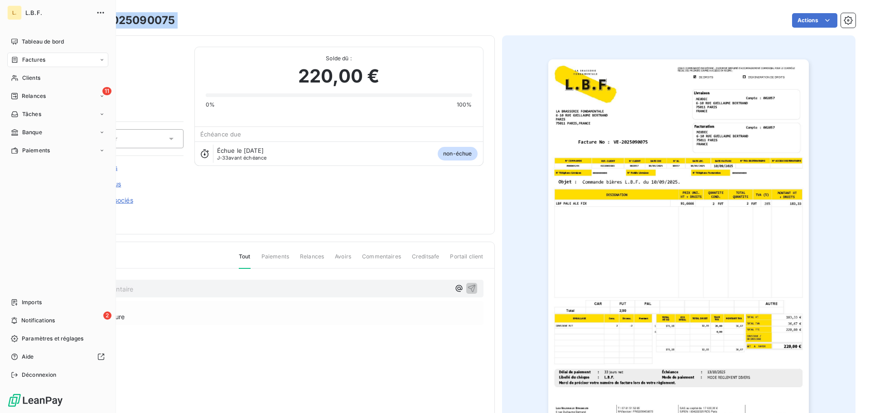
click at [30, 57] on span "Factures" at bounding box center [33, 60] width 23 height 8
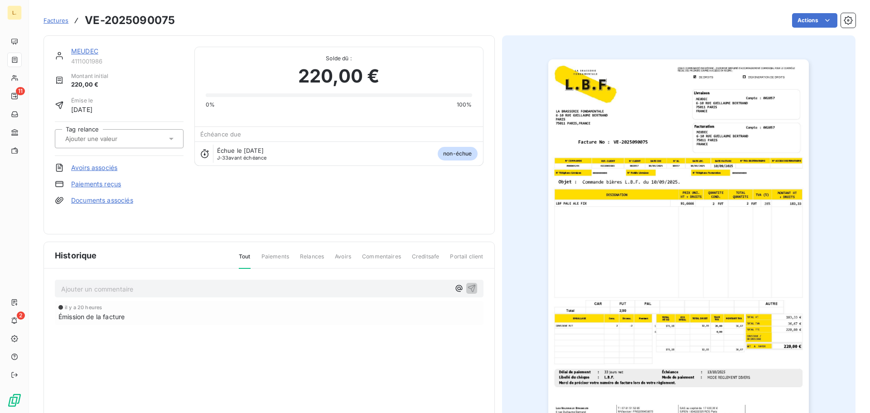
click at [104, 183] on link "Paiements reçus" at bounding box center [96, 183] width 50 height 9
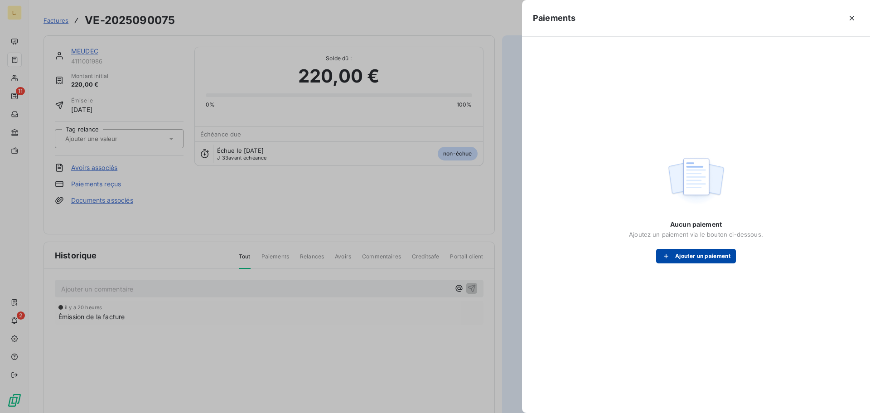
click at [693, 260] on button "Ajouter un paiement" at bounding box center [696, 256] width 80 height 14
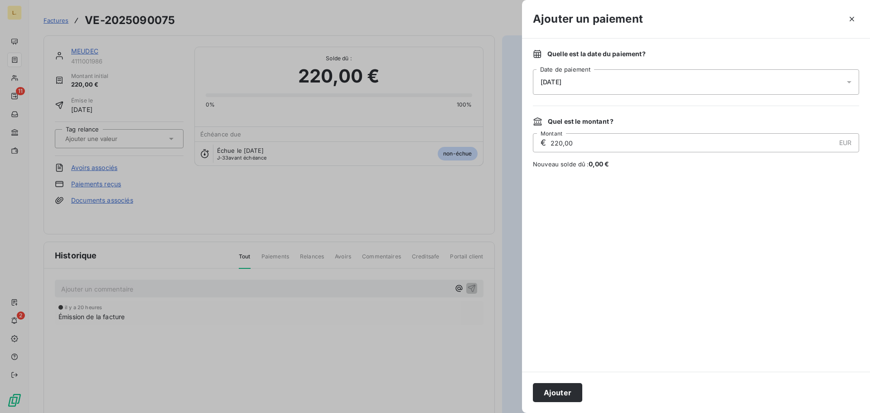
click at [561, 84] on span "[DATE]" at bounding box center [550, 81] width 21 height 7
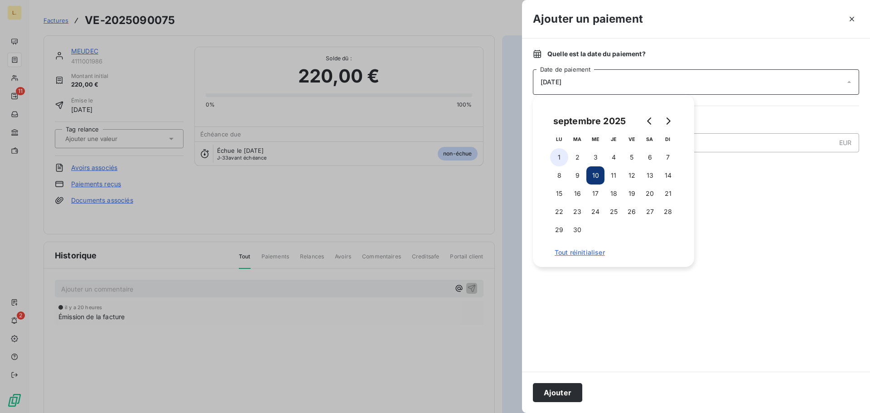
click at [559, 154] on button "1" at bounding box center [559, 157] width 18 height 18
click at [754, 195] on div at bounding box center [696, 269] width 326 height 181
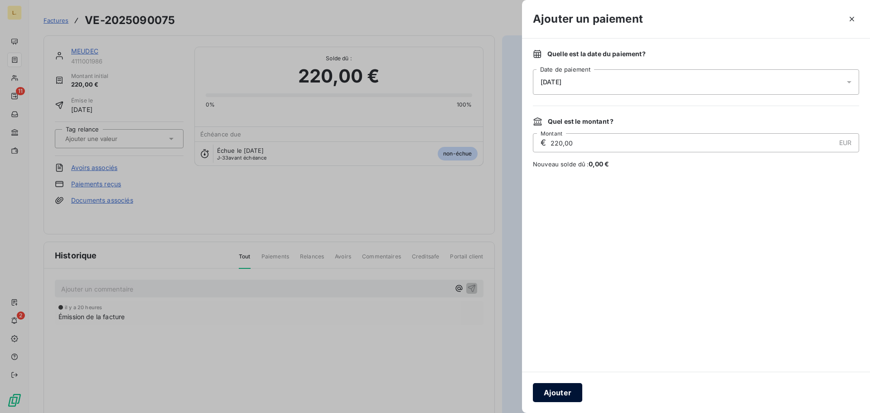
click at [566, 388] on button "Ajouter" at bounding box center [557, 392] width 49 height 19
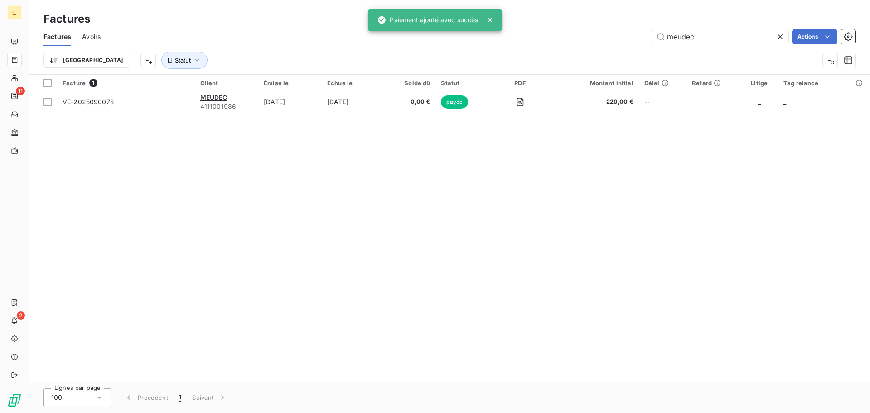
click at [775, 38] on icon at bounding box center [779, 36] width 9 height 9
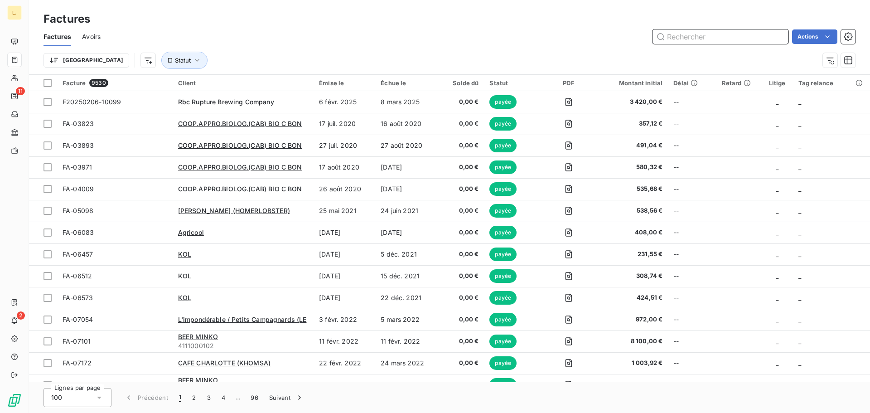
click at [683, 32] on input "text" at bounding box center [720, 36] width 136 height 14
type input "m"
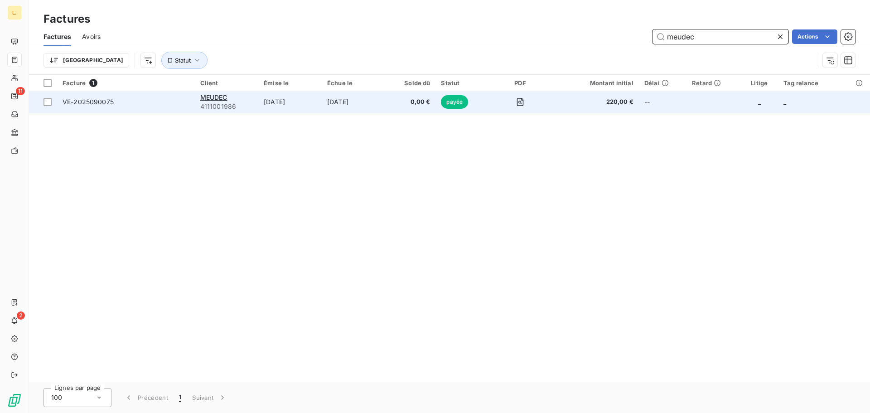
type input "meudec"
click at [233, 94] on div "MEUDEC" at bounding box center [226, 97] width 53 height 9
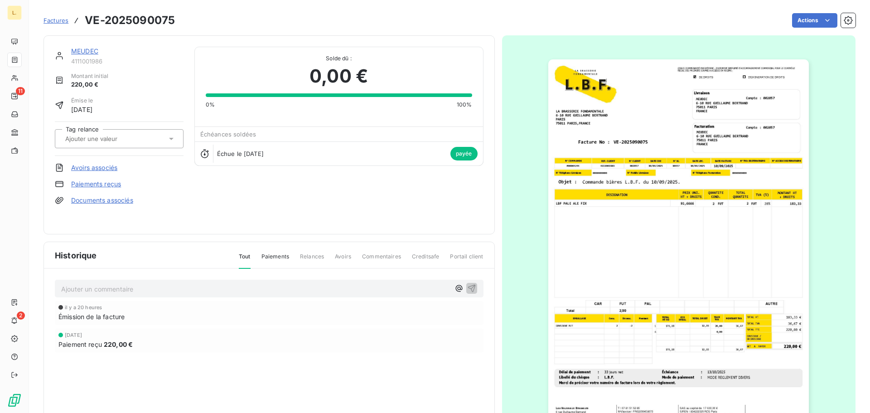
click at [669, 270] on img "button" at bounding box center [678, 243] width 260 height 369
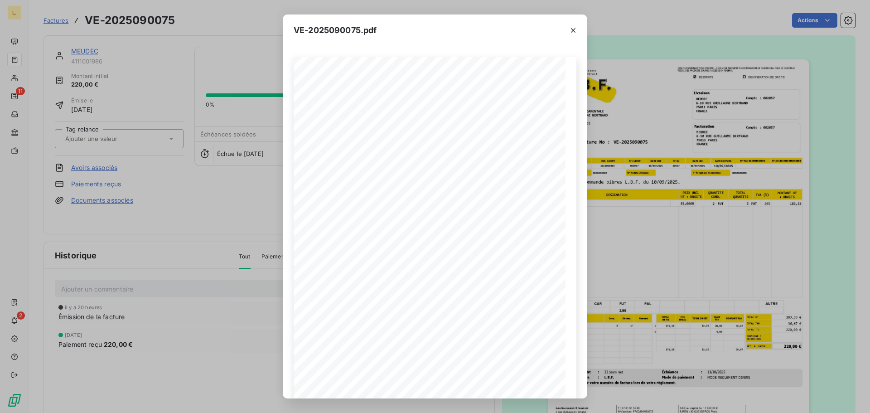
click at [636, 239] on div "VE-2025090075.pdf LA BRASSERIE FONDAMENTALE [STREET_ADDRESS][PERSON_NAME] VE-20…" at bounding box center [435, 206] width 870 height 413
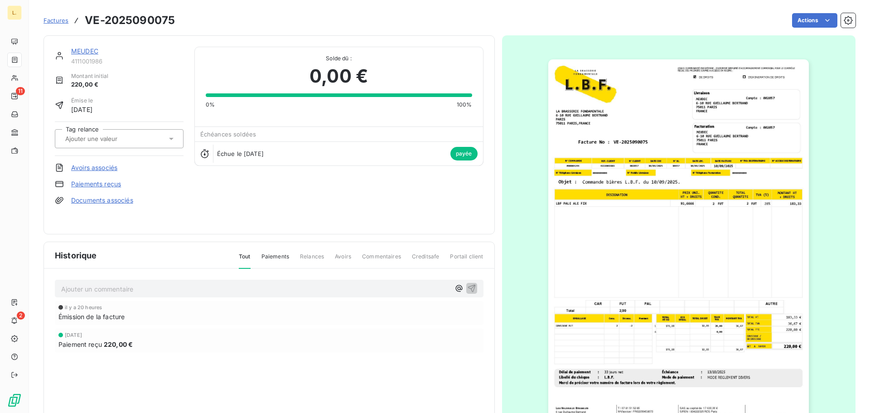
click at [693, 211] on img "button" at bounding box center [678, 243] width 260 height 369
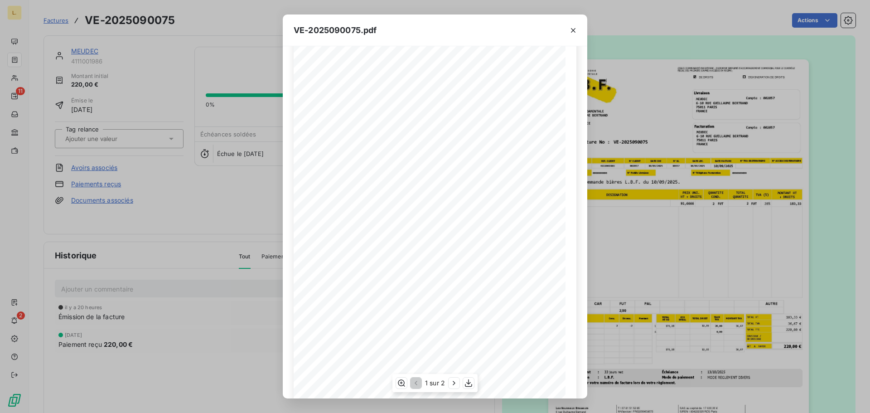
scroll to position [54, 0]
click at [619, 271] on div "VE-2025090075.pdf LA BRASSERIE FONDAMENTALE [STREET_ADDRESS][PERSON_NAME] VE-20…" at bounding box center [435, 206] width 870 height 413
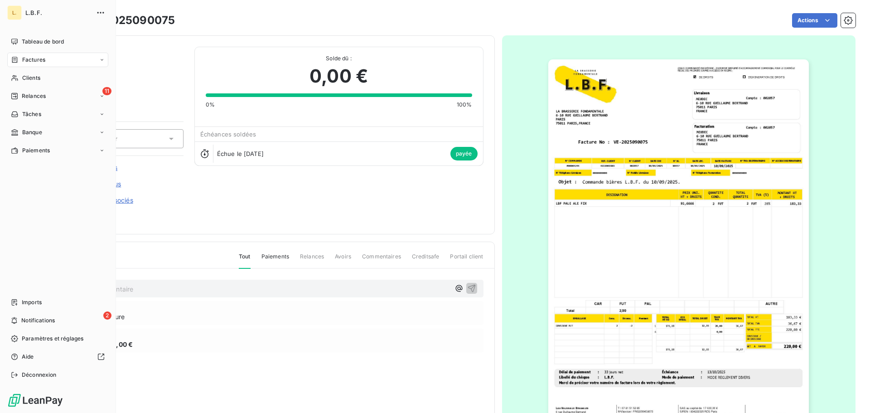
click at [43, 58] on span "Factures" at bounding box center [33, 60] width 23 height 8
click at [51, 74] on div "Factures" at bounding box center [63, 78] width 90 height 14
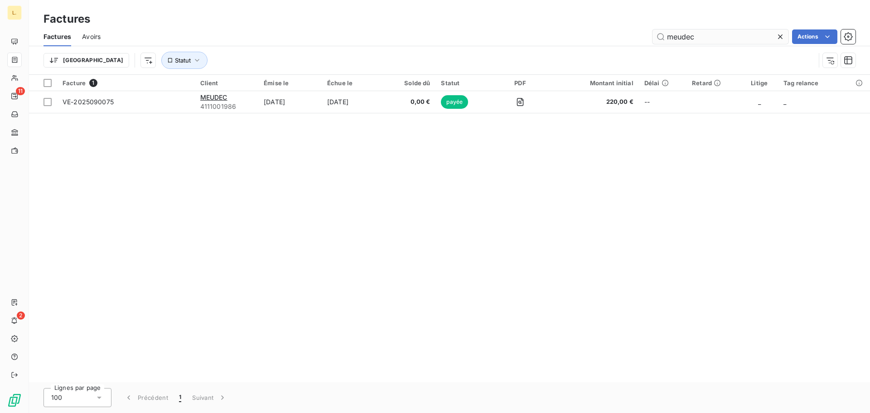
click at [778, 38] on icon at bounding box center [779, 36] width 9 height 9
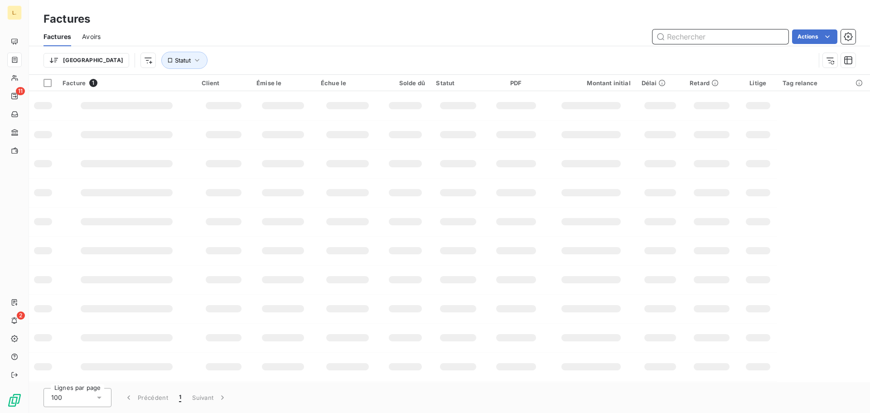
click at [752, 41] on input "text" at bounding box center [720, 36] width 136 height 14
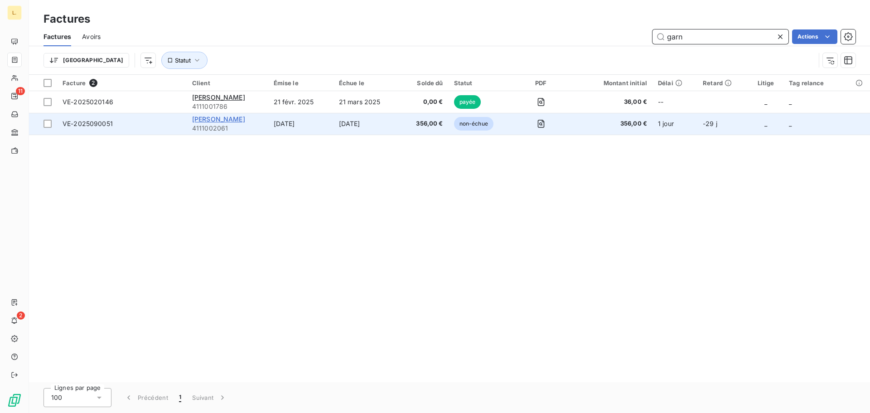
type input "garn"
click at [208, 117] on span "[PERSON_NAME]" at bounding box center [218, 119] width 53 height 8
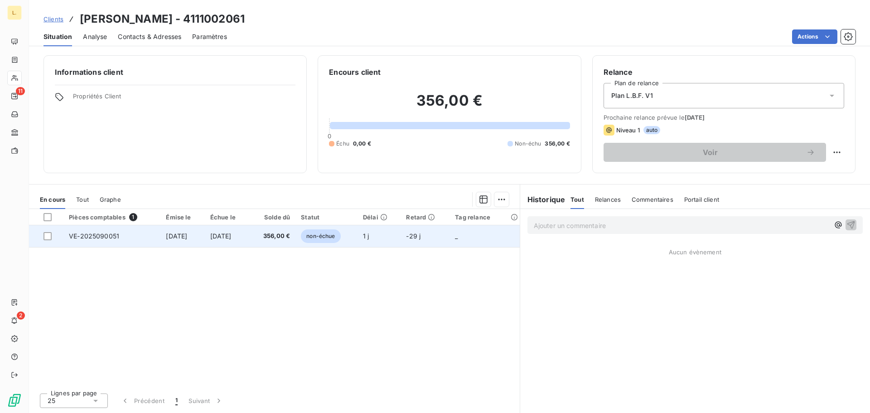
click at [109, 234] on span "VE-2025090051" at bounding box center [94, 236] width 50 height 8
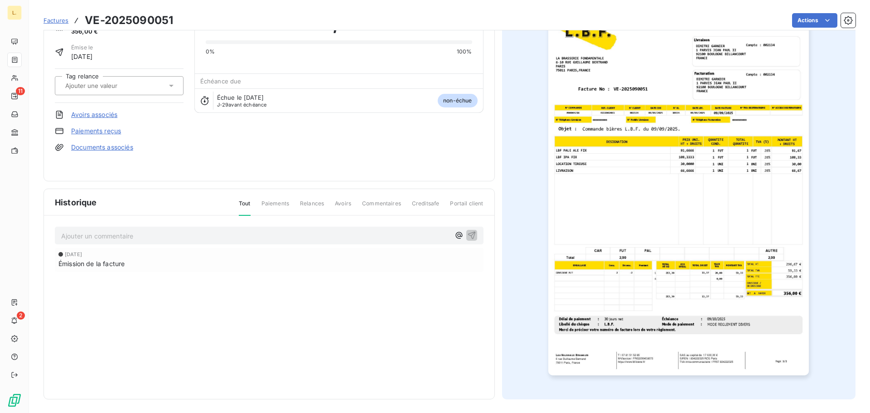
scroll to position [54, 0]
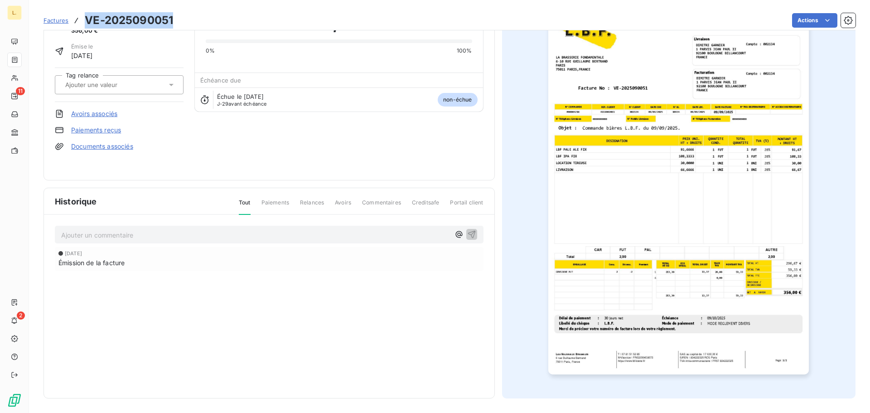
drag, startPoint x: 177, startPoint y: 19, endPoint x: 87, endPoint y: 23, distance: 89.3
click at [87, 23] on div "Factures VE-2025090051 Actions" at bounding box center [449, 20] width 812 height 19
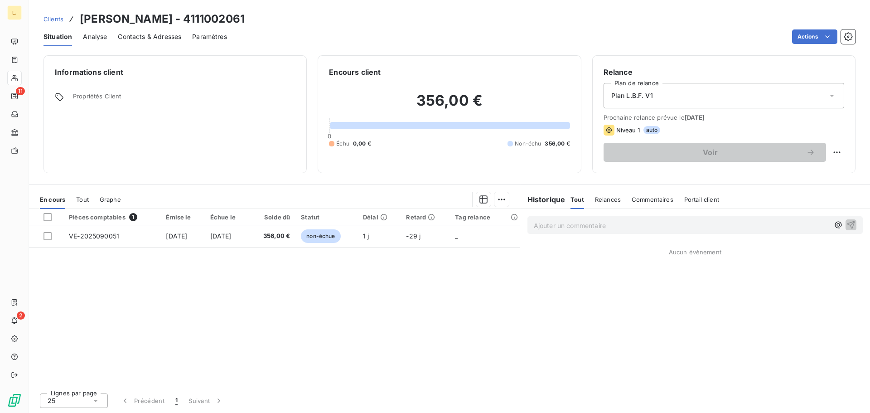
drag, startPoint x: 628, startPoint y: 64, endPoint x: 642, endPoint y: 49, distance: 20.2
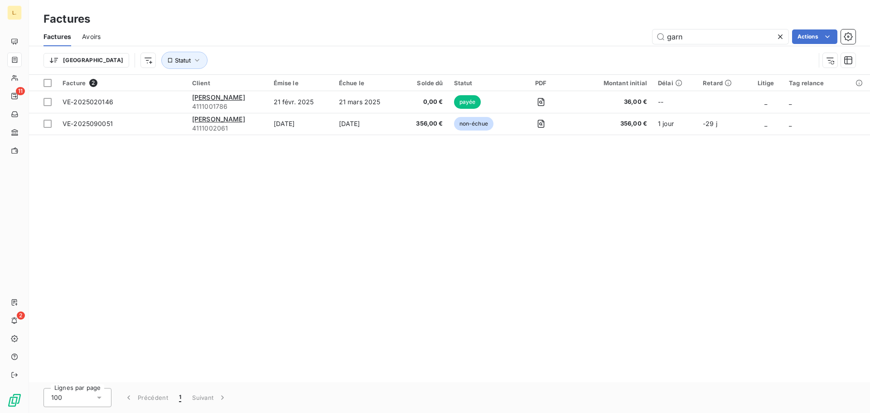
drag, startPoint x: 695, startPoint y: 39, endPoint x: 641, endPoint y: 36, distance: 54.4
click at [642, 36] on div "garn Actions" at bounding box center [483, 36] width 744 height 14
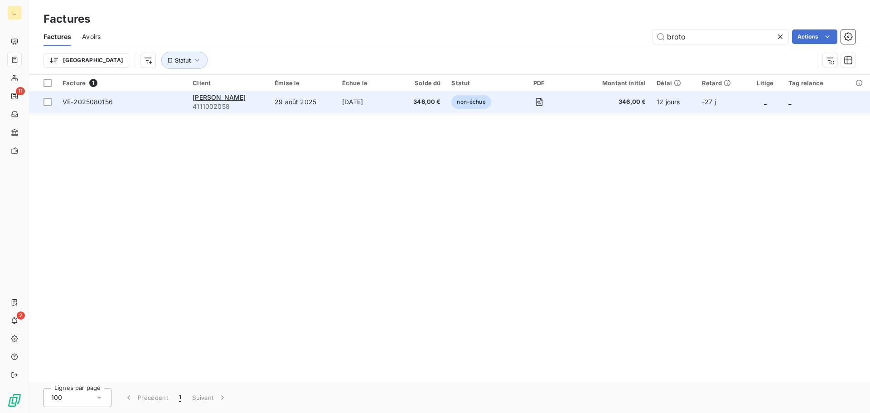
type input "broto"
click at [397, 107] on td "346,00 €" at bounding box center [421, 102] width 49 height 22
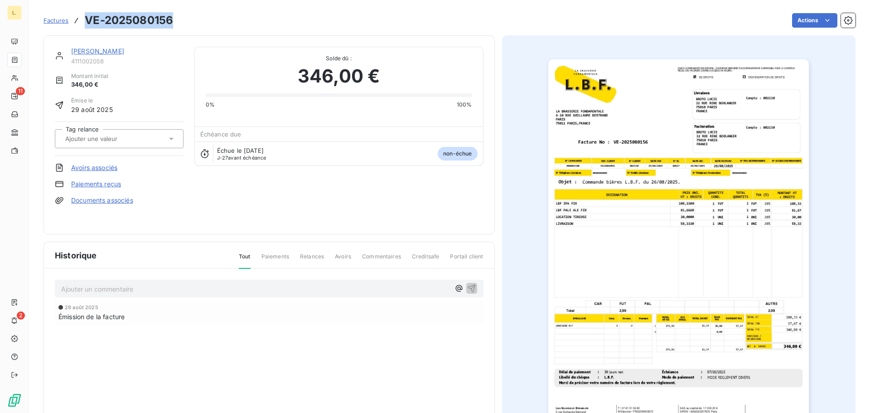
drag, startPoint x: 175, startPoint y: 22, endPoint x: 83, endPoint y: 19, distance: 91.5
click at [83, 19] on div "Factures VE-2025080156 Actions" at bounding box center [449, 20] width 812 height 19
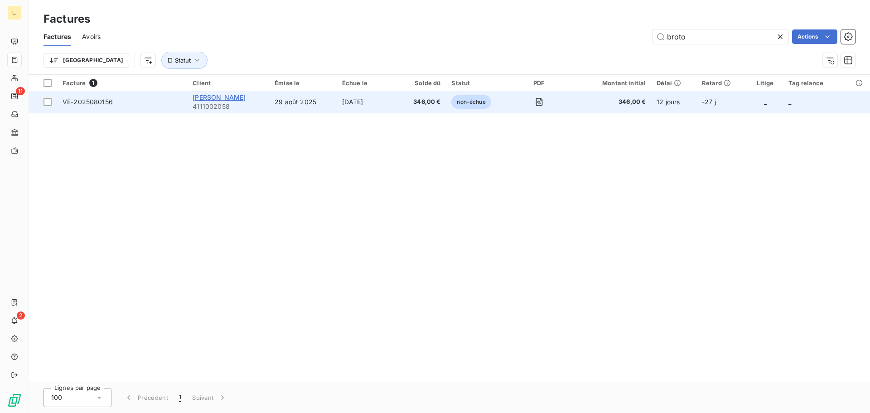
click at [230, 96] on span "[PERSON_NAME]" at bounding box center [219, 97] width 53 height 8
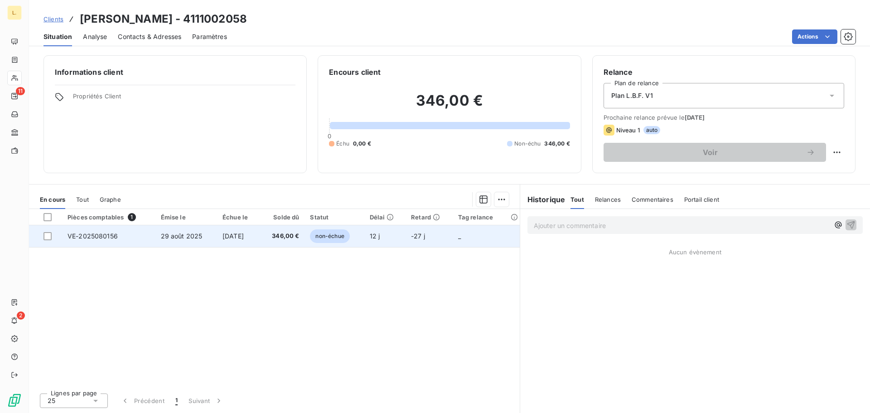
click at [89, 238] on span "VE-2025080156" at bounding box center [92, 236] width 50 height 8
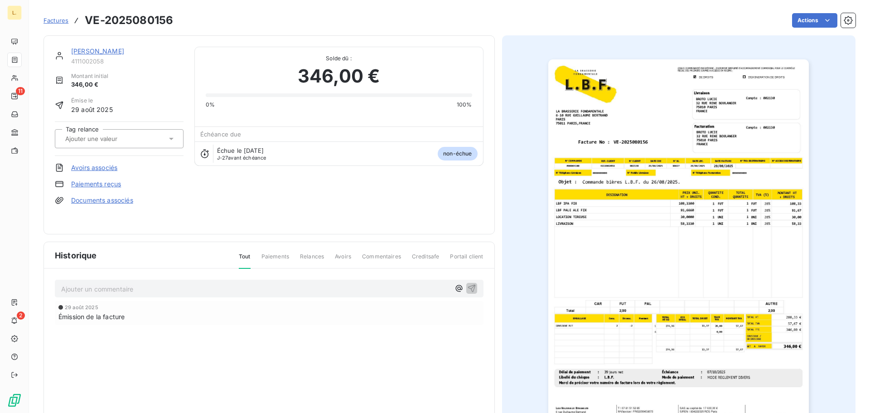
click at [101, 185] on link "Paiements reçus" at bounding box center [96, 183] width 50 height 9
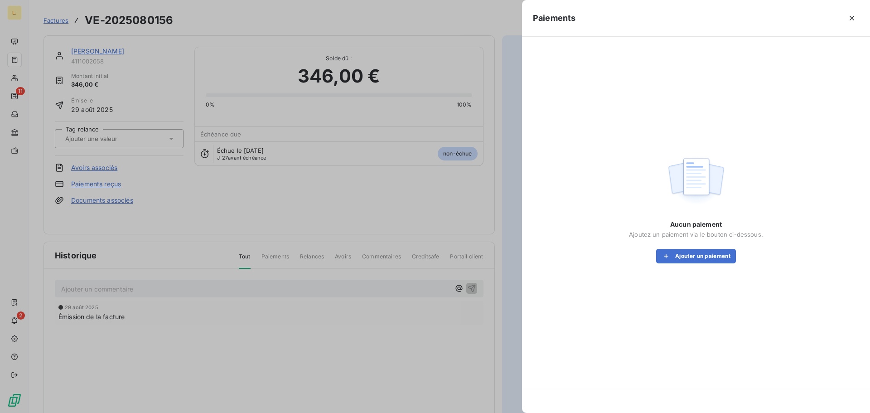
click at [703, 246] on div "Aucun paiement Ajoutez un paiement via le bouton ci-dessous. Ajouter un paiement" at bounding box center [696, 241] width 134 height 43
click at [702, 250] on button "Ajouter un paiement" at bounding box center [696, 256] width 80 height 14
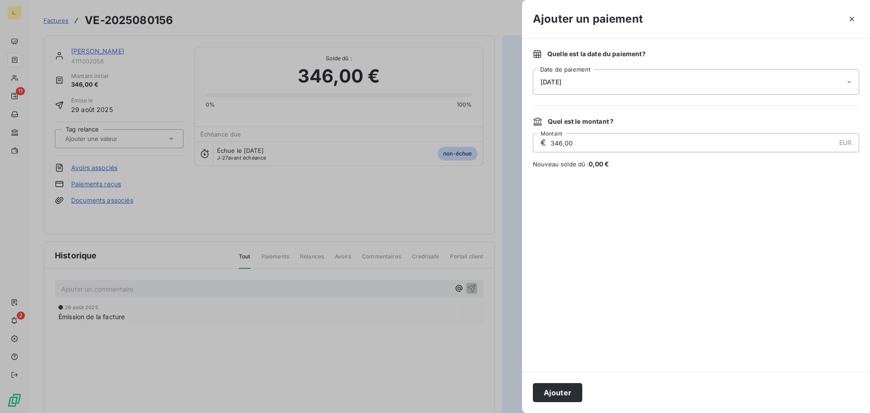
click at [612, 76] on div "[DATE]" at bounding box center [696, 81] width 326 height 25
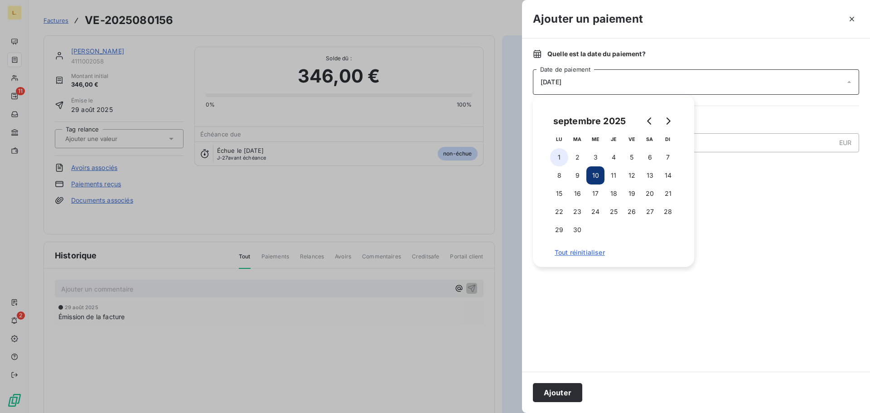
click at [565, 155] on button "1" at bounding box center [559, 157] width 18 height 18
click at [661, 49] on div "Quelle est la date du paiement ?" at bounding box center [696, 53] width 326 height 9
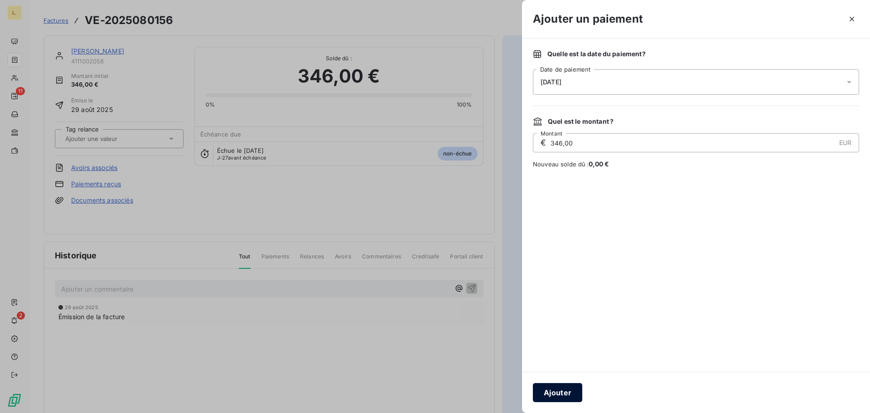
click at [558, 388] on button "Ajouter" at bounding box center [557, 392] width 49 height 19
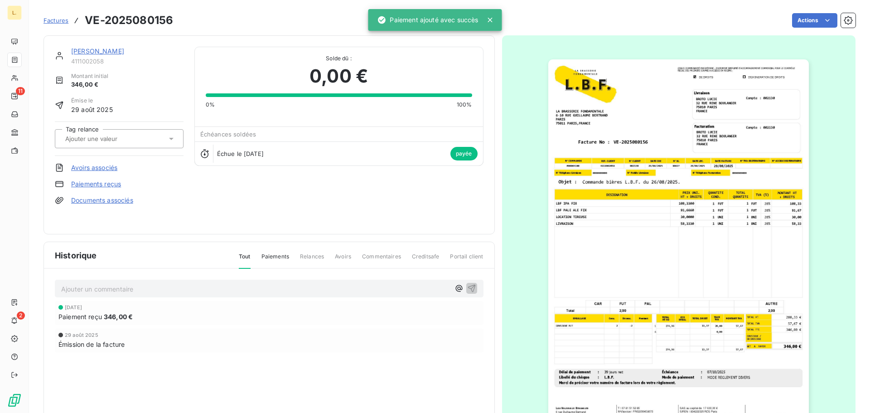
click at [491, 16] on icon at bounding box center [490, 19] width 9 height 9
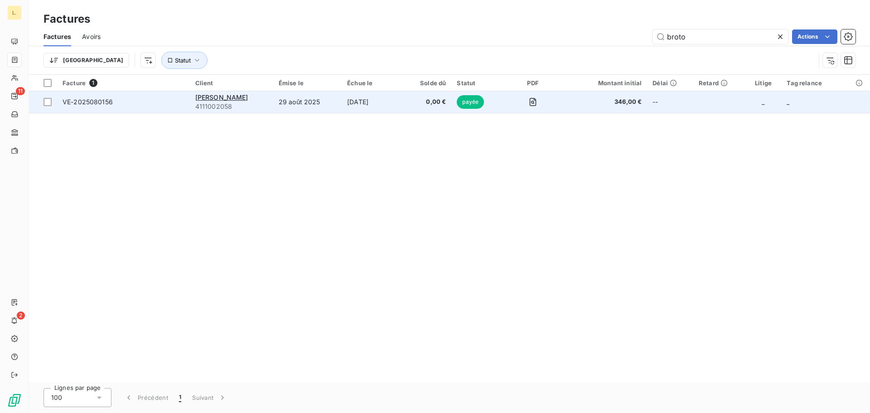
drag, startPoint x: 350, startPoint y: 79, endPoint x: 369, endPoint y: 101, distance: 29.9
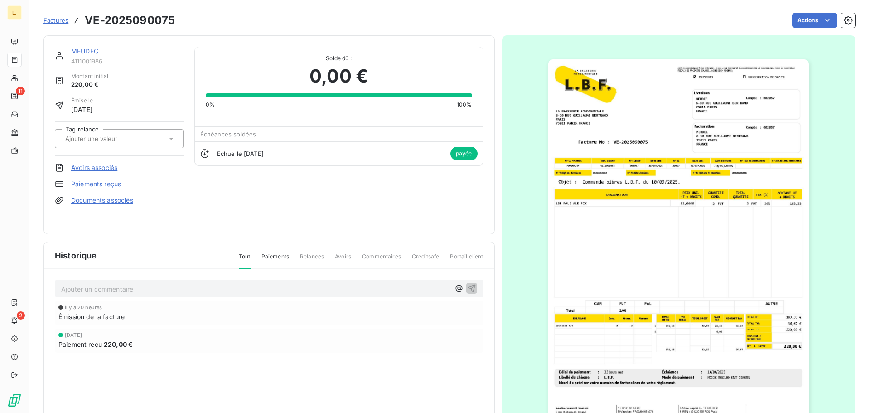
drag, startPoint x: 565, startPoint y: 41, endPoint x: 557, endPoint y: 45, distance: 9.1
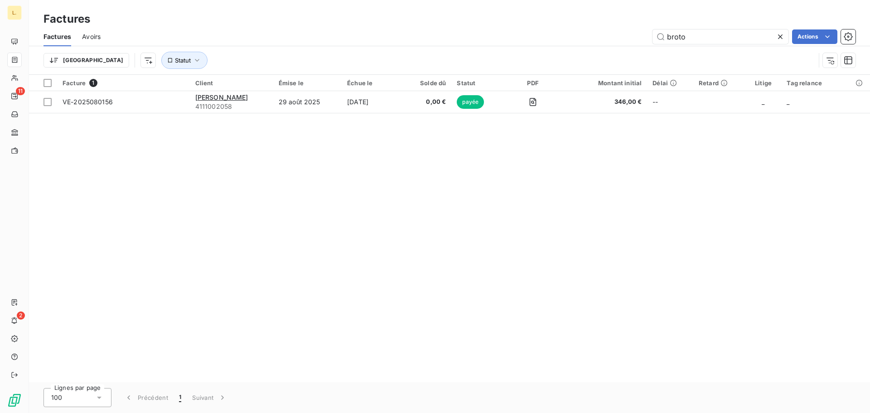
drag, startPoint x: 676, startPoint y: 35, endPoint x: 636, endPoint y: 33, distance: 40.9
click at [636, 33] on div "broto Actions" at bounding box center [483, 36] width 744 height 14
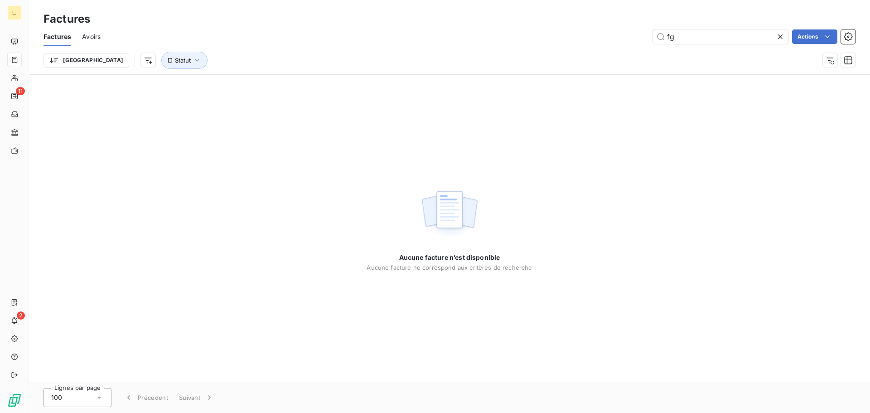
type input "f"
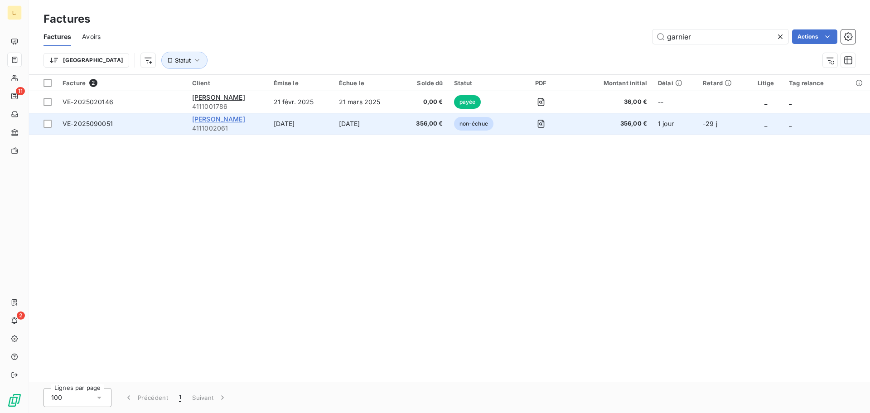
type input "garnier"
click at [235, 117] on span "[PERSON_NAME]" at bounding box center [218, 119] width 53 height 8
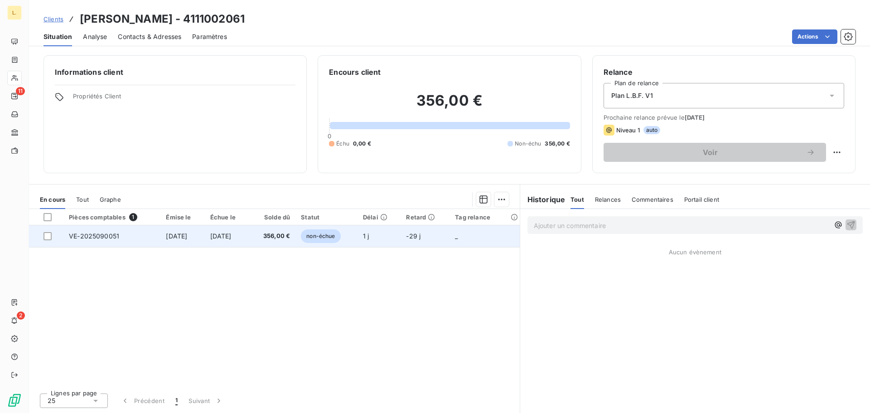
click at [290, 235] on span "356,00 €" at bounding box center [272, 235] width 35 height 9
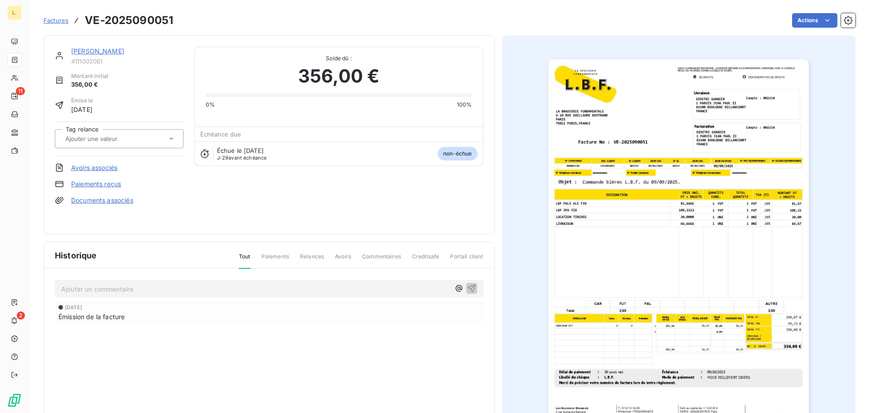
click at [101, 181] on link "Paiements reçus" at bounding box center [96, 183] width 50 height 9
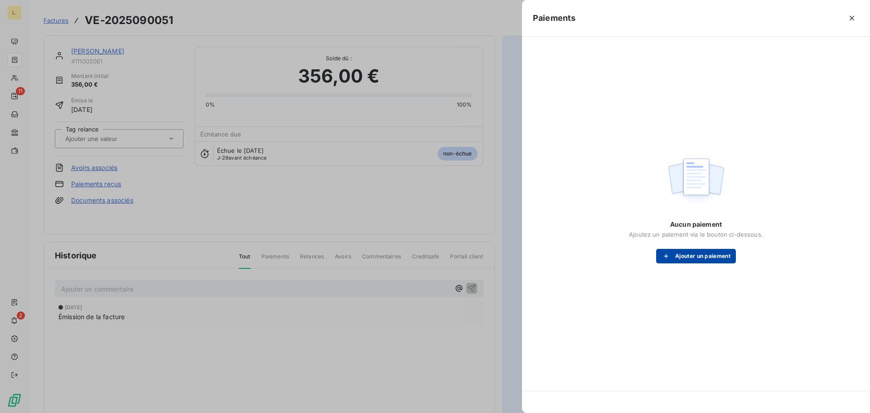
click at [699, 253] on button "Ajouter un paiement" at bounding box center [696, 256] width 80 height 14
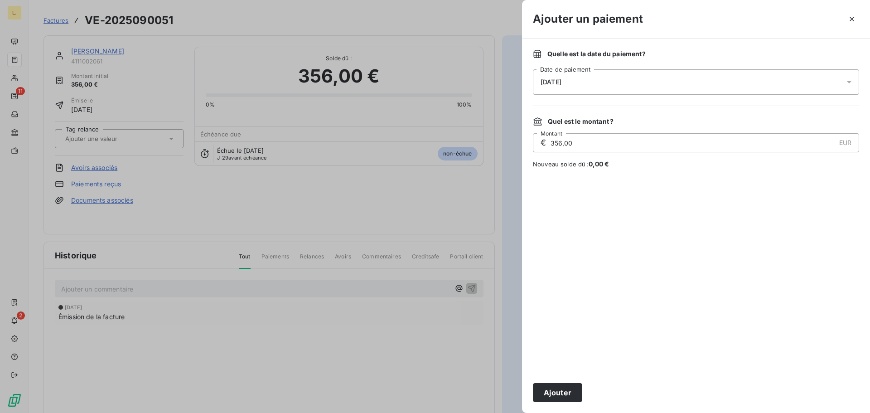
click at [602, 83] on div "[DATE]" at bounding box center [696, 81] width 326 height 25
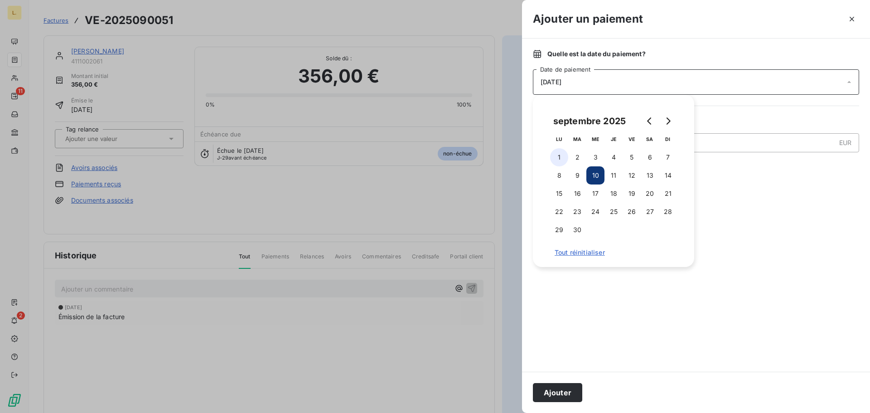
click at [562, 155] on button "1" at bounding box center [559, 157] width 18 height 18
click at [615, 310] on div at bounding box center [696, 269] width 326 height 181
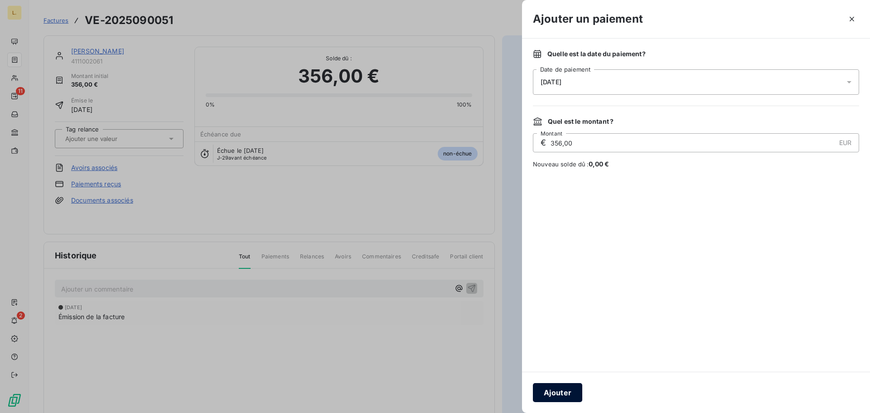
click at [567, 388] on button "Ajouter" at bounding box center [557, 392] width 49 height 19
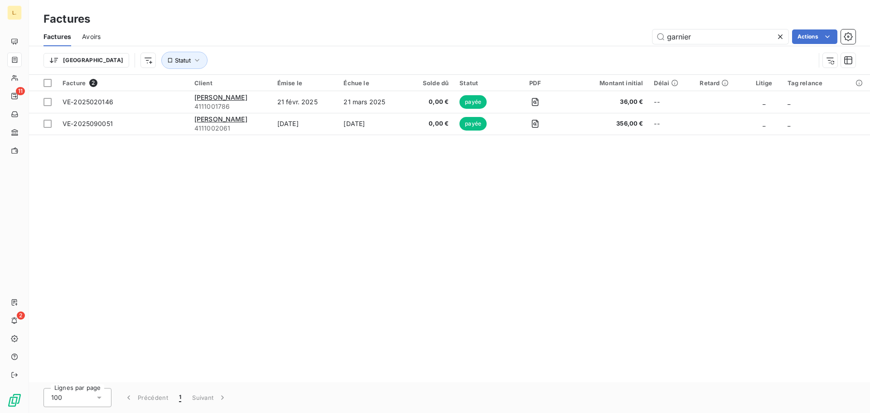
click at [783, 35] on icon at bounding box center [779, 36] width 9 height 9
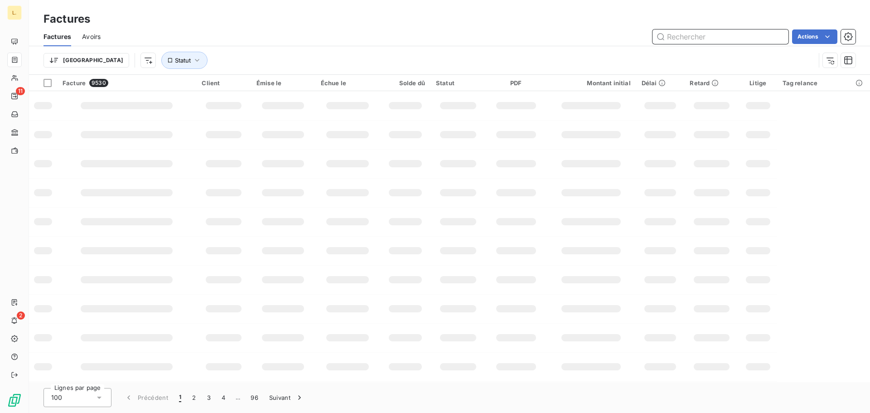
click at [673, 34] on input "text" at bounding box center [720, 36] width 136 height 14
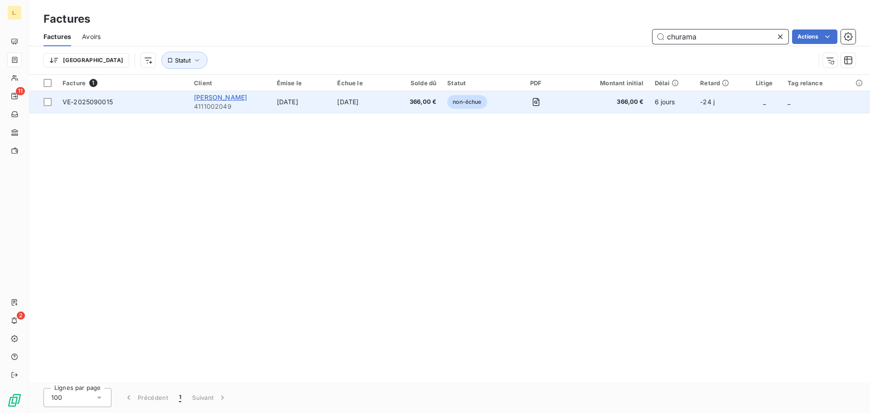
type input "churama"
click at [247, 100] on span "[PERSON_NAME]" at bounding box center [220, 97] width 53 height 8
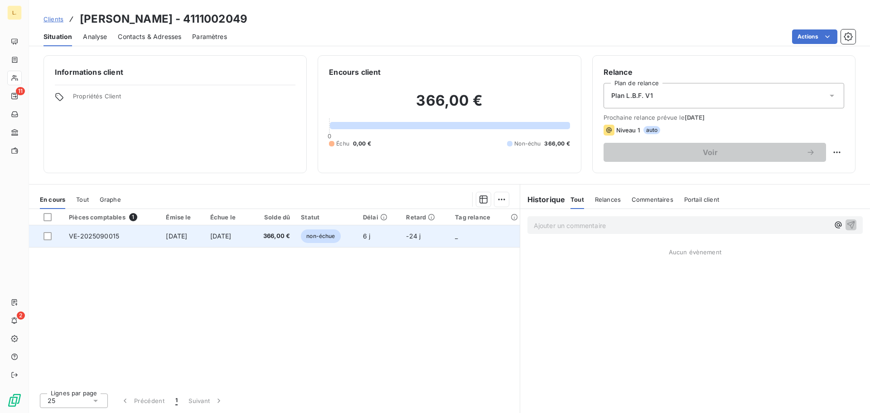
click at [101, 236] on span "VE-2025090015" at bounding box center [94, 236] width 50 height 8
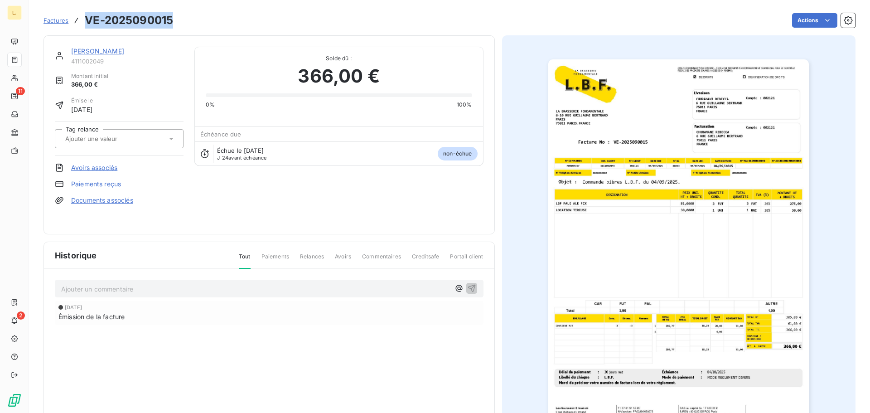
drag, startPoint x: 169, startPoint y: 24, endPoint x: 87, endPoint y: 24, distance: 81.5
click at [87, 24] on div "Factures VE-2025090015 Actions" at bounding box center [449, 20] width 812 height 19
click at [98, 183] on link "Paiements reçus" at bounding box center [96, 183] width 50 height 9
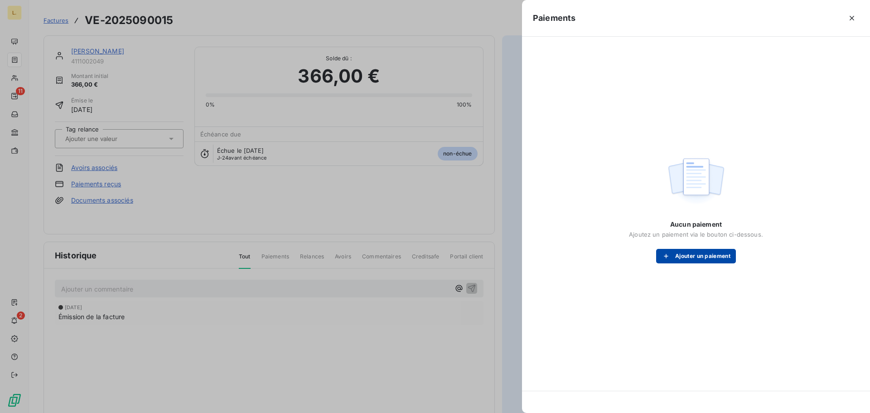
click at [702, 250] on button "Ajouter un paiement" at bounding box center [696, 256] width 80 height 14
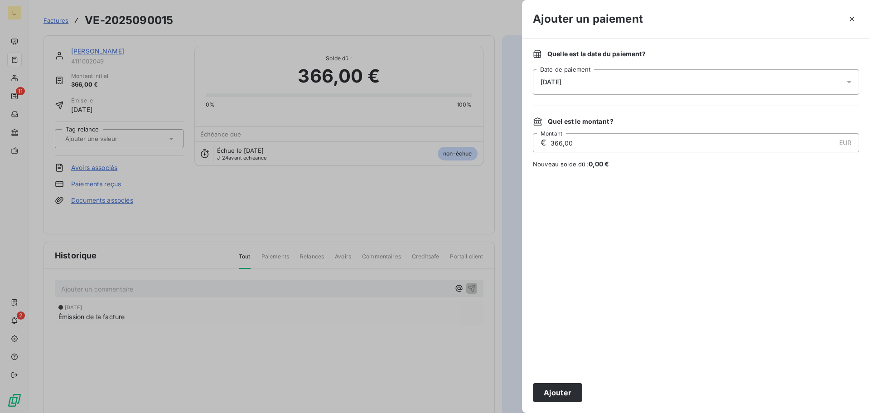
click at [595, 87] on div "[DATE]" at bounding box center [696, 81] width 326 height 25
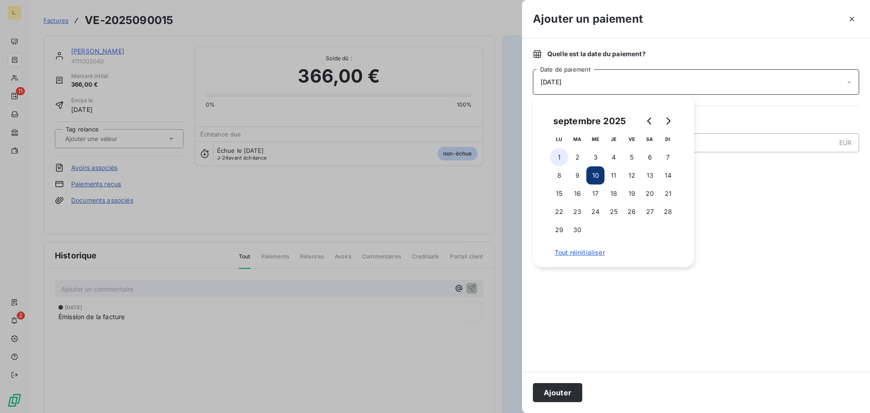
click at [564, 156] on button "1" at bounding box center [559, 157] width 18 height 18
click at [753, 187] on div at bounding box center [696, 269] width 326 height 181
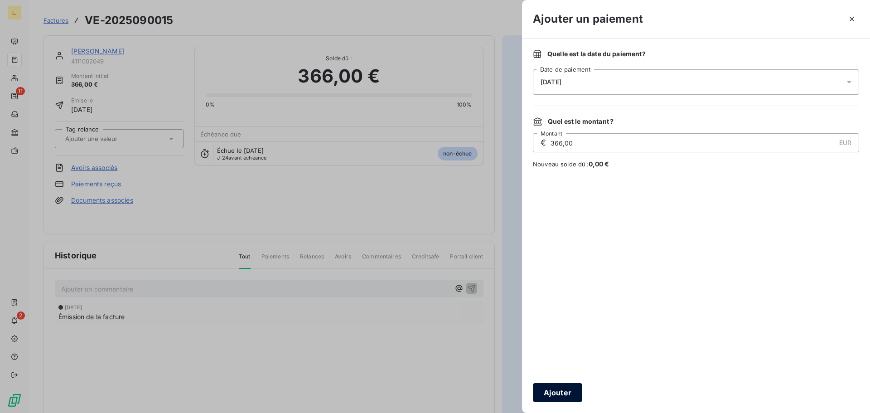
click at [554, 392] on button "Ajouter" at bounding box center [557, 392] width 49 height 19
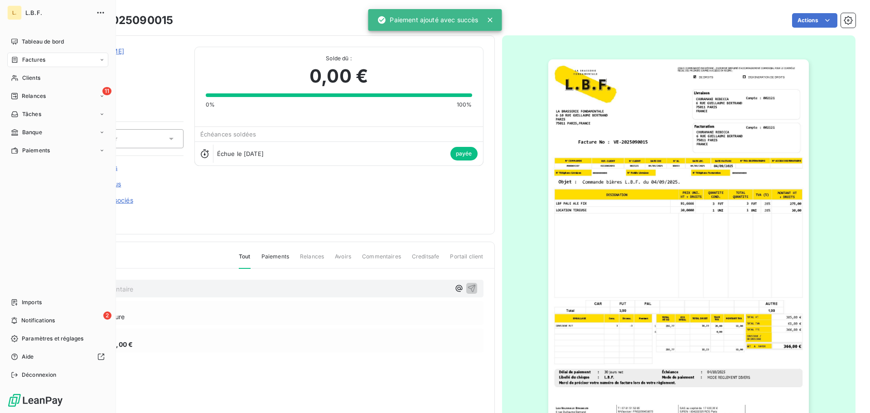
click at [22, 57] on span "Factures" at bounding box center [33, 60] width 23 height 8
click at [65, 81] on div "Factures" at bounding box center [63, 78] width 90 height 14
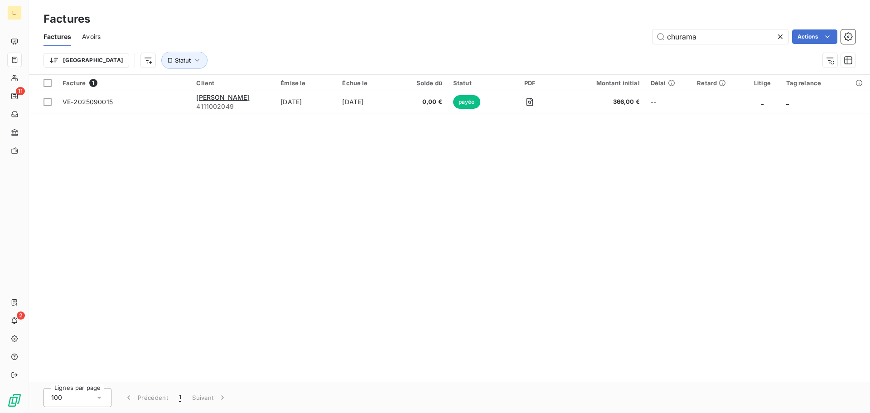
click at [778, 39] on icon at bounding box center [779, 36] width 9 height 9
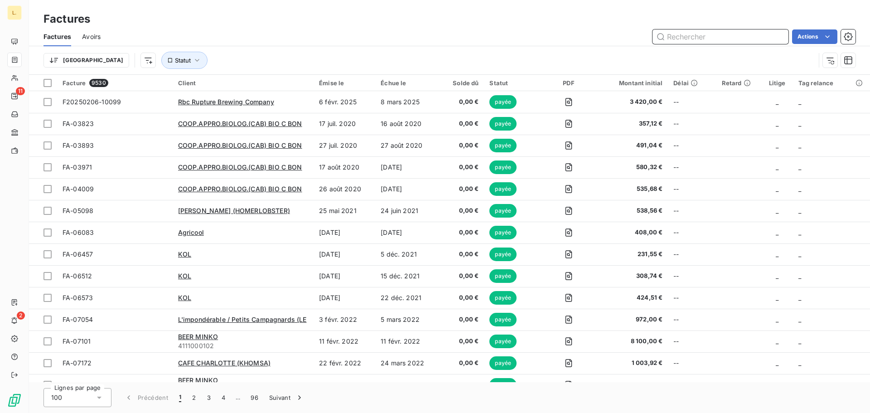
click at [709, 33] on input "text" at bounding box center [720, 36] width 136 height 14
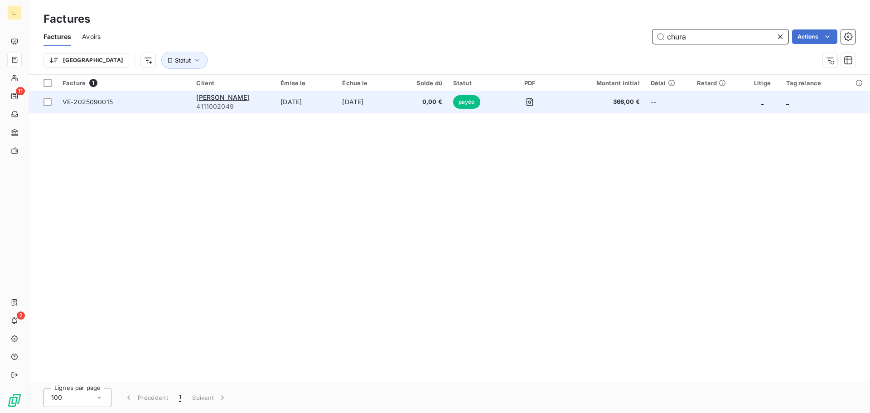
type input "chura"
click at [248, 102] on span "4111002049" at bounding box center [232, 106] width 73 height 9
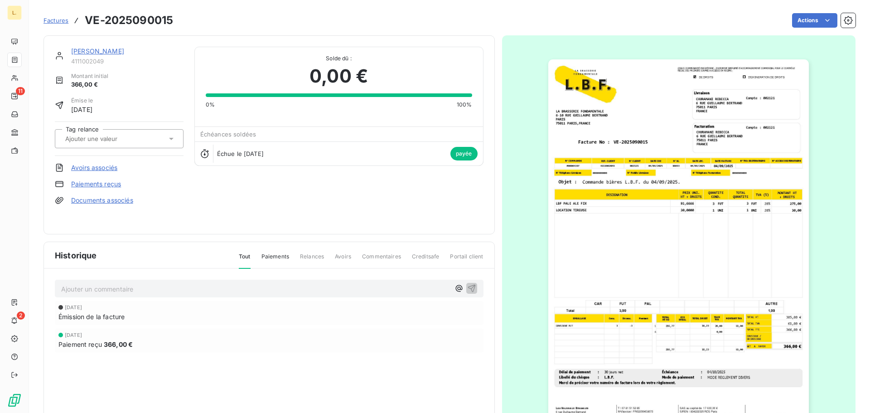
click at [663, 247] on img "button" at bounding box center [678, 243] width 260 height 369
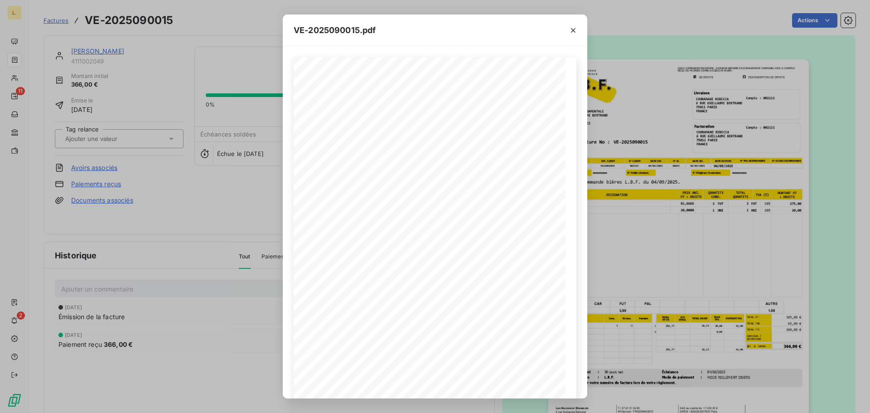
click at [601, 201] on div "VE-2025090015.pdf LA BRASSERIE FONDAMENTALE [STREET_ADDRESS][PERSON_NAME] VE-20…" at bounding box center [435, 206] width 870 height 413
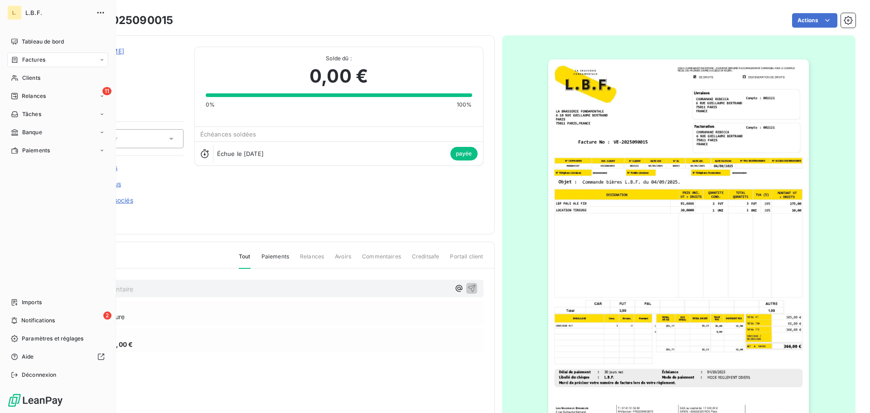
click at [15, 57] on icon at bounding box center [14, 60] width 5 height 6
click at [55, 60] on div "Factures" at bounding box center [57, 60] width 101 height 14
click at [57, 78] on div "Factures" at bounding box center [63, 78] width 90 height 14
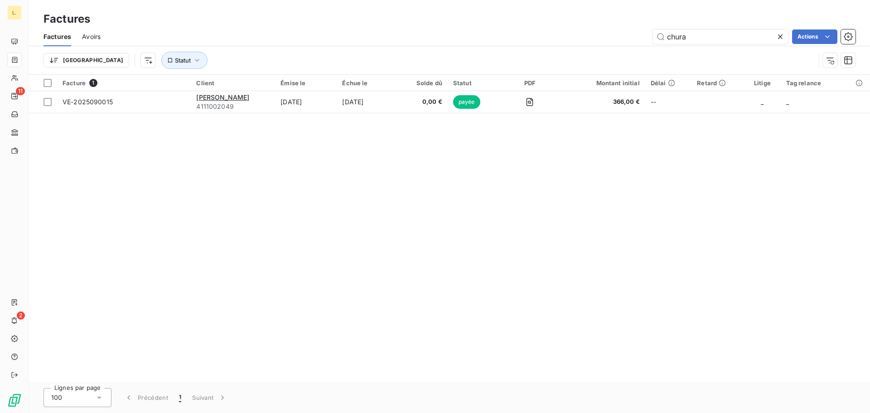
drag, startPoint x: 730, startPoint y: 38, endPoint x: 658, endPoint y: 45, distance: 72.4
click at [660, 43] on input "chura" at bounding box center [720, 36] width 136 height 14
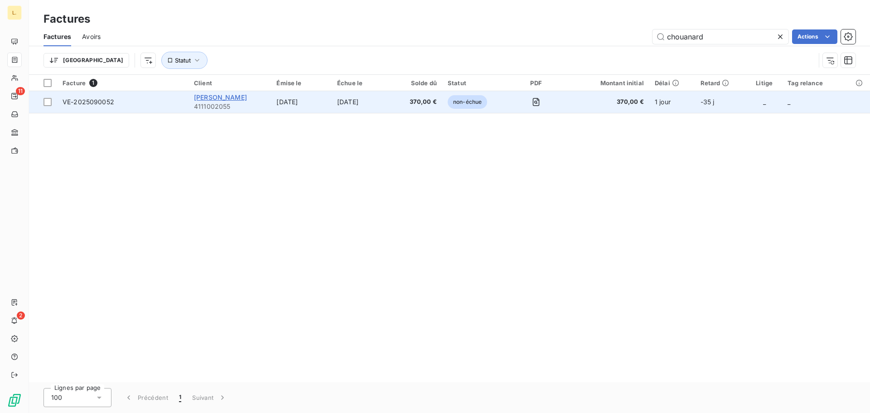
type input "chouanard"
click at [238, 93] on span "[PERSON_NAME]" at bounding box center [220, 97] width 53 height 8
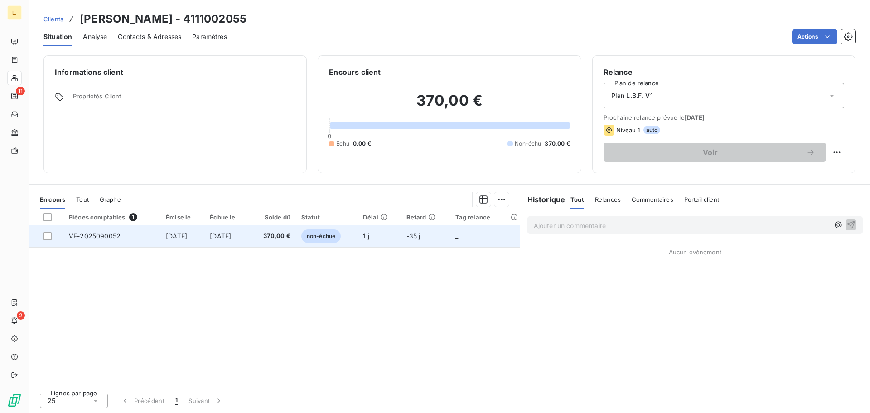
click at [204, 231] on td "[DATE]" at bounding box center [182, 236] width 44 height 22
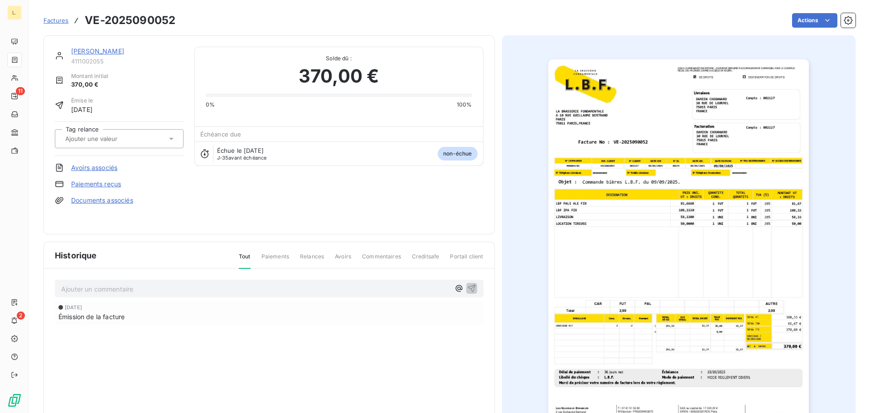
click at [727, 290] on img "button" at bounding box center [678, 243] width 260 height 369
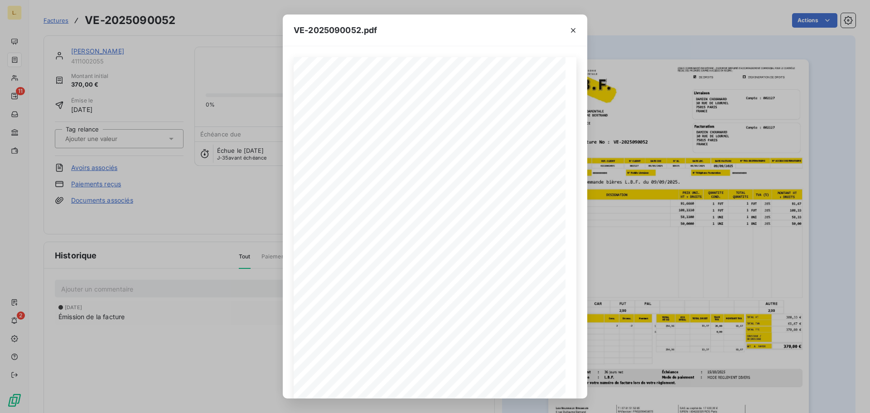
click at [645, 281] on div "VE-2025090052.pdf LA BRASSERIE FONDAMENTALE [STREET_ADDRESS][PERSON_NAME] VE-20…" at bounding box center [435, 206] width 870 height 413
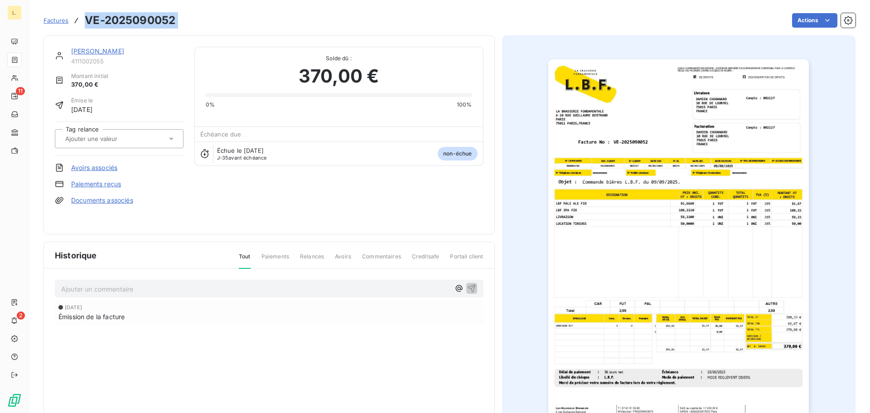
drag, startPoint x: 181, startPoint y: 17, endPoint x: 82, endPoint y: 19, distance: 99.2
click at [82, 19] on div "Factures VE-2025090052 Actions" at bounding box center [449, 20] width 812 height 19
click at [81, 179] on link "Paiements reçus" at bounding box center [96, 183] width 50 height 9
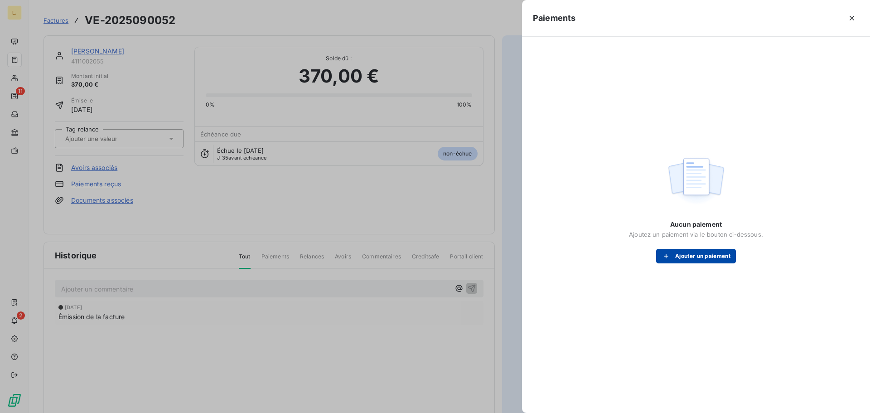
click at [692, 251] on button "Ajouter un paiement" at bounding box center [696, 256] width 80 height 14
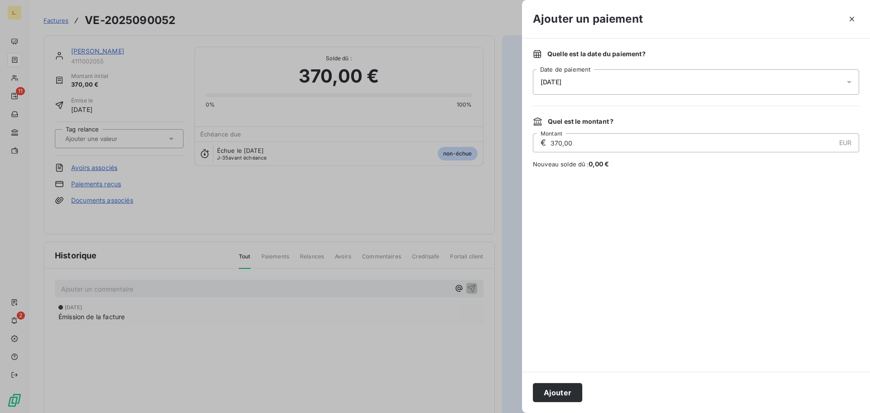
click at [580, 81] on div "[DATE]" at bounding box center [696, 81] width 326 height 25
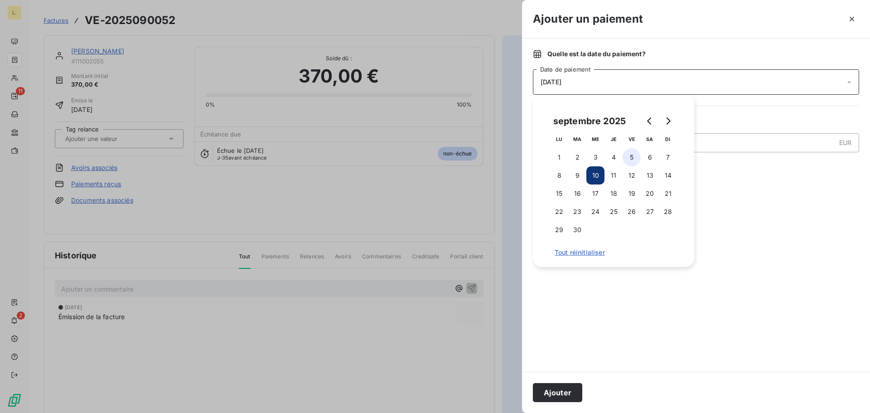
click at [627, 155] on button "5" at bounding box center [631, 157] width 18 height 18
click at [563, 397] on button "Ajouter" at bounding box center [557, 392] width 49 height 19
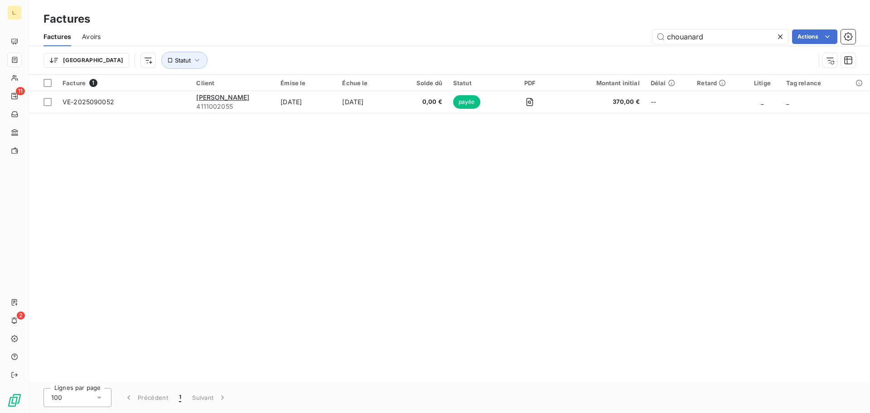
click at [778, 37] on icon at bounding box center [779, 36] width 9 height 9
